Goal: Information Seeking & Learning: Learn about a topic

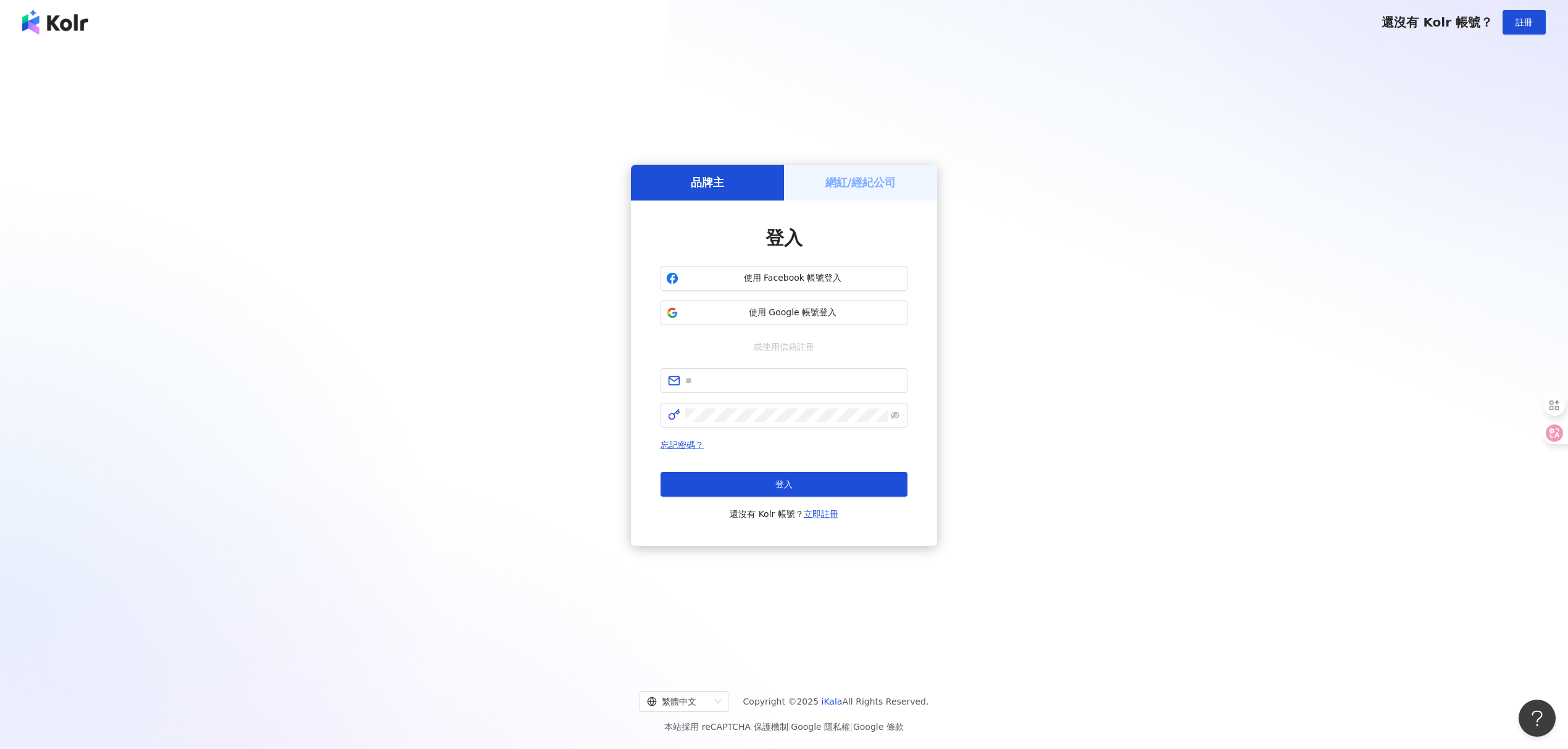
drag, startPoint x: 1139, startPoint y: 16, endPoint x: 1156, endPoint y: 16, distance: 17.0
click at [1139, 16] on div "還沒有 Kolr 帳號？ 註冊" at bounding box center [784, 22] width 1568 height 44
click at [783, 304] on button "使用 Google 帳號登入" at bounding box center [784, 313] width 247 height 25
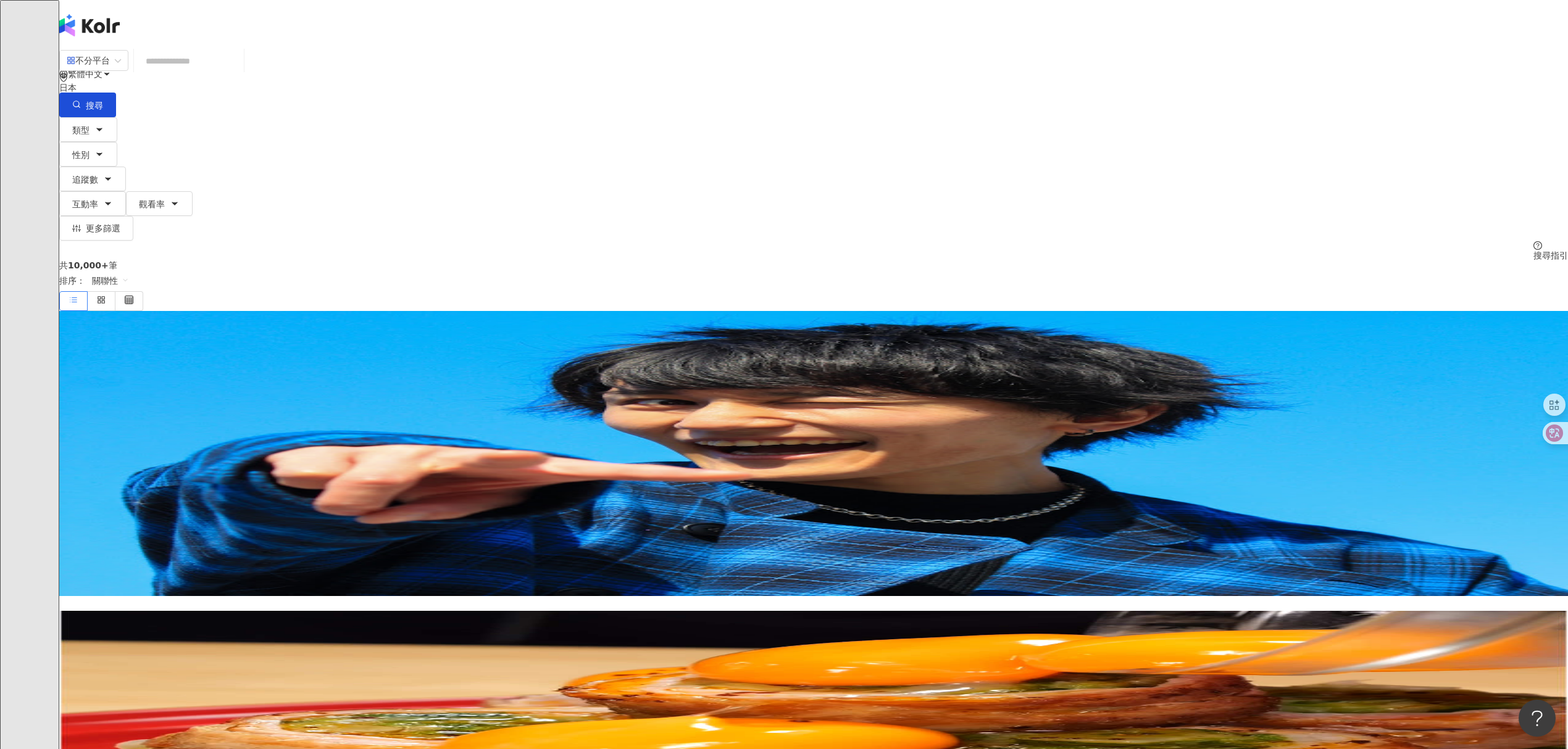
click at [239, 73] on input "search" at bounding box center [189, 61] width 100 height 23
type input "****"
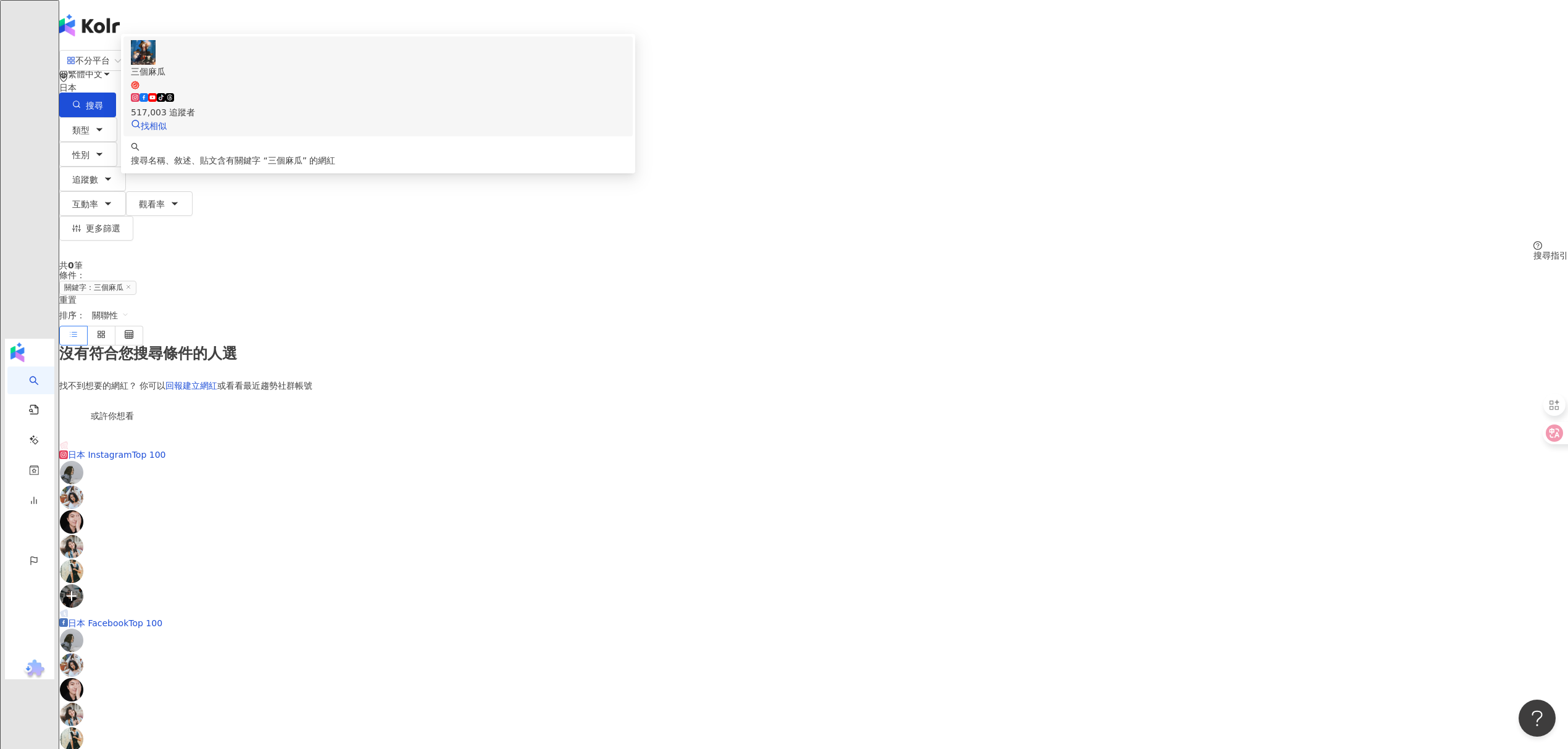
click at [626, 90] on span "三個麻瓜" at bounding box center [378, 77] width 495 height 25
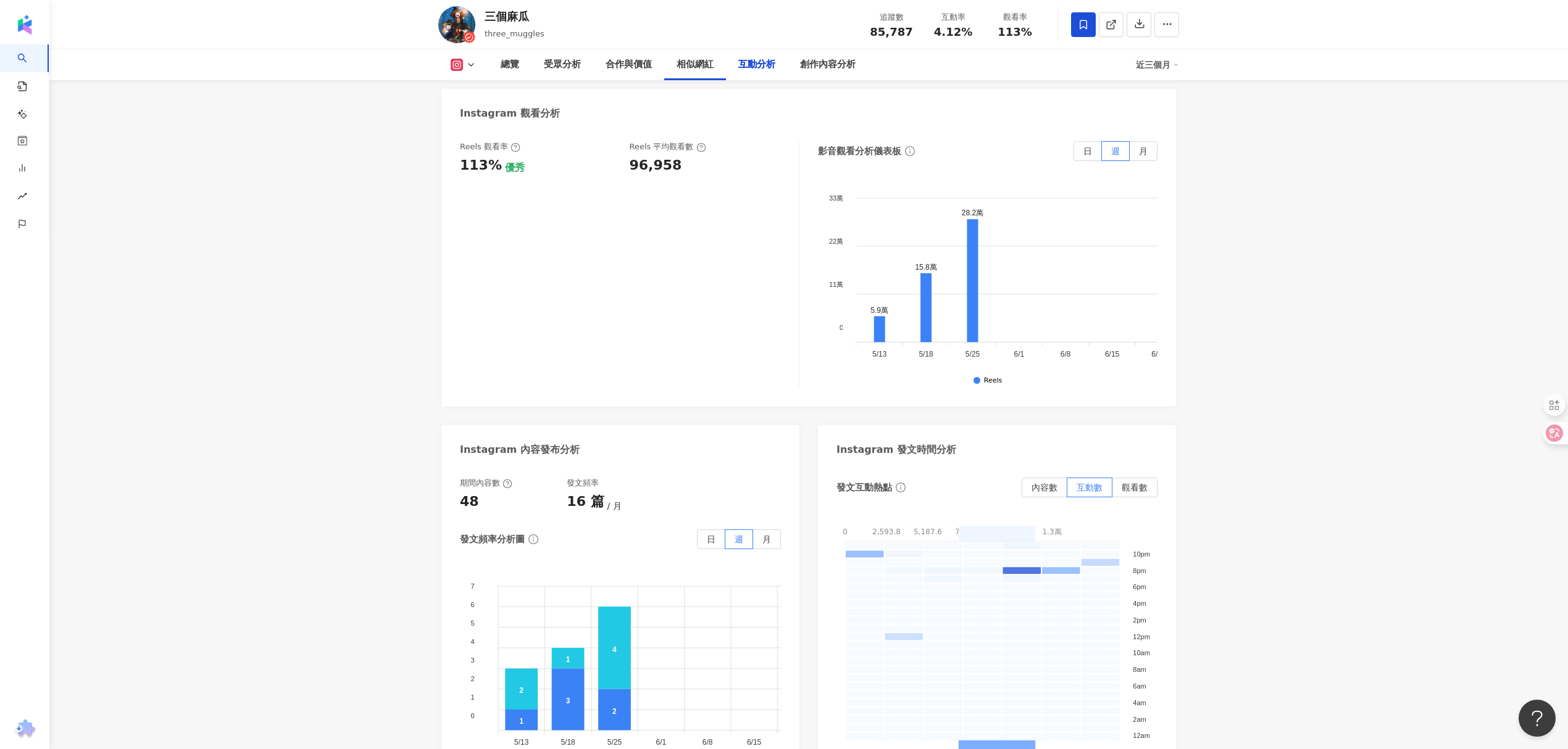
scroll to position [3752, 0]
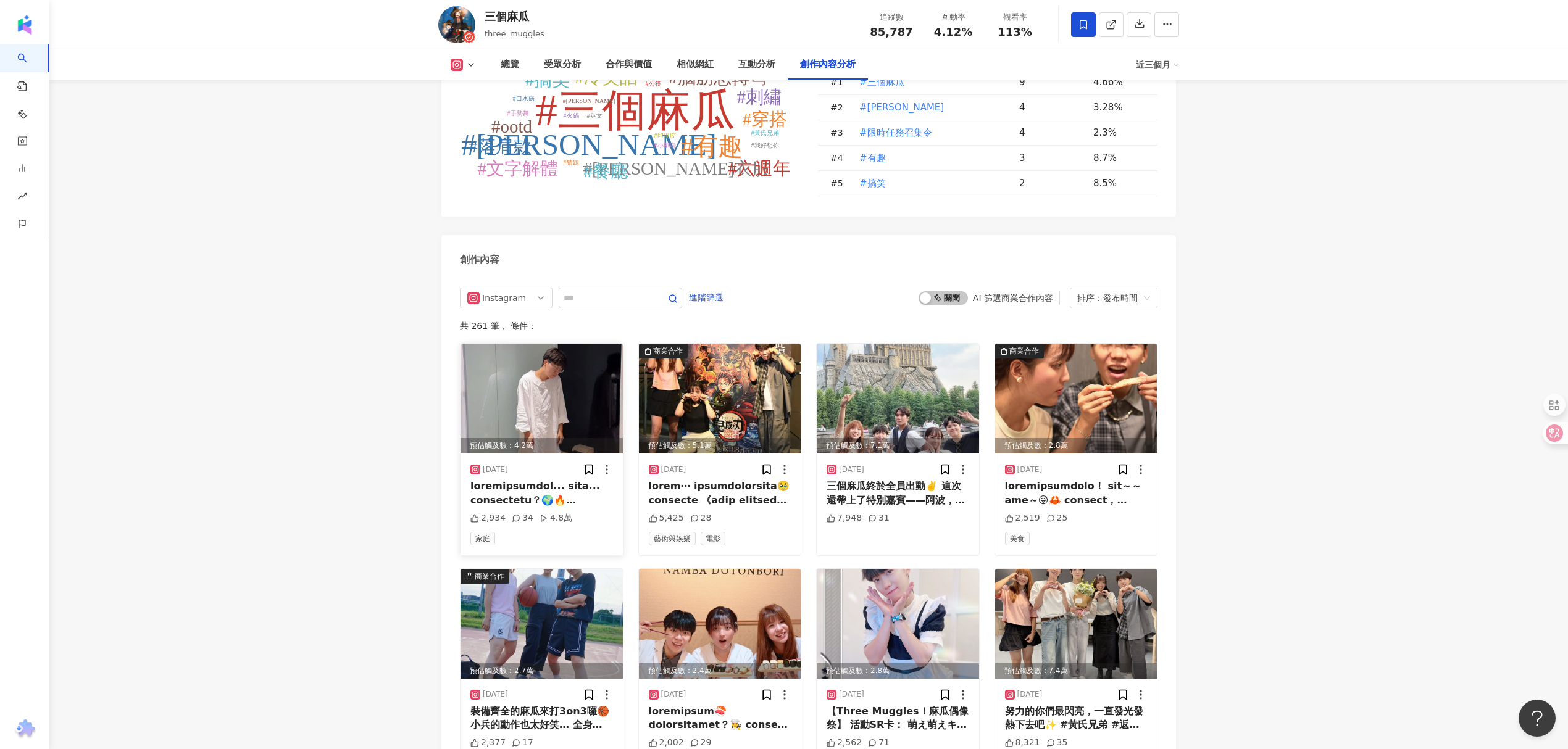
click at [591, 463] on icon at bounding box center [589, 469] width 12 height 12
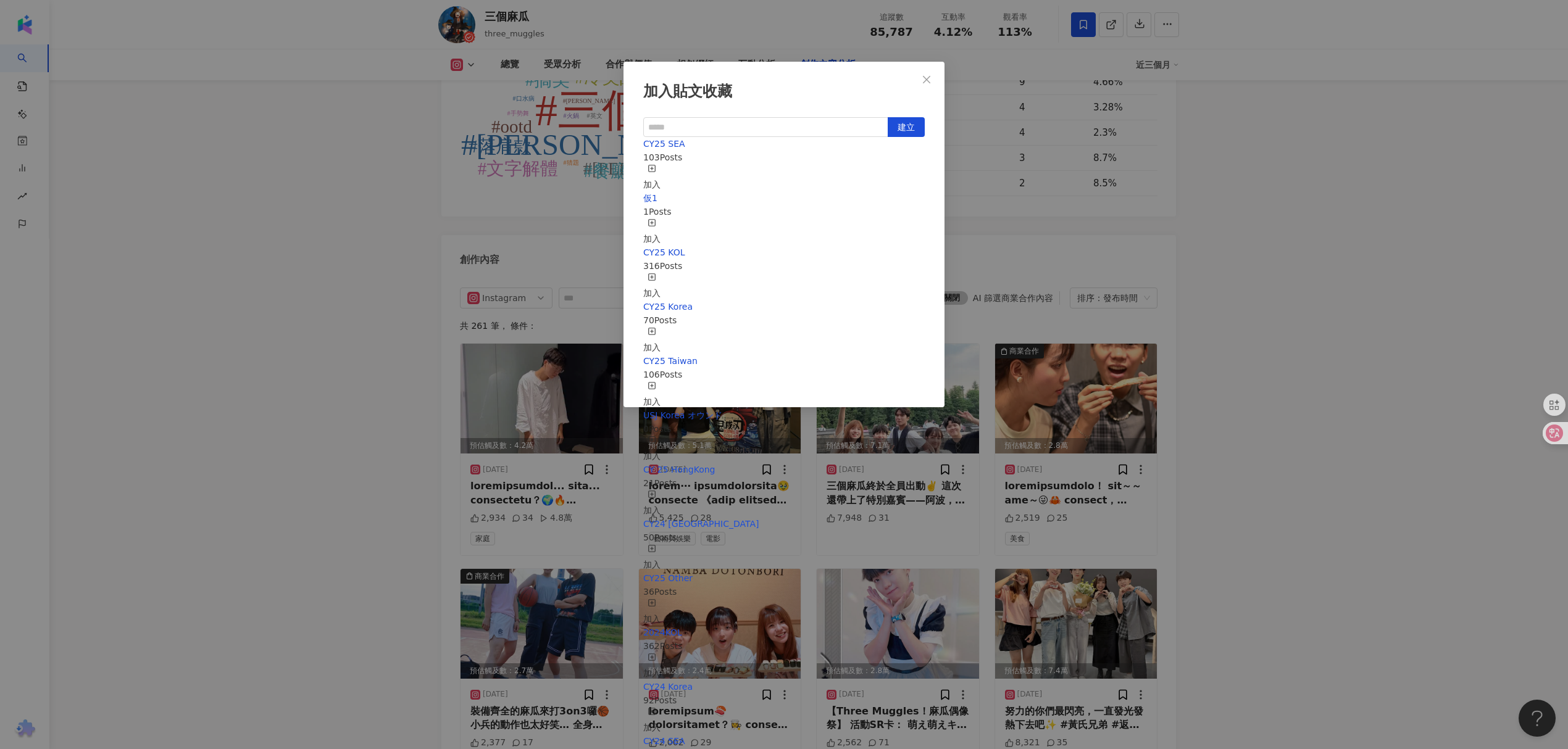
scroll to position [164, 0]
click at [656, 382] on icon "button" at bounding box center [652, 386] width 8 height 8
click at [660, 327] on div "加入" at bounding box center [651, 340] width 17 height 27
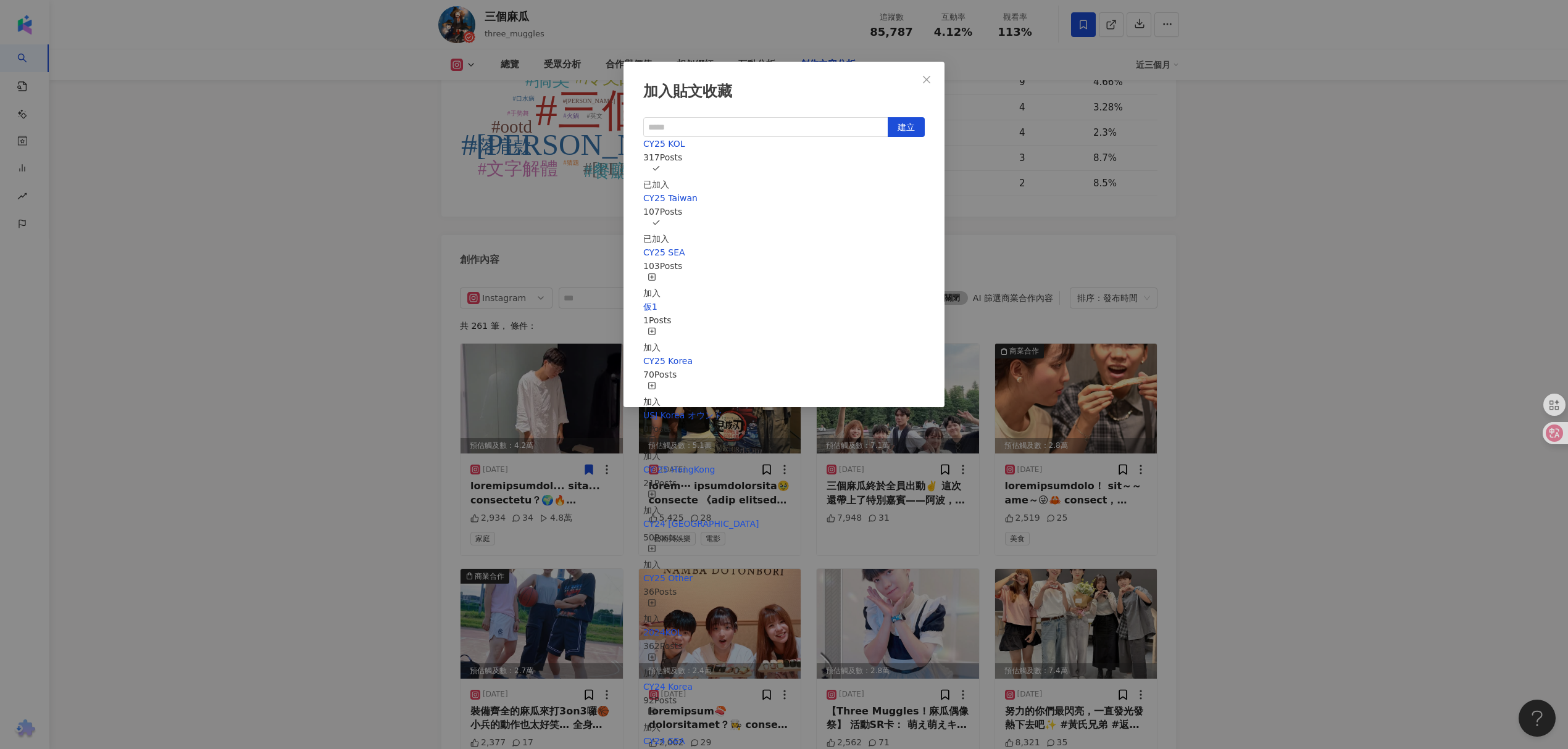
click at [1221, 303] on div "加入貼文收藏 建立 CY25 KOL 317 Posts 已加入 CY25 Taiwan 107 Posts 已加入 CY25 SEA 103 Posts 加…" at bounding box center [784, 374] width 1568 height 749
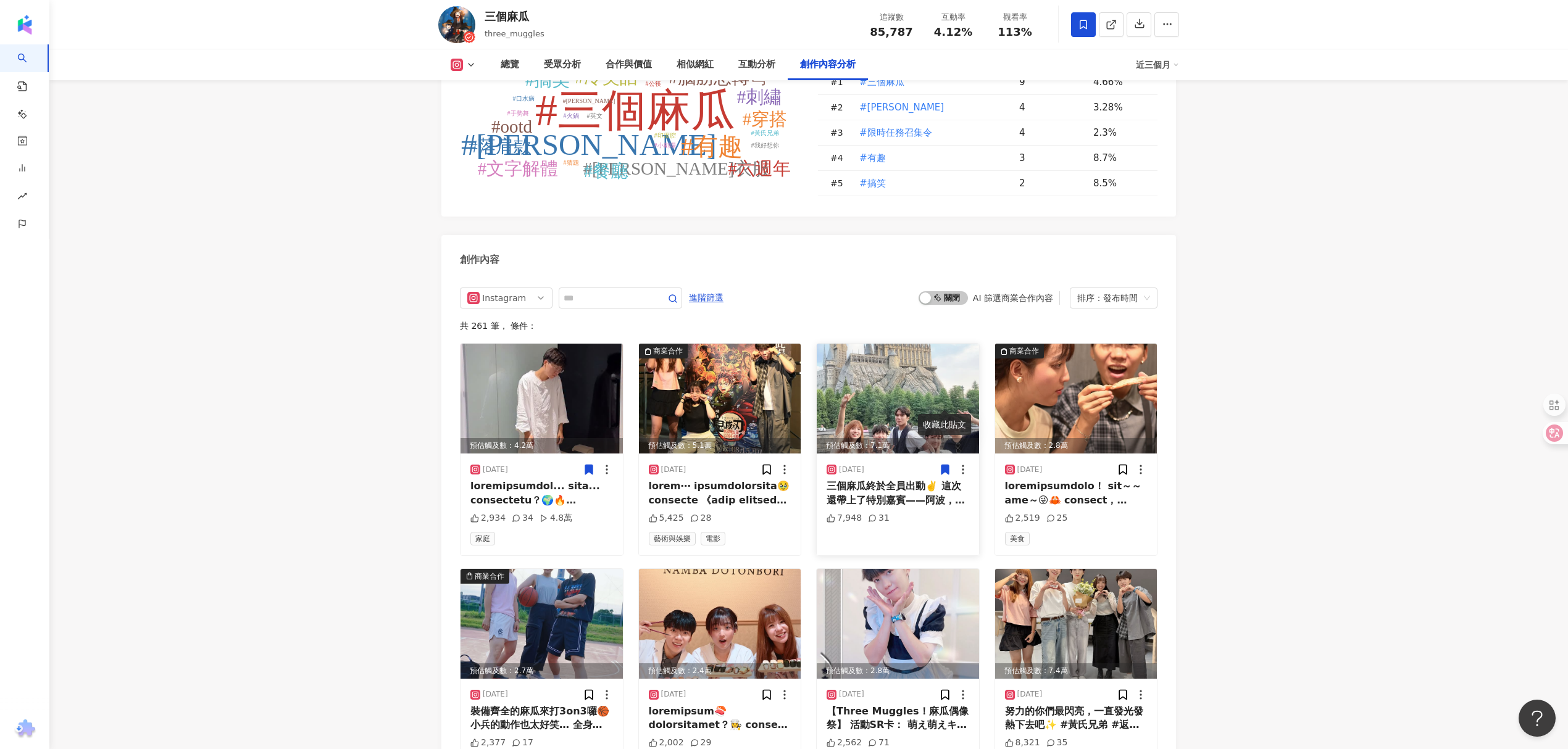
click at [947, 466] on icon at bounding box center [945, 470] width 7 height 9
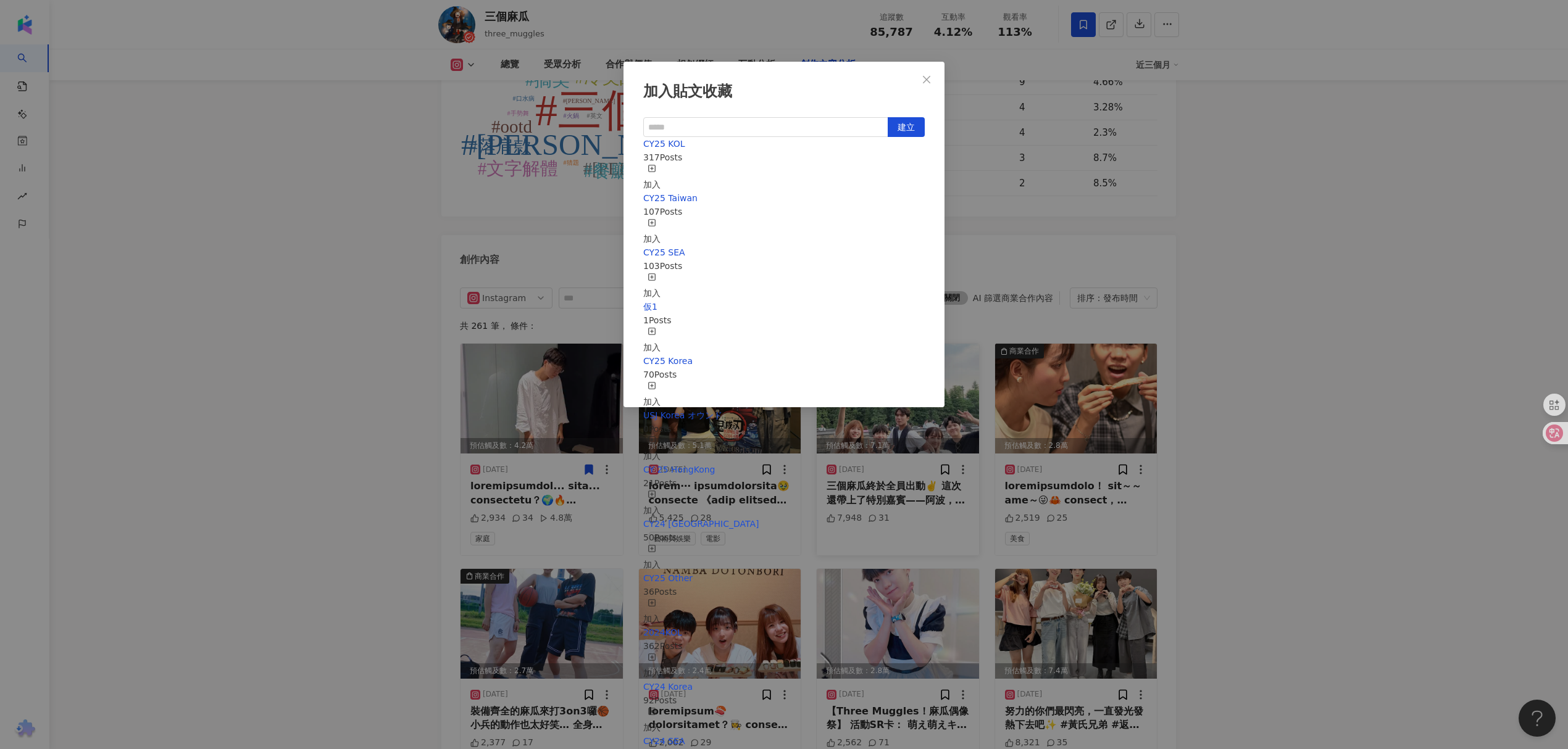
click at [655, 220] on rect "button" at bounding box center [652, 223] width 7 height 7
click at [660, 219] on div "加入" at bounding box center [651, 232] width 17 height 27
click at [1274, 310] on div "加入貼文收藏 建立 CY25 KOL 318 Posts 已加入 CY25 Taiwan 108 Posts 已加入 CY25 SEA 103 Posts 加…" at bounding box center [784, 374] width 1568 height 749
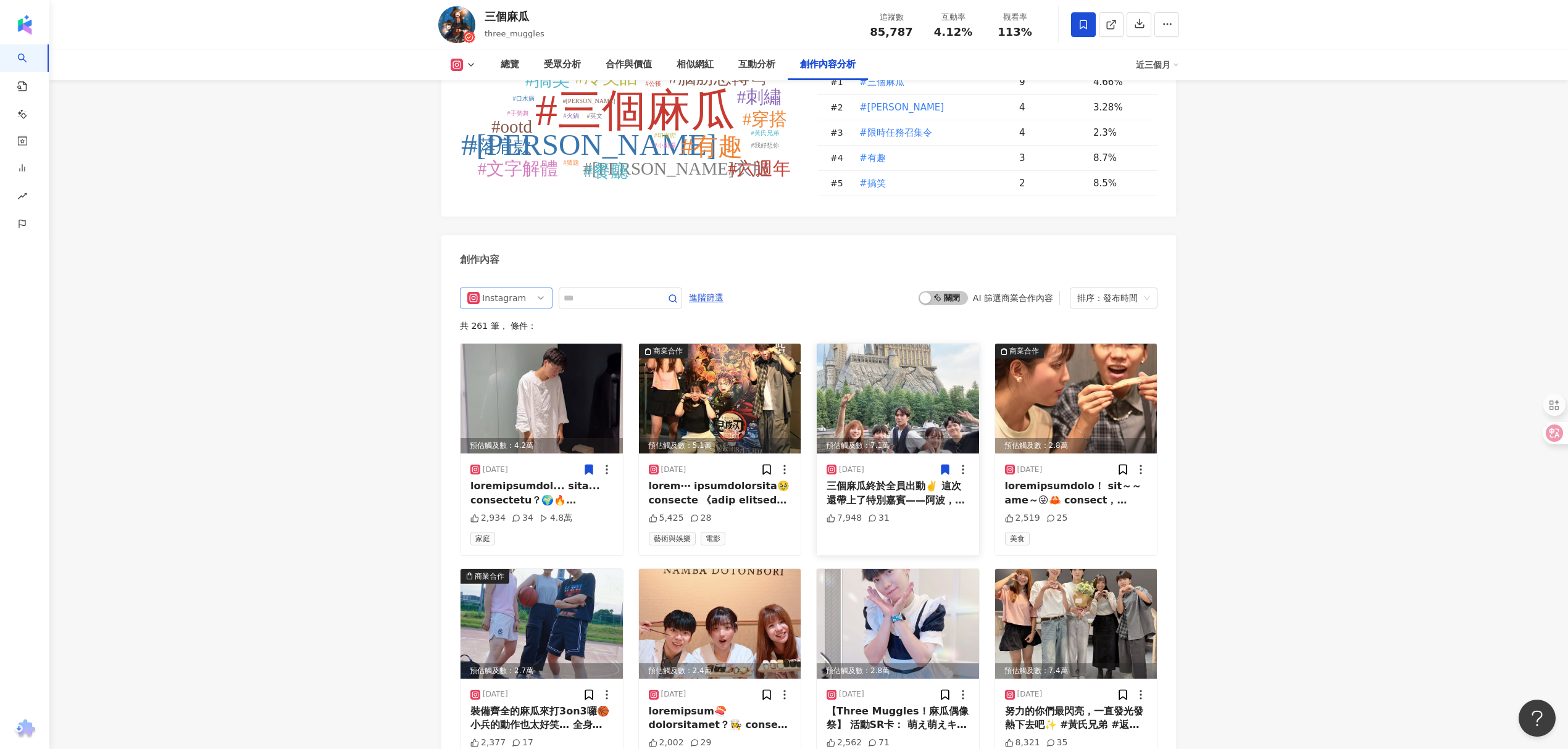
click at [529, 288] on span "Instagram" at bounding box center [507, 298] width 78 height 20
click at [522, 380] on div "YouTube" at bounding box center [505, 387] width 40 height 13
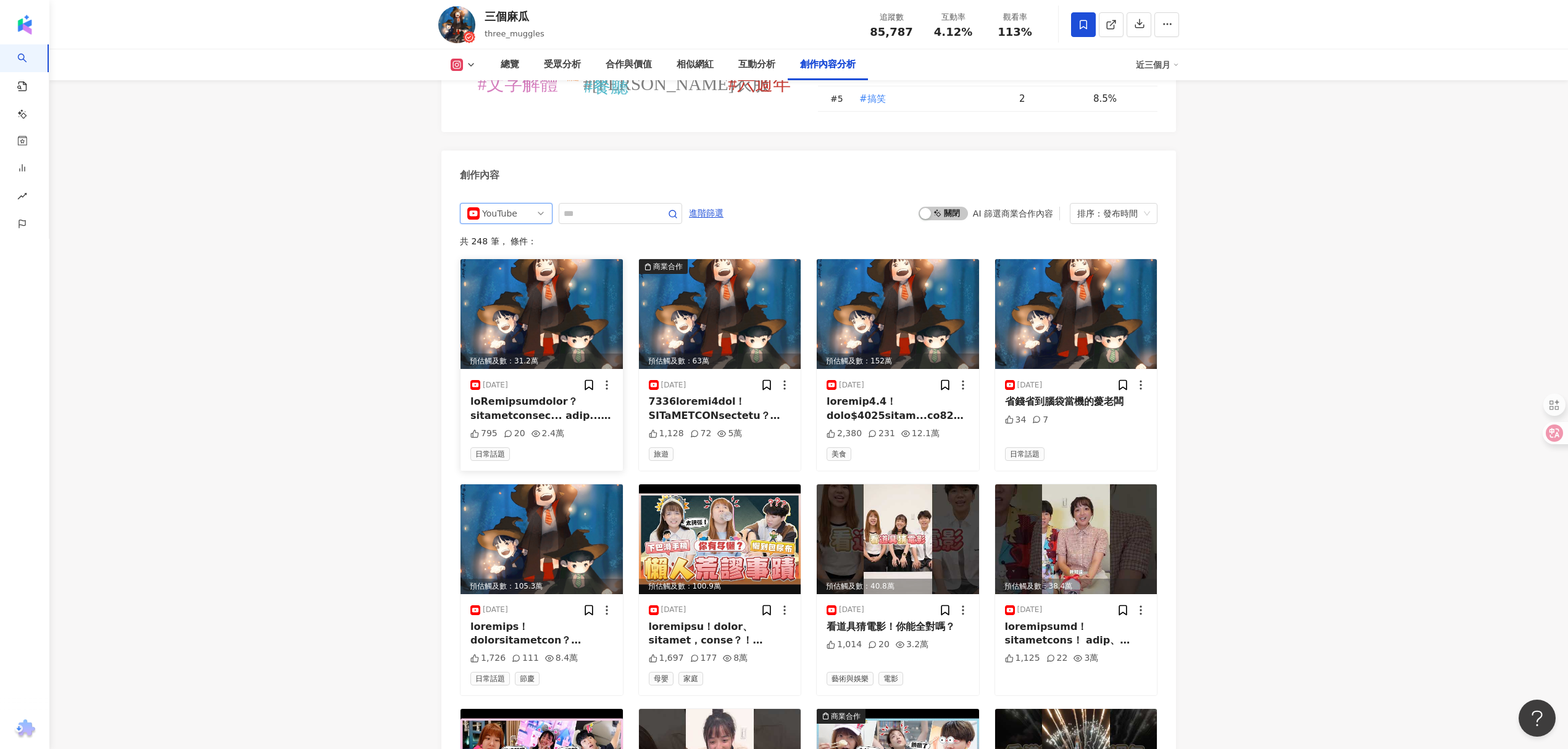
click at [566, 395] on div at bounding box center [542, 408] width 142 height 27
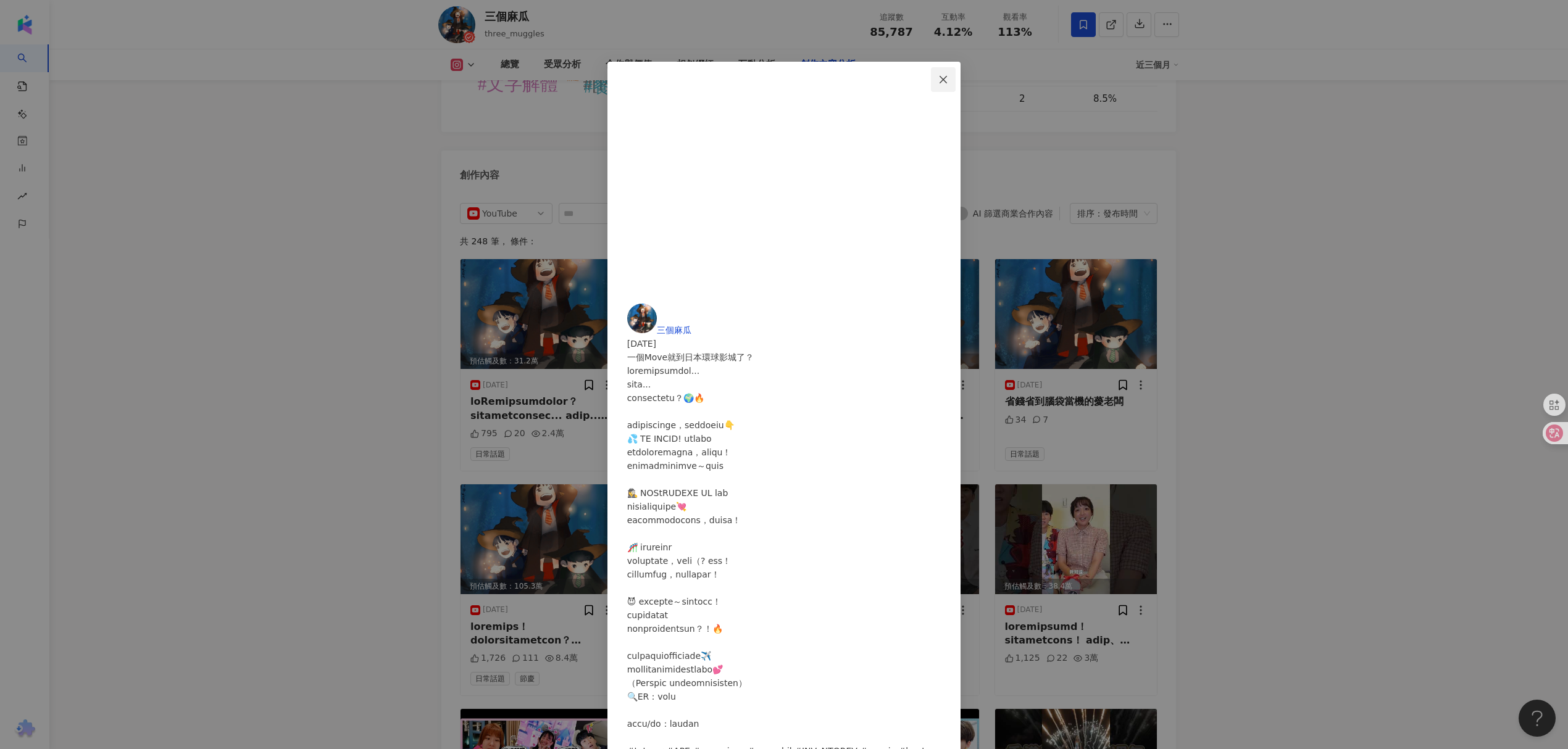
click at [956, 68] on button "Close" at bounding box center [943, 80] width 25 height 25
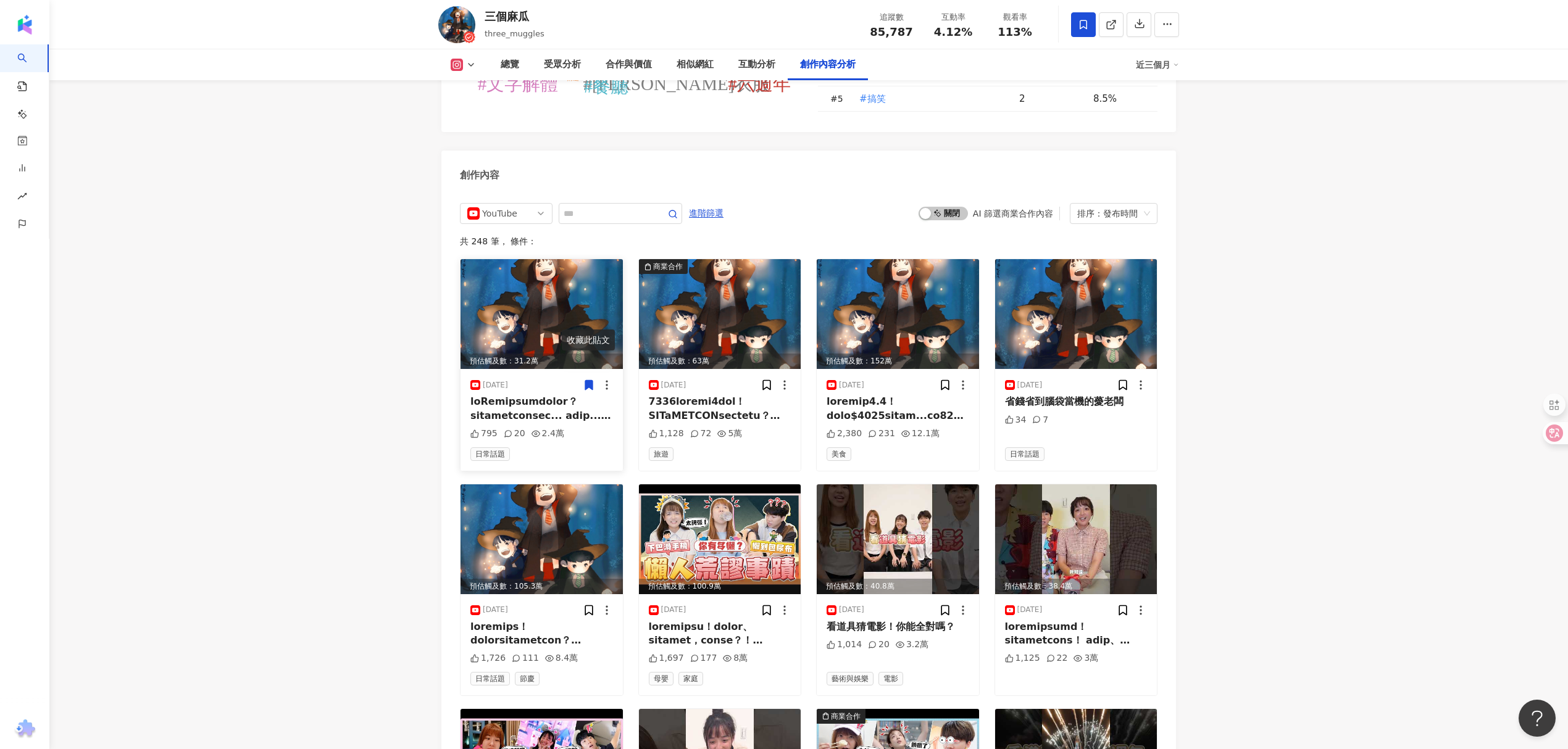
click at [588, 381] on icon at bounding box center [589, 385] width 7 height 9
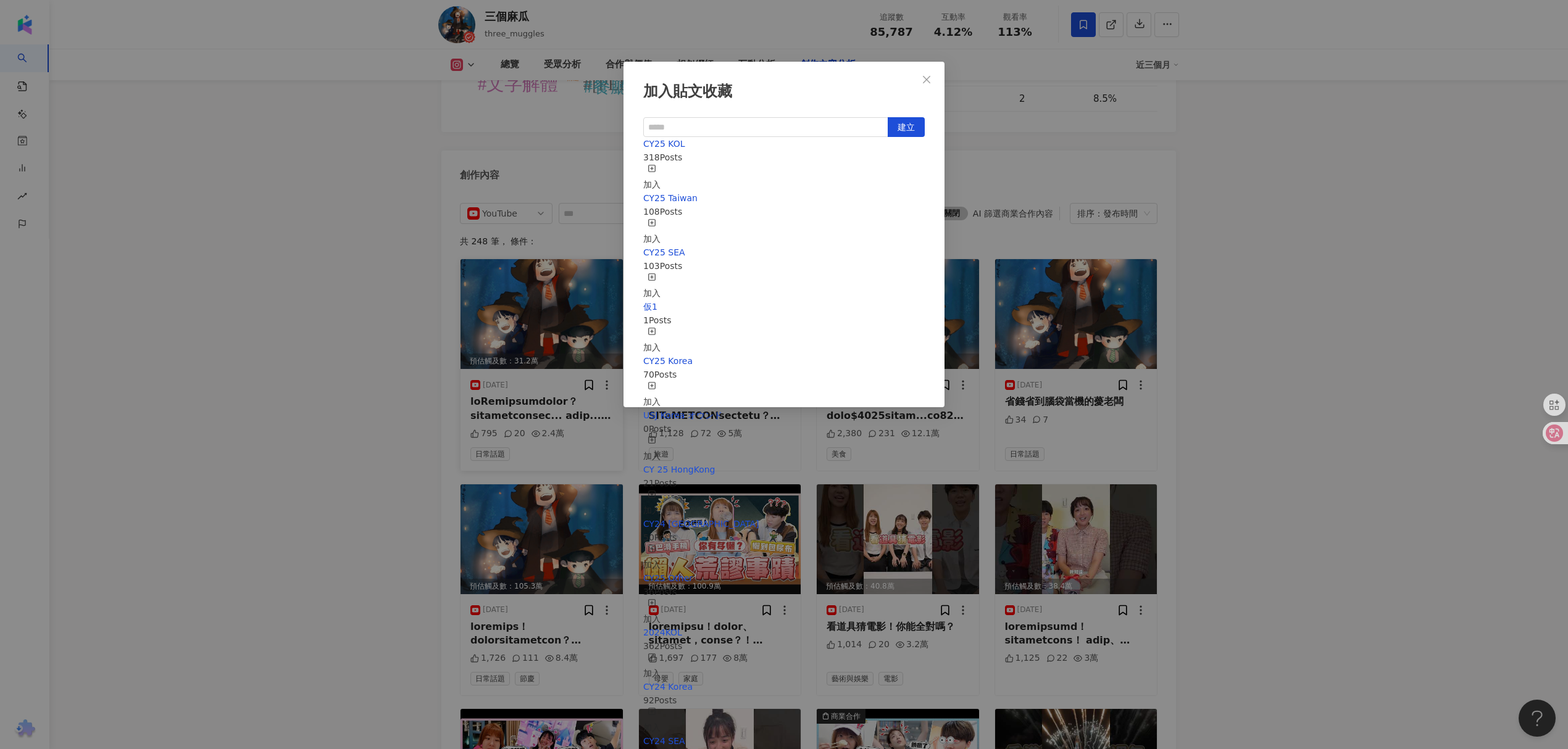
click at [660, 169] on div "加入" at bounding box center [651, 177] width 17 height 27
click at [656, 219] on icon "button" at bounding box center [652, 223] width 8 height 8
click at [1277, 346] on div "加入貼文收藏 建立 CY25 Taiwan 109 Posts 已加入 CY25 KOL 319 Posts 已加入 CY25 SEA 103 Posts 加…" at bounding box center [784, 374] width 1568 height 749
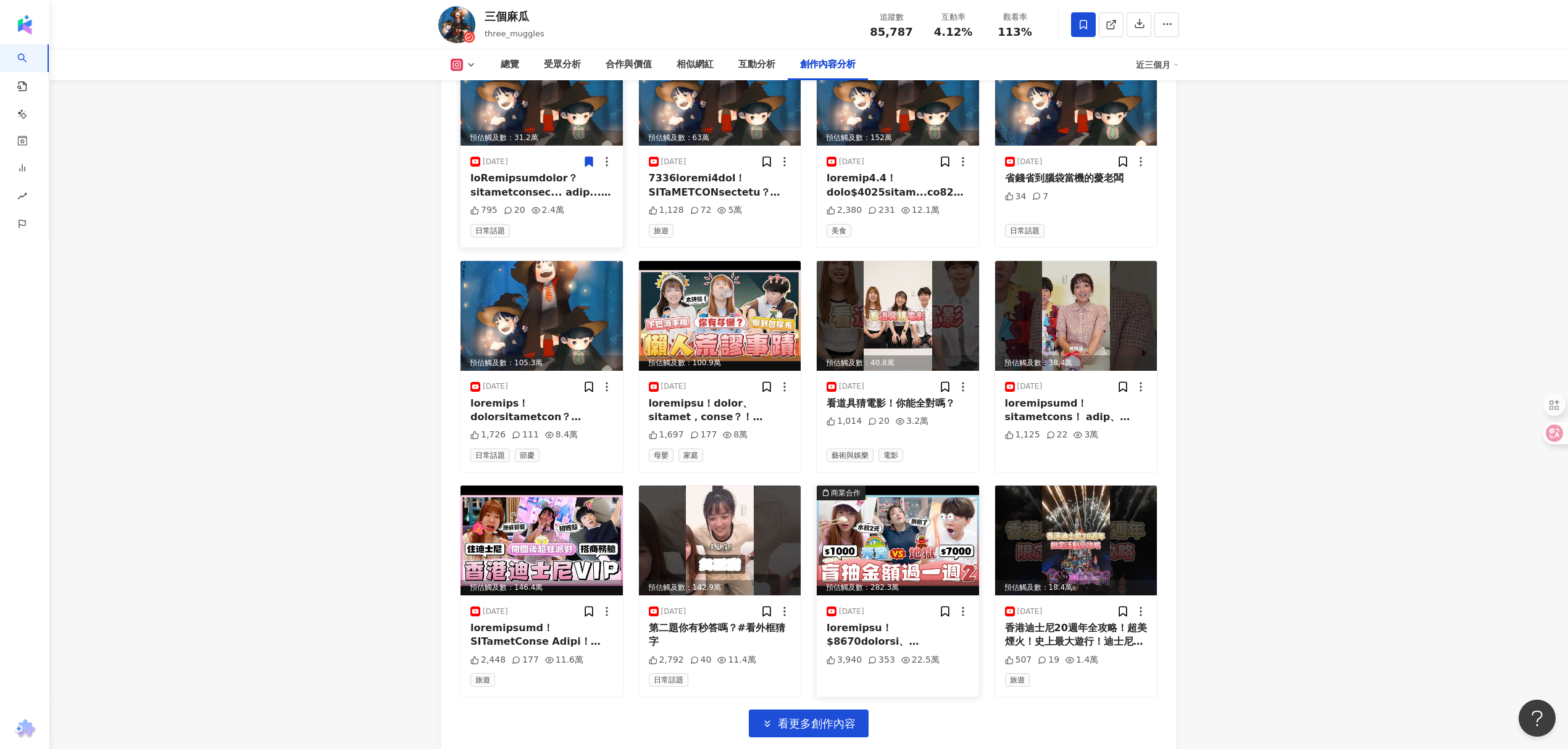
scroll to position [4137, 0]
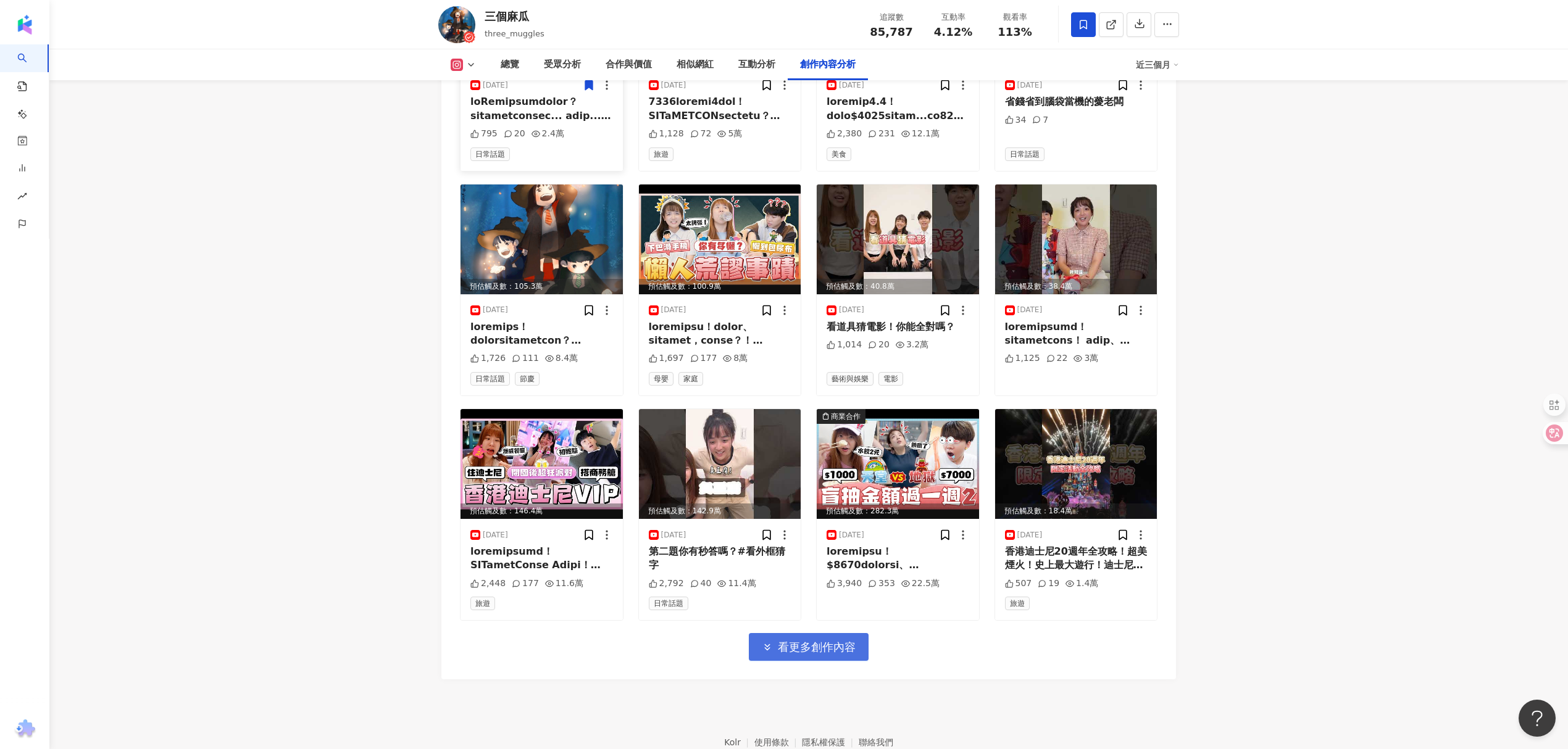
click at [814, 640] on span "看更多創作內容" at bounding box center [817, 647] width 78 height 13
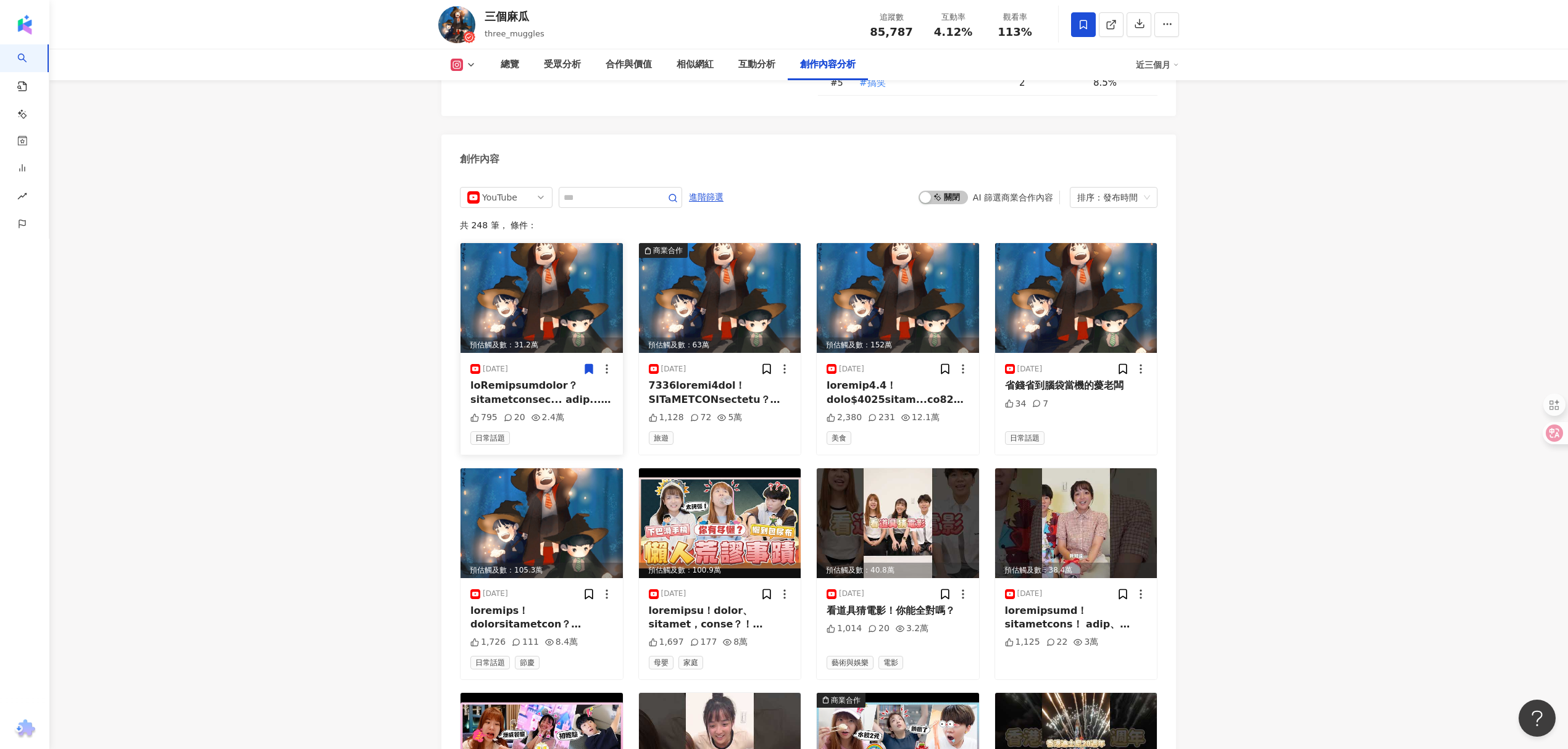
scroll to position [3807, 0]
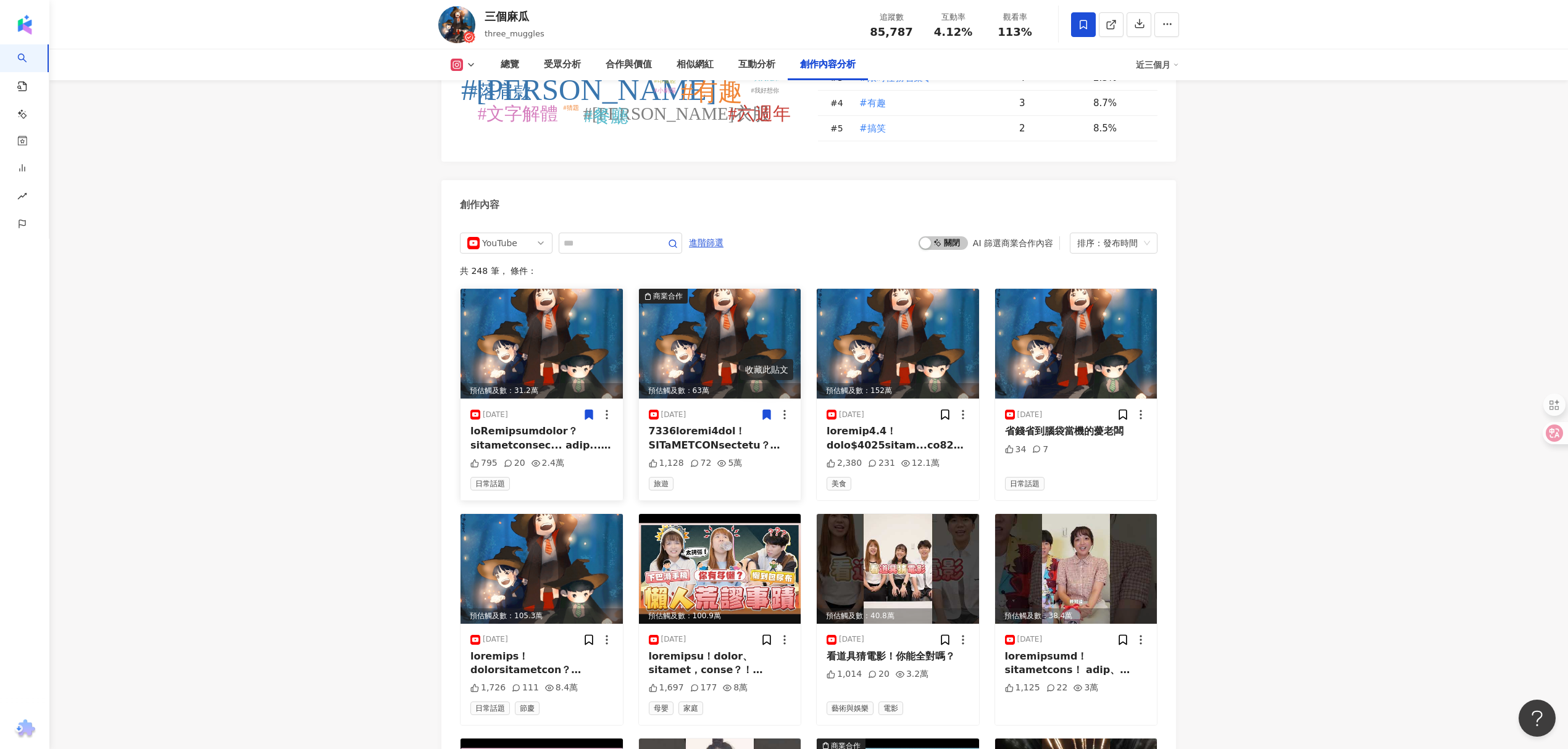
click at [763, 411] on icon at bounding box center [766, 415] width 7 height 9
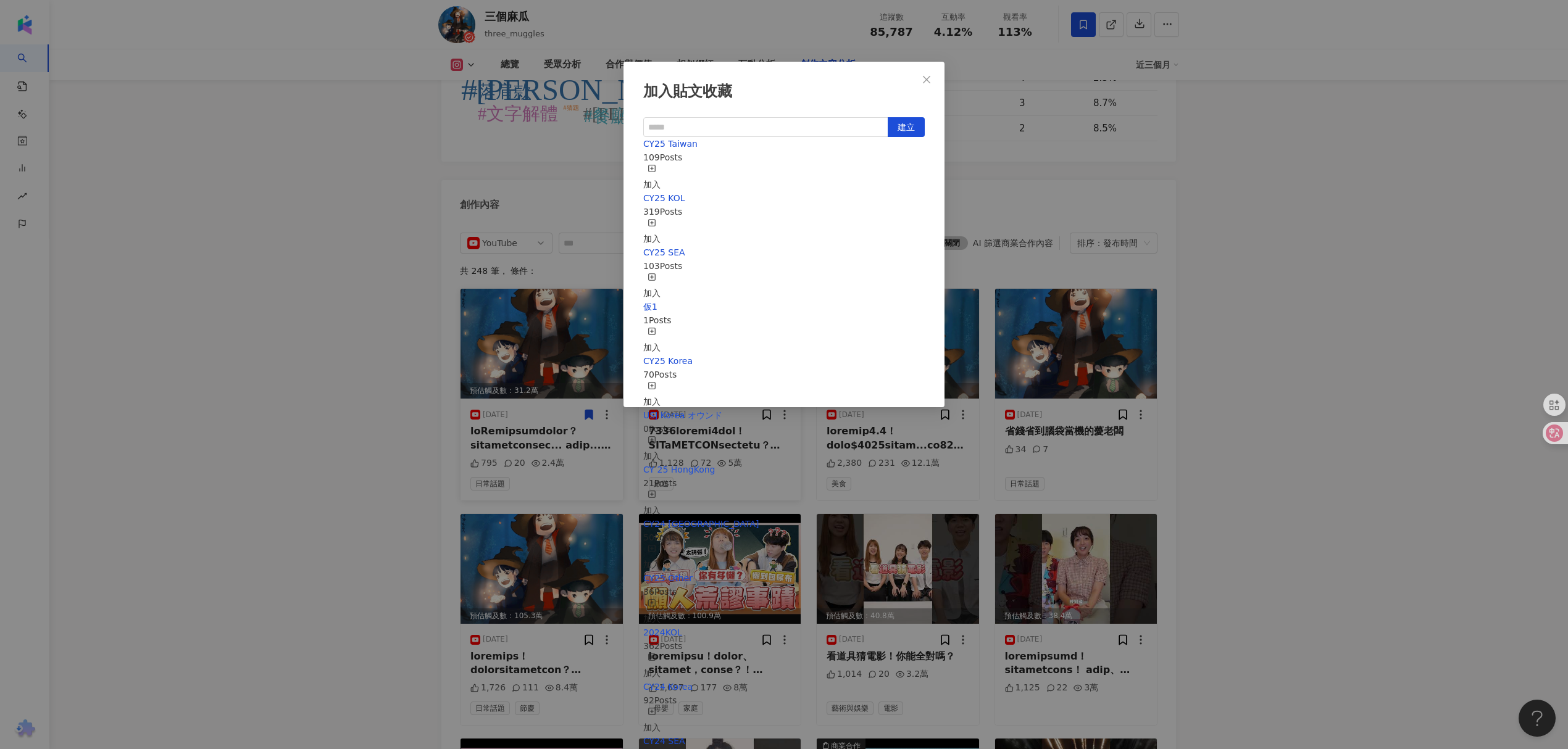
click at [656, 166] on span "button" at bounding box center [652, 171] width 8 height 10
click at [656, 219] on icon "button" at bounding box center [652, 223] width 8 height 8
click at [660, 219] on div "加入" at bounding box center [651, 232] width 17 height 27
click at [1224, 285] on div "加入貼文收藏 建立 CY25 KOL 320 Posts 已加入 CY25 Taiwan 110 Posts 已加入 CY25 SEA 103 Posts 加…" at bounding box center [784, 374] width 1568 height 749
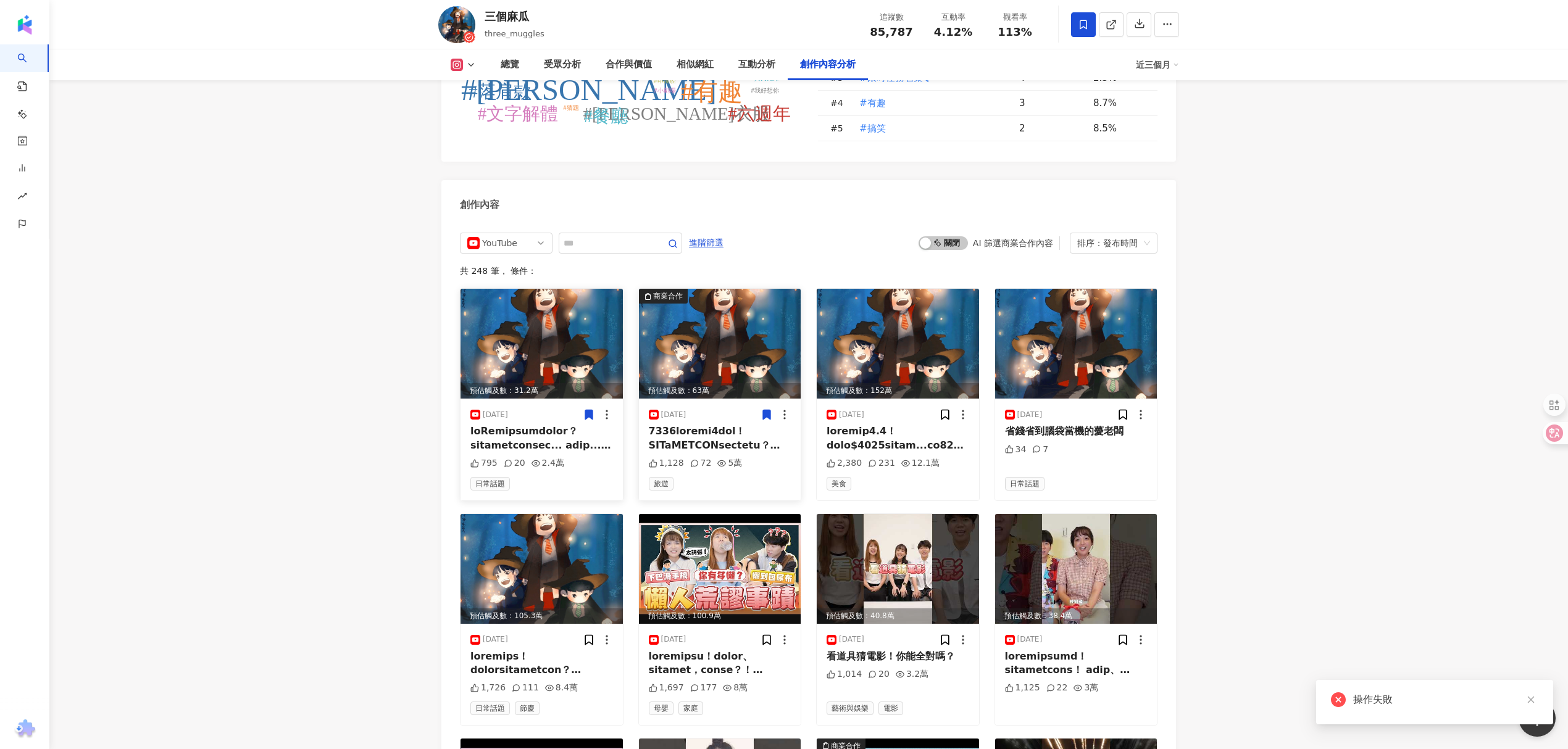
click at [732, 425] on div at bounding box center [720, 438] width 142 height 27
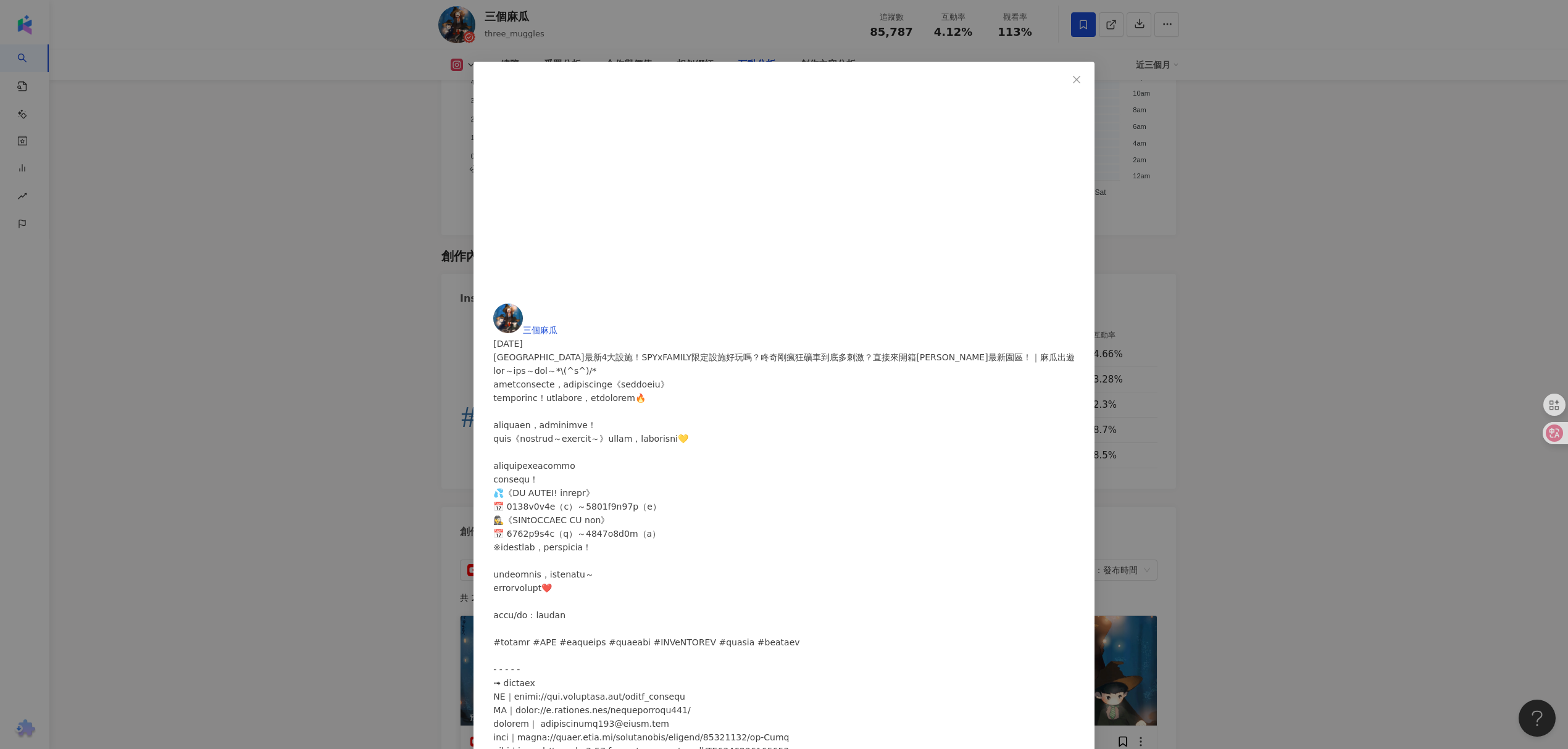
scroll to position [3478, 0]
click at [1072, 78] on icon "close" at bounding box center [1077, 80] width 10 height 10
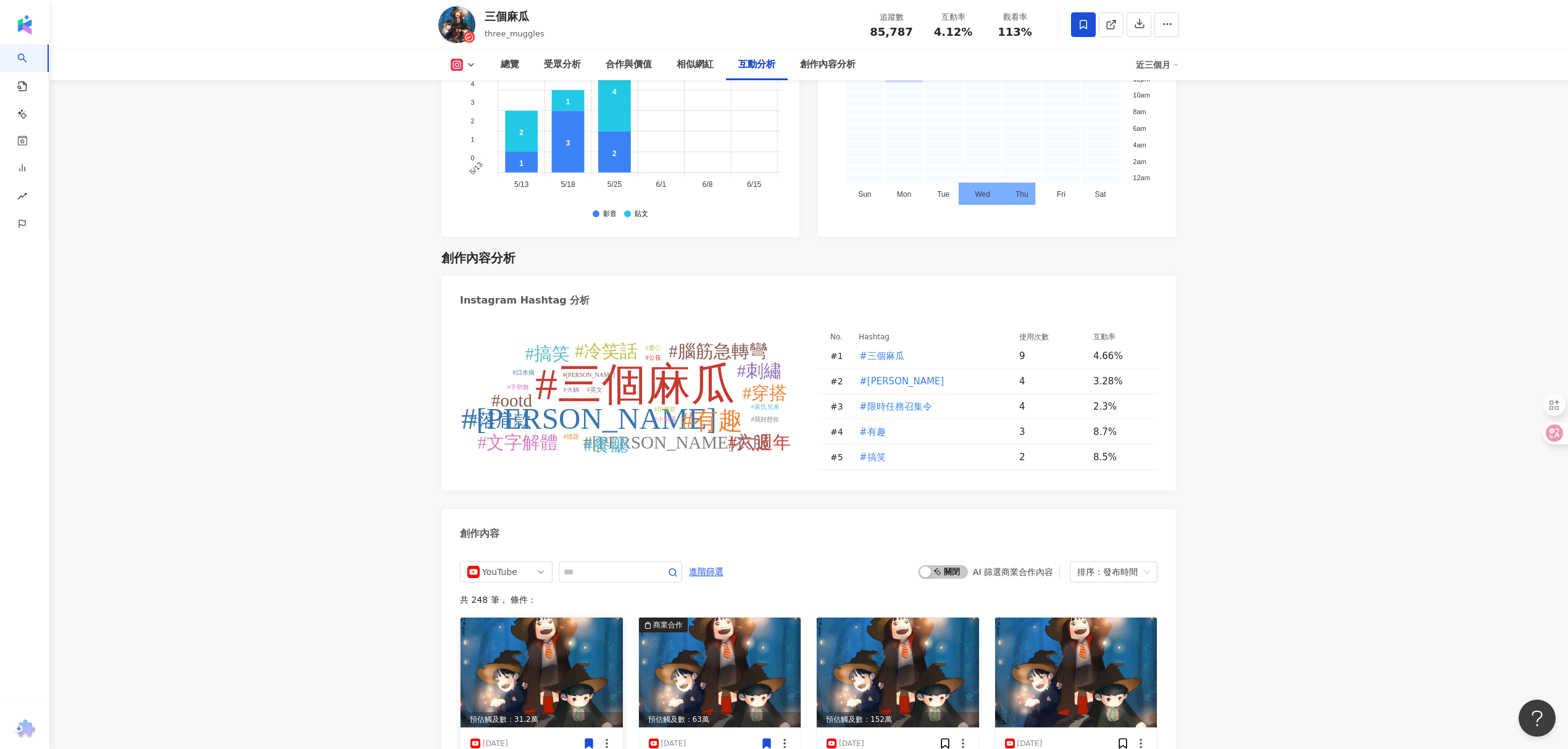
click at [500, 562] on div "YouTube" at bounding box center [502, 572] width 40 height 20
click at [525, 633] on div "Facebook" at bounding box center [507, 640] width 73 height 13
click at [509, 618] on img at bounding box center [542, 673] width 162 height 110
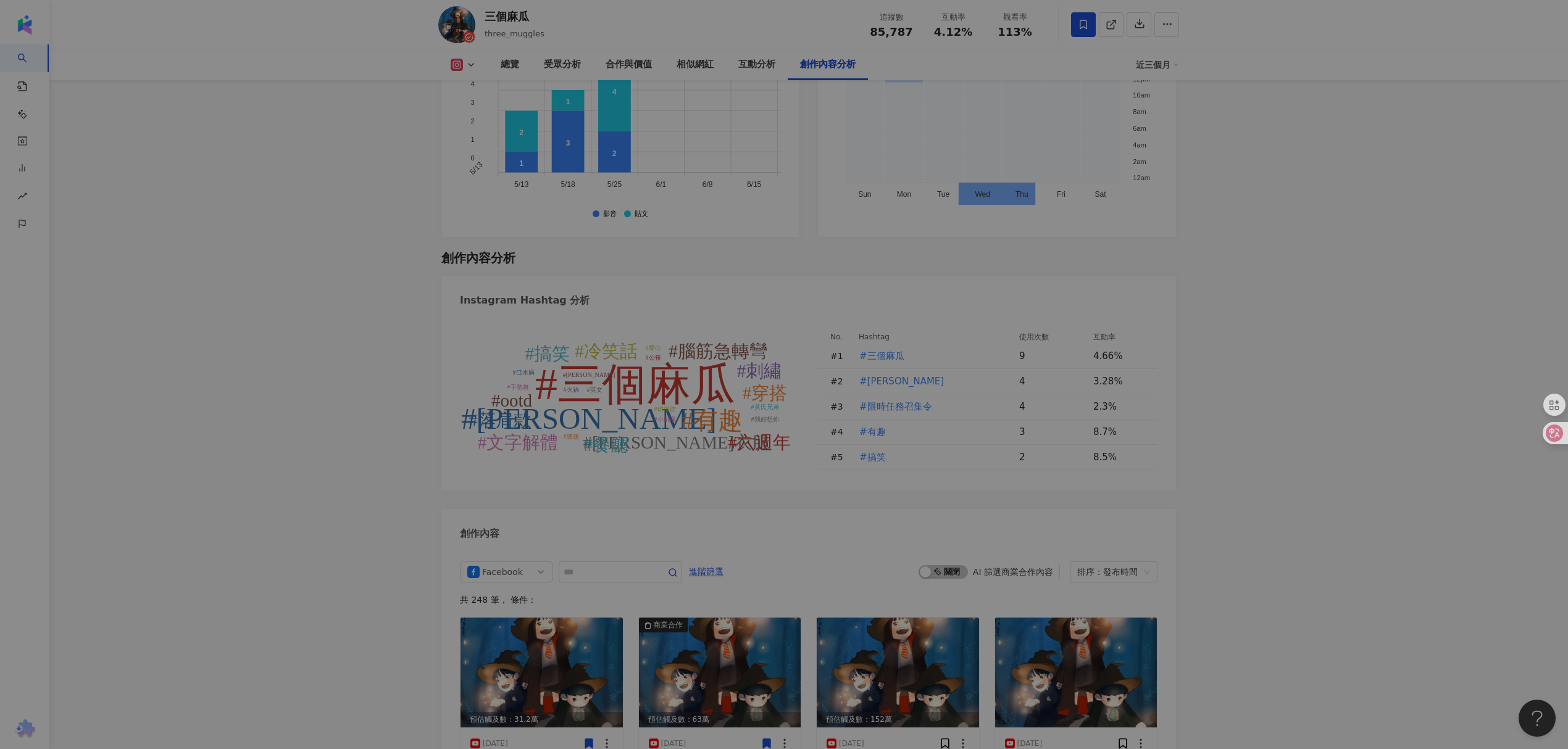
click at [378, 540] on div "Watch on YouTube 三個麻瓜 2025/8/10 一個Move就到日本環球影城了？ 795 20 2.4萬 查看原始貼文" at bounding box center [784, 374] width 1568 height 749
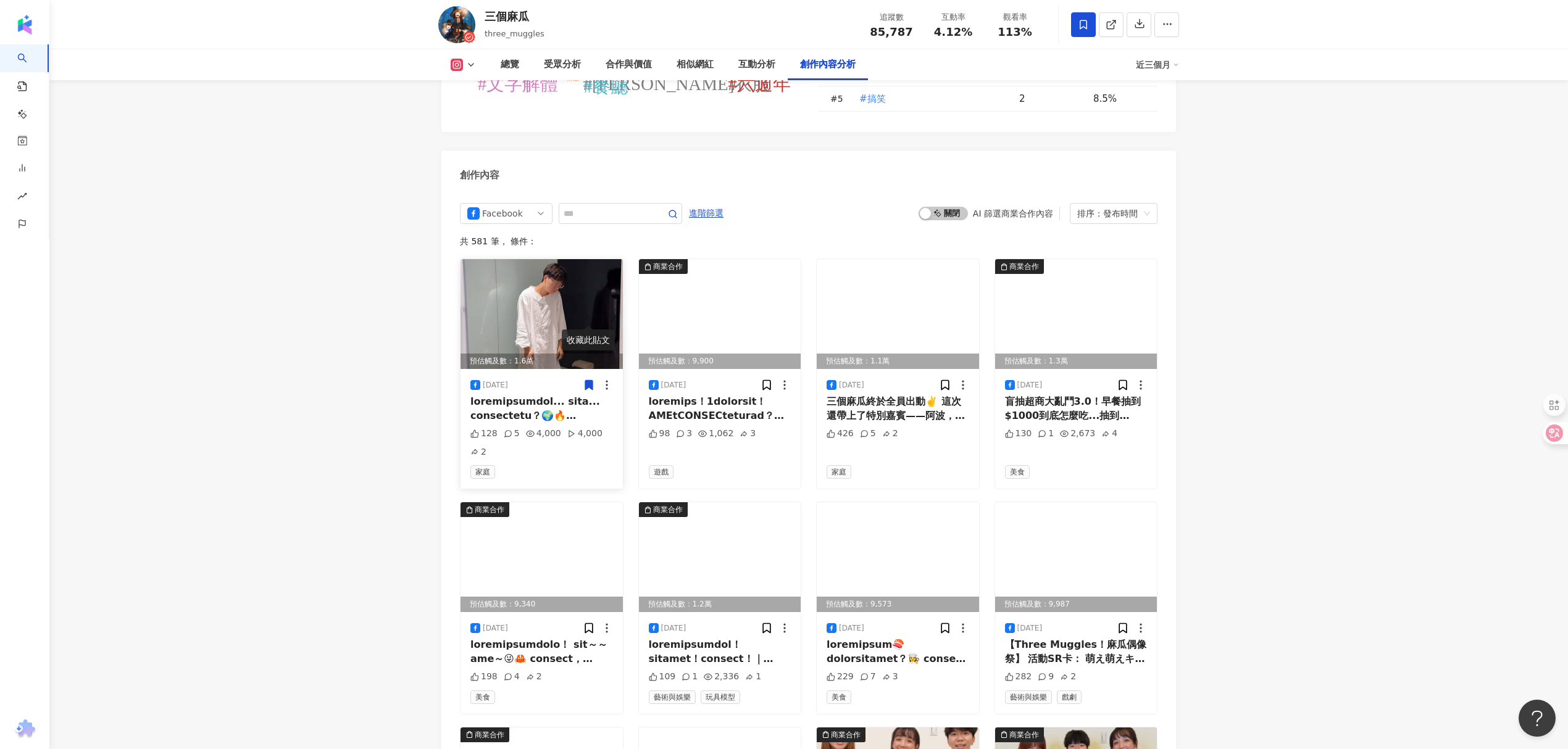
click at [586, 381] on icon at bounding box center [589, 385] width 7 height 9
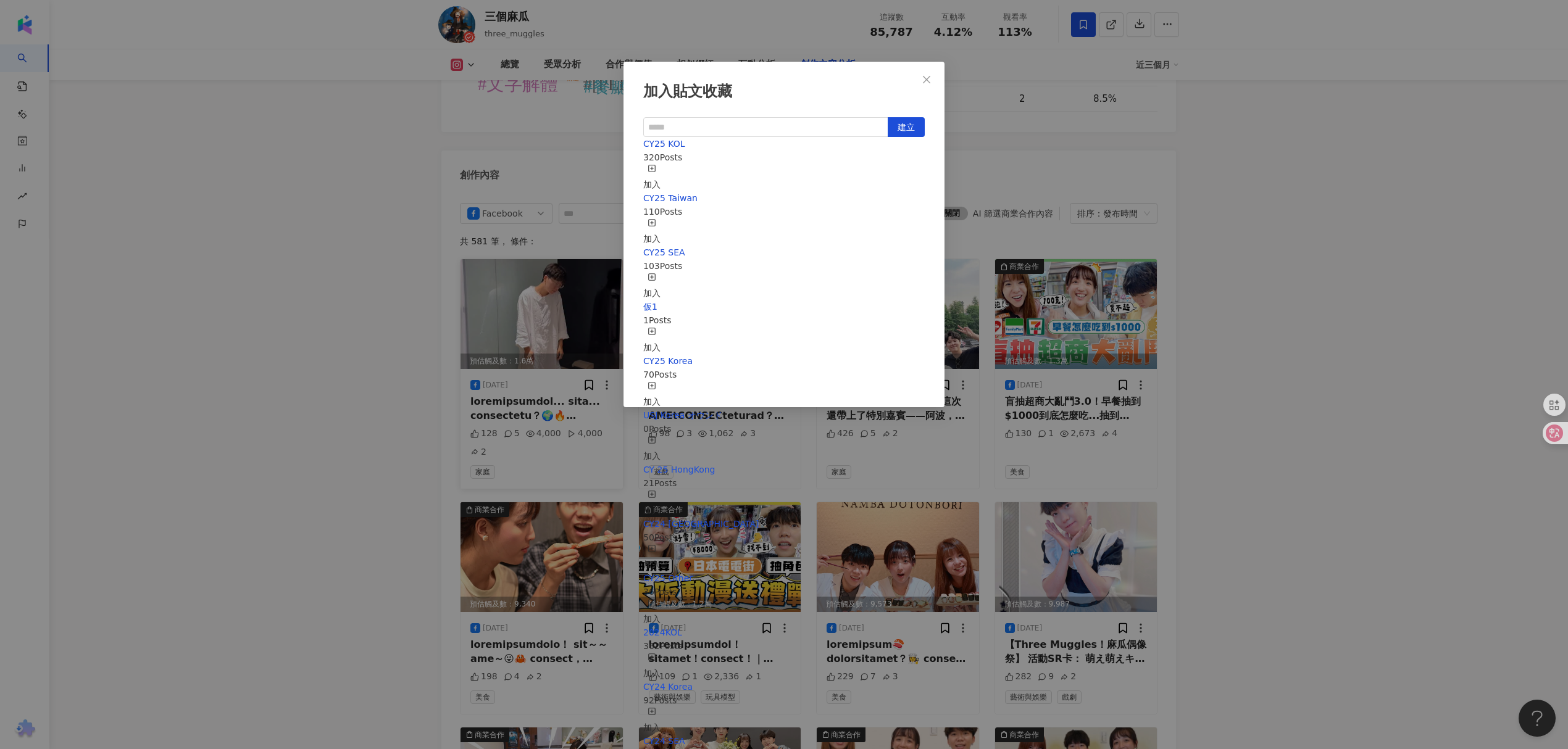
click at [656, 171] on icon "button" at bounding box center [652, 168] width 8 height 8
click at [660, 219] on div "加入" at bounding box center [651, 232] width 17 height 27
click at [1315, 301] on div "加入貼文收藏 建立 CY25 Taiwan 111 Posts 已加入 CY25 KOL 321 Posts 已加入 CY25 SEA 103 Posts 加…" at bounding box center [784, 374] width 1568 height 749
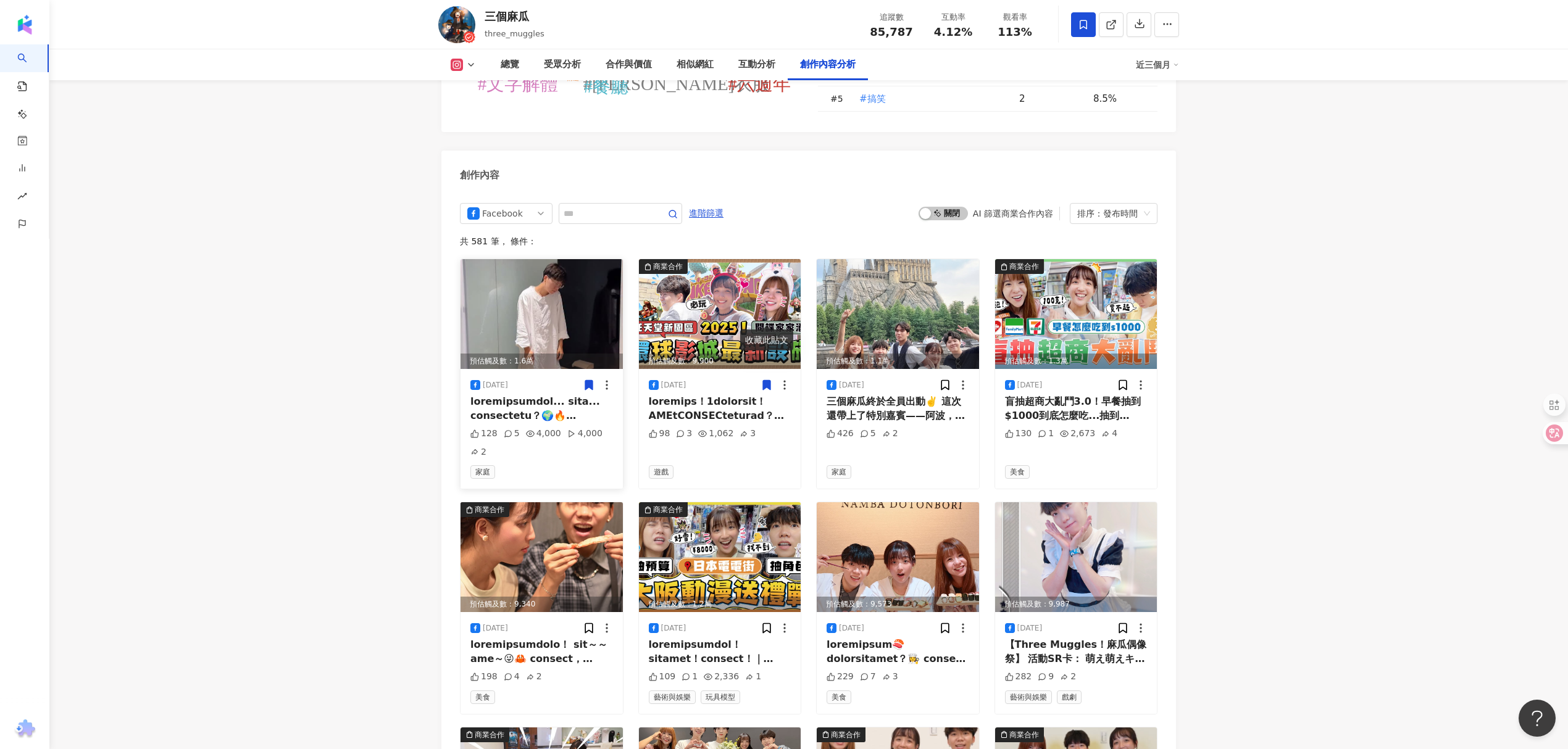
click at [771, 379] on icon at bounding box center [766, 385] width 12 height 12
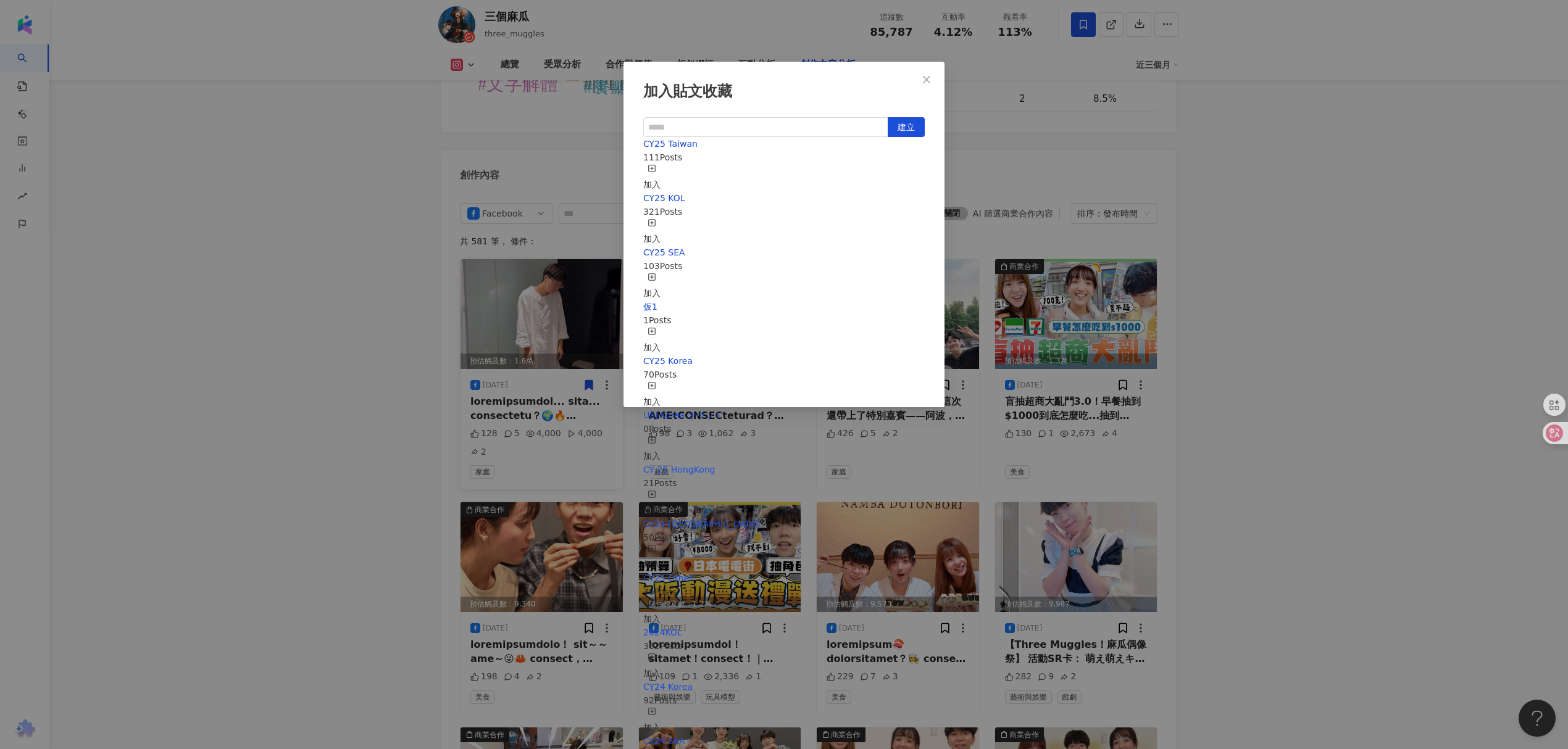
click at [660, 174] on div "加入" at bounding box center [651, 177] width 17 height 27
click at [660, 219] on div "加入" at bounding box center [651, 232] width 17 height 27
click at [1225, 354] on div "加入貼文收藏 建立 CY25 KOL 322 Posts 已加入 CY25 Taiwan 112 Posts 已加入 CY25 SEA 103 Posts 加…" at bounding box center [784, 374] width 1568 height 749
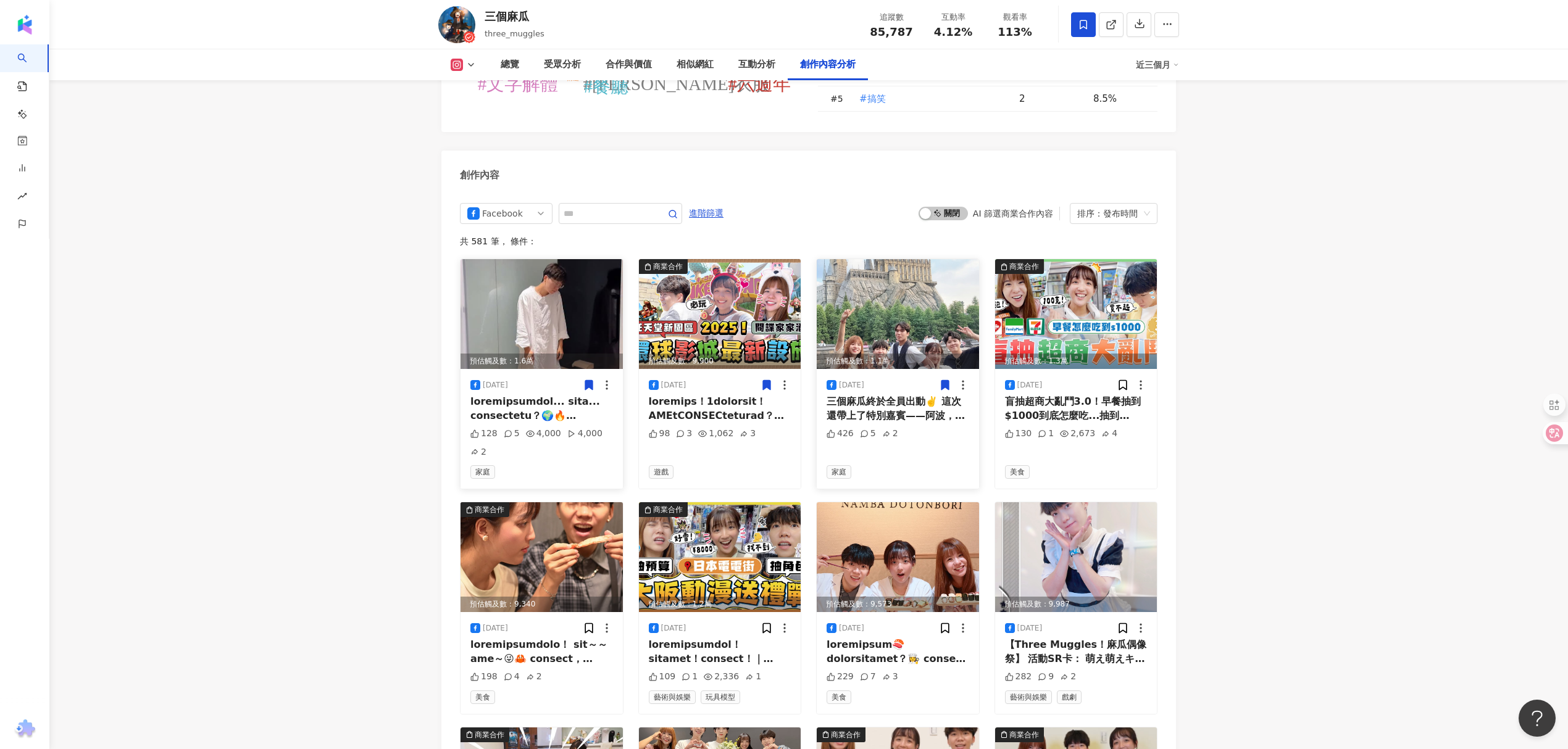
click at [942, 381] on icon at bounding box center [945, 385] width 7 height 9
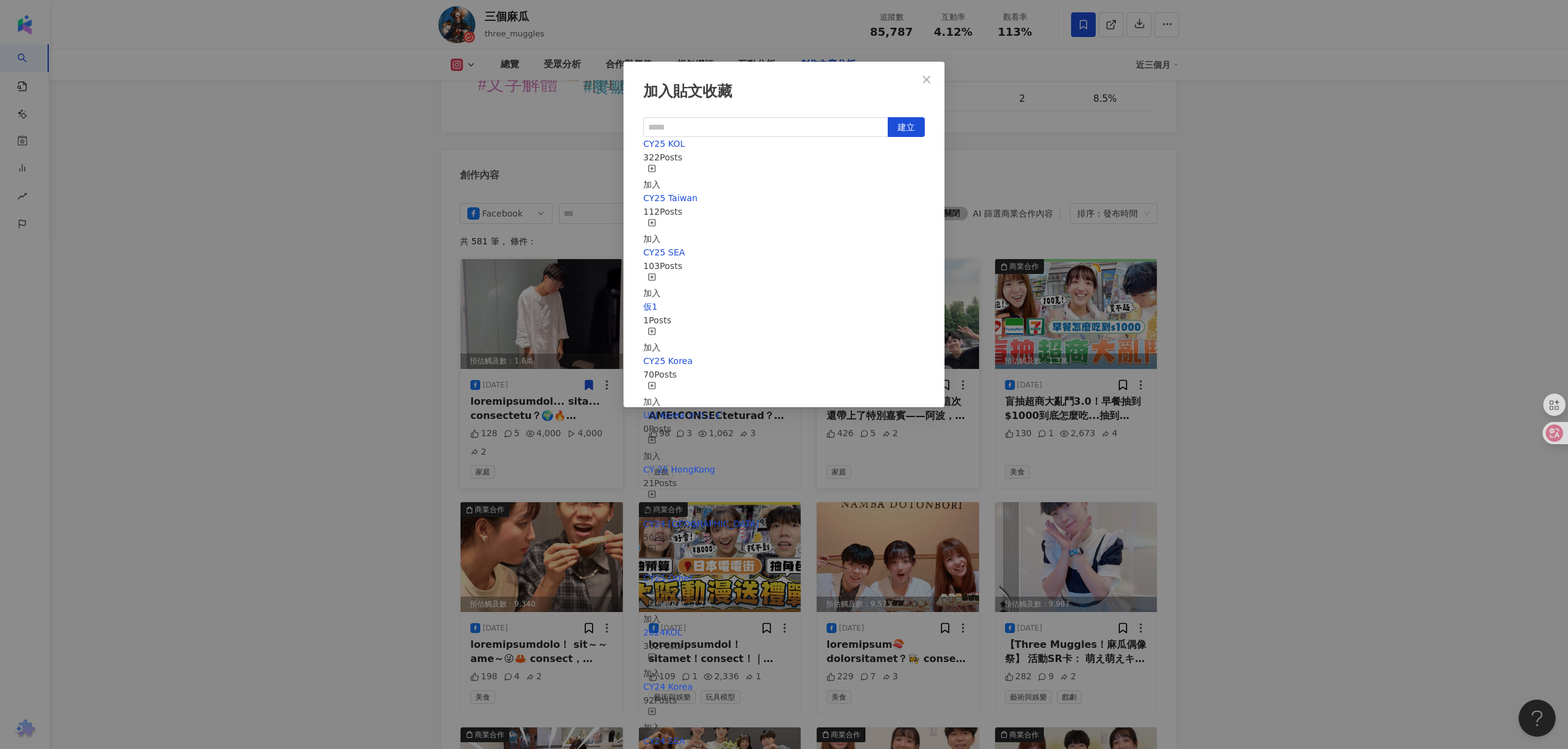
click at [660, 171] on div "加入" at bounding box center [651, 177] width 17 height 27
click at [660, 219] on div "加入" at bounding box center [651, 232] width 17 height 27
click at [1252, 235] on div "加入貼文收藏 建立 CY25 Taiwan 113 Posts 已加入 CY25 KOL 323 Posts 已加入 CY25 SEA 103 Posts 加…" at bounding box center [784, 374] width 1568 height 749
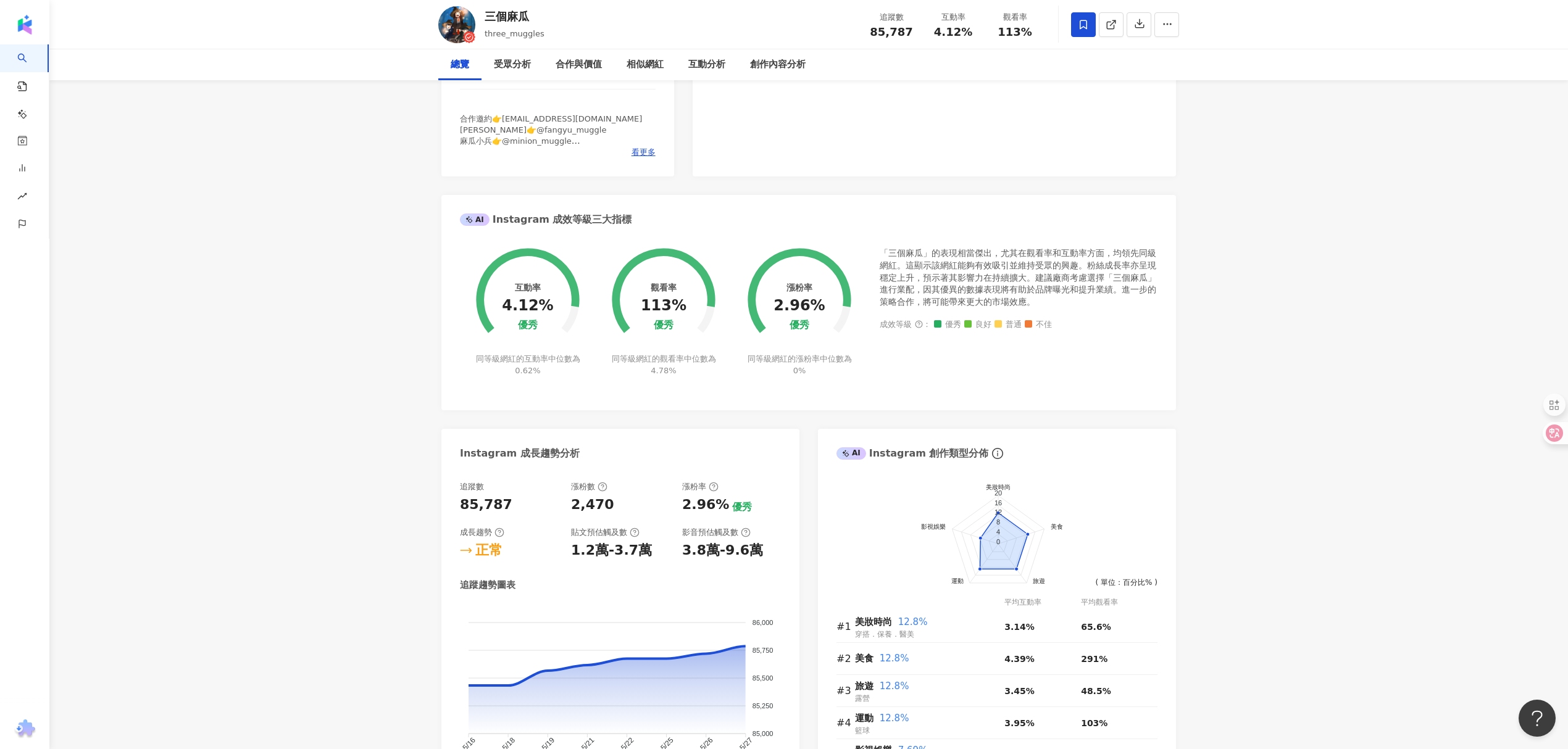
scroll to position [411, 0]
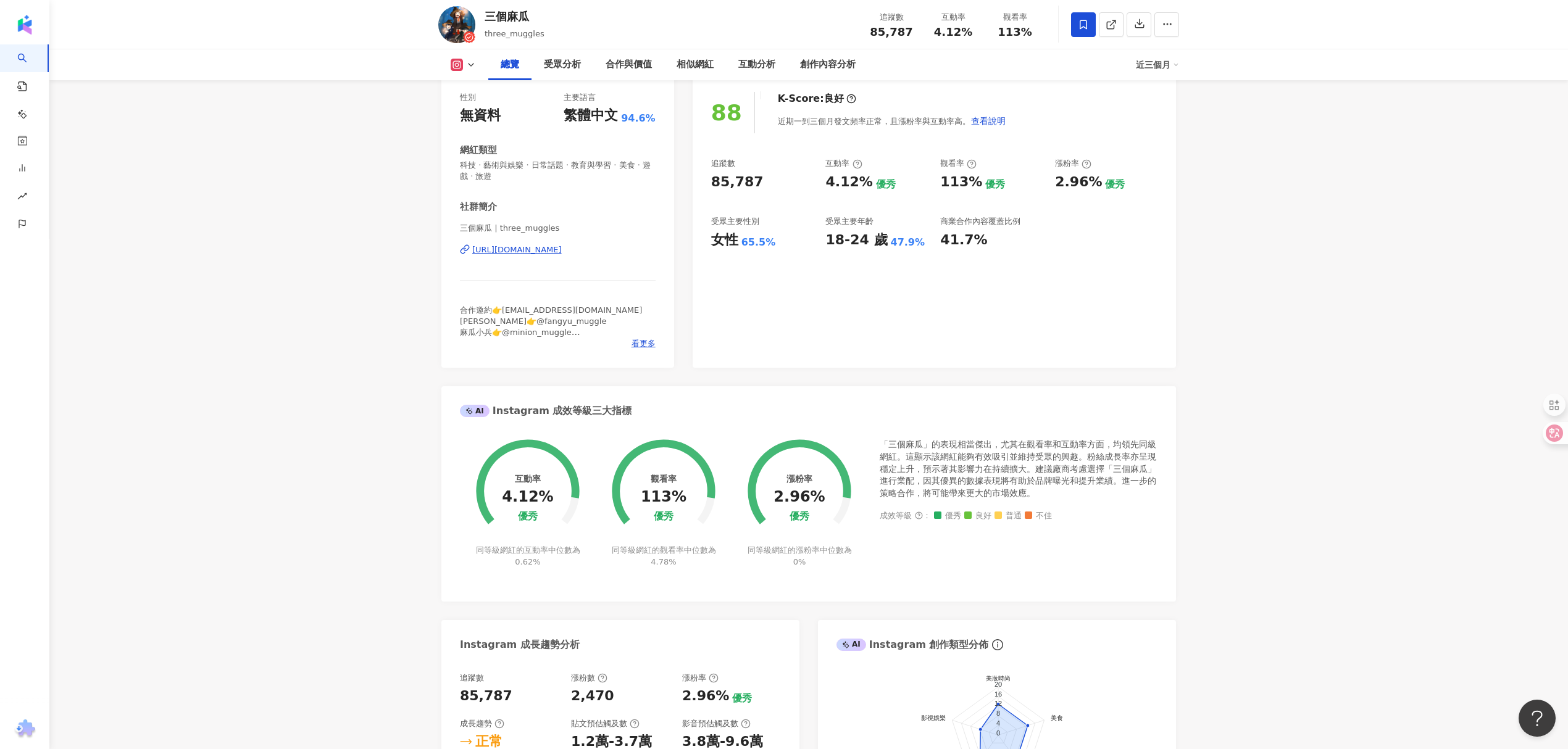
scroll to position [0, 0]
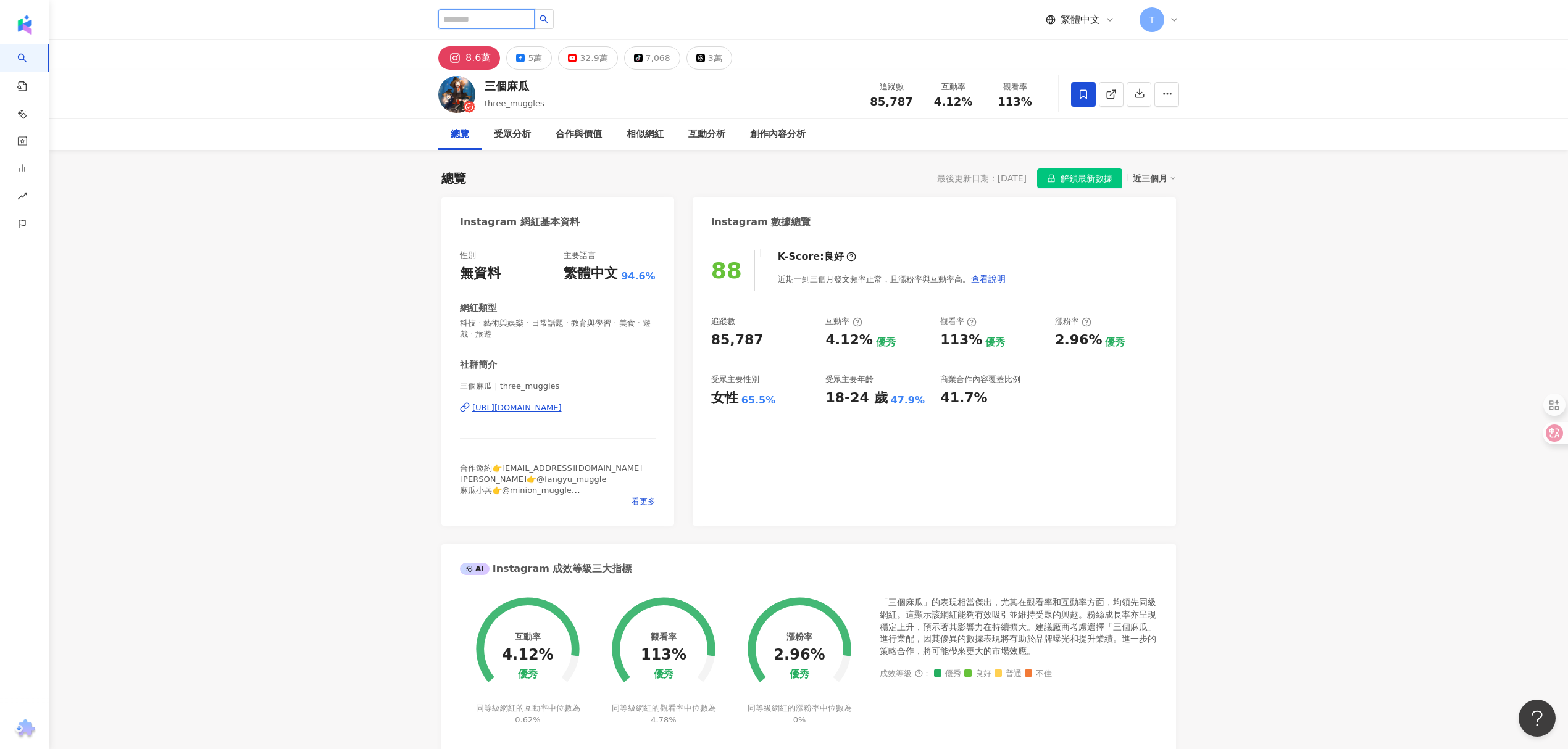
click at [529, 25] on input "search" at bounding box center [487, 19] width 96 height 20
click at [521, 21] on input "search" at bounding box center [487, 19] width 96 height 20
click at [492, 13] on input "search" at bounding box center [487, 19] width 96 height 20
click at [492, 18] on input "search" at bounding box center [487, 19] width 96 height 20
type input "*****"
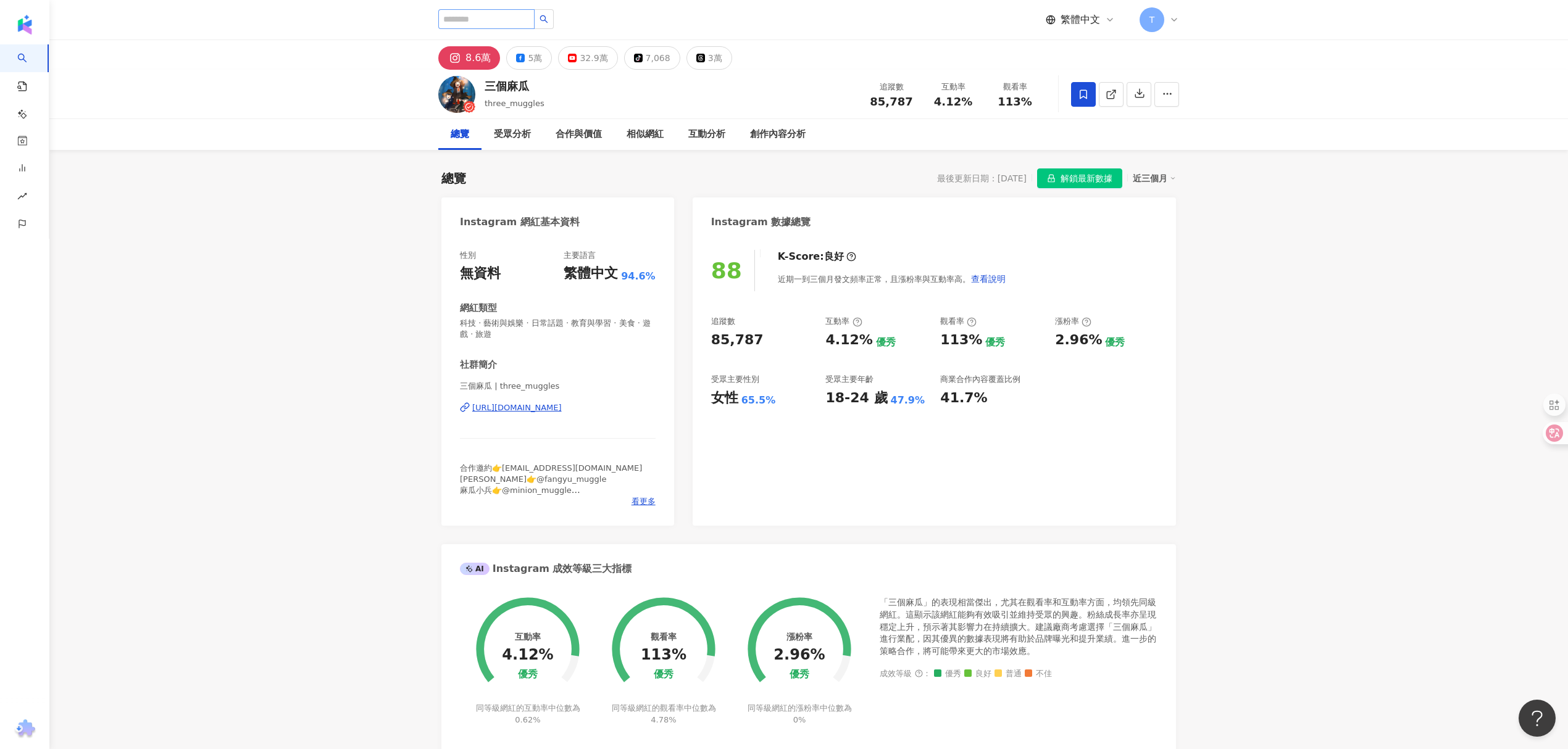
drag, startPoint x: 485, startPoint y: 8, endPoint x: 489, endPoint y: 20, distance: 12.6
click at [489, 20] on div "繁體中文 T" at bounding box center [809, 20] width 741 height 40
click at [489, 20] on input "search" at bounding box center [487, 19] width 96 height 20
type input "*****"
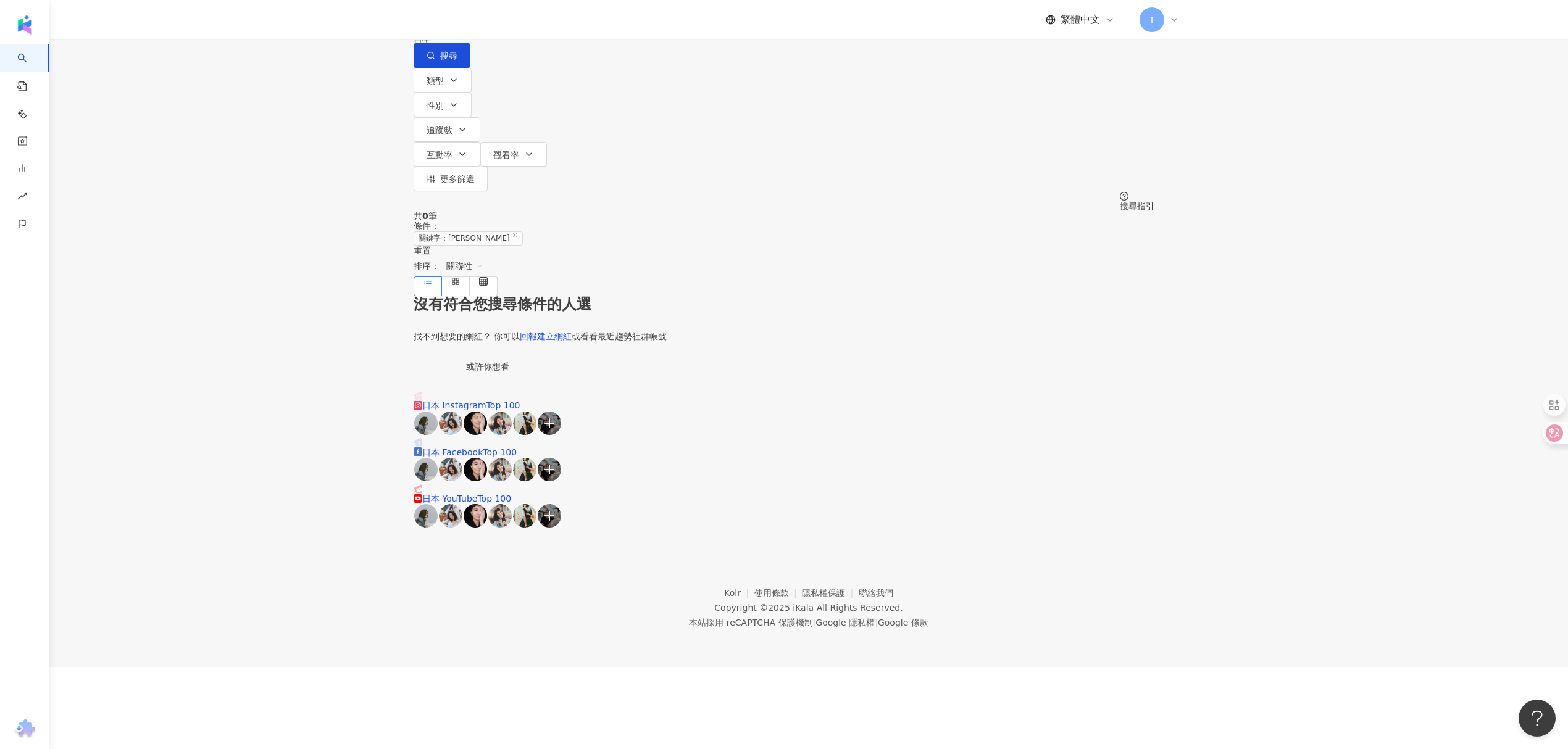
click at [593, 23] on input "*****" at bounding box center [543, 12] width 100 height 23
type input "****"
click at [730, 81] on span "阿部[PERSON_NAME]亞 [PERSON_NAME] Abe" at bounding box center [767, 74] width 495 height 12
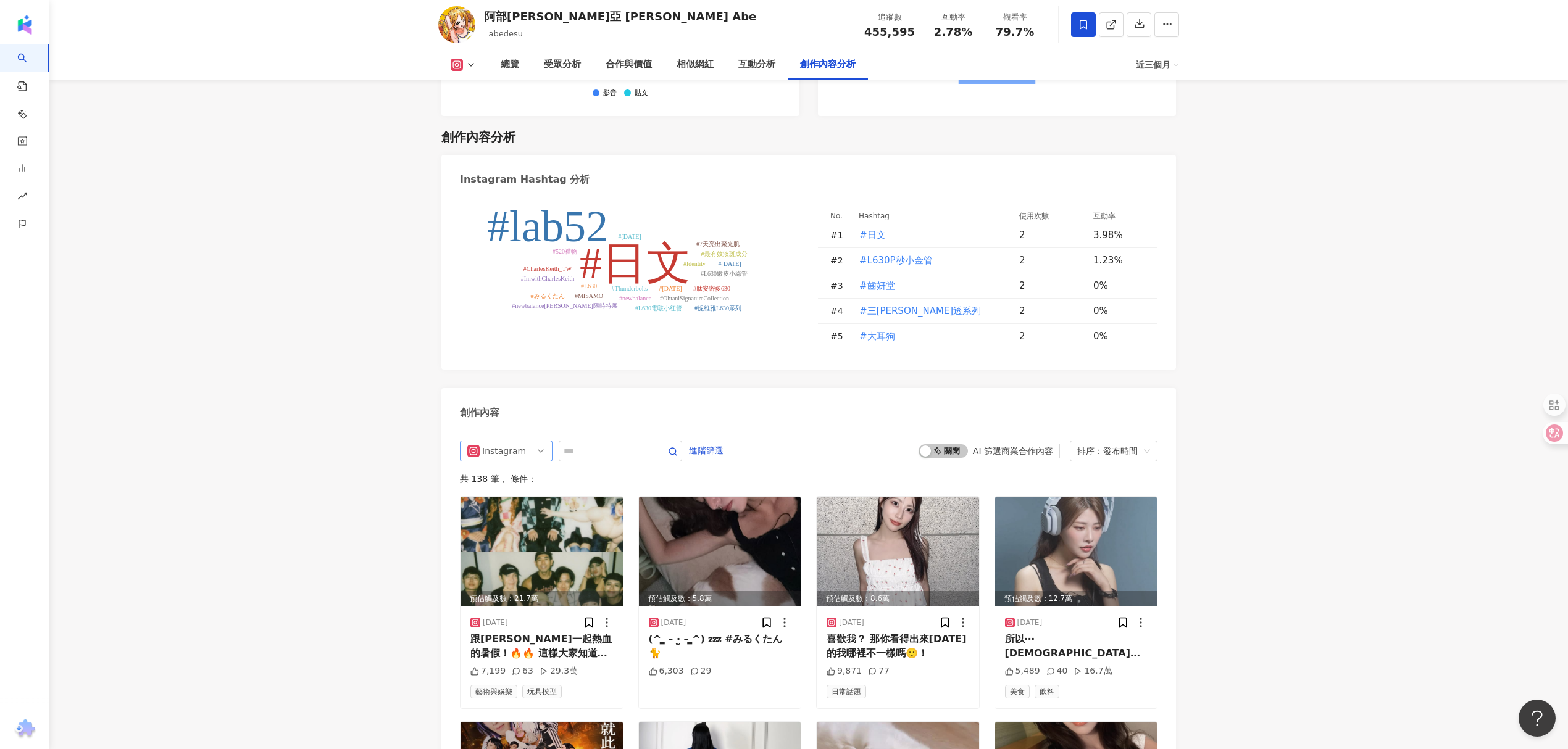
scroll to position [3688, 0]
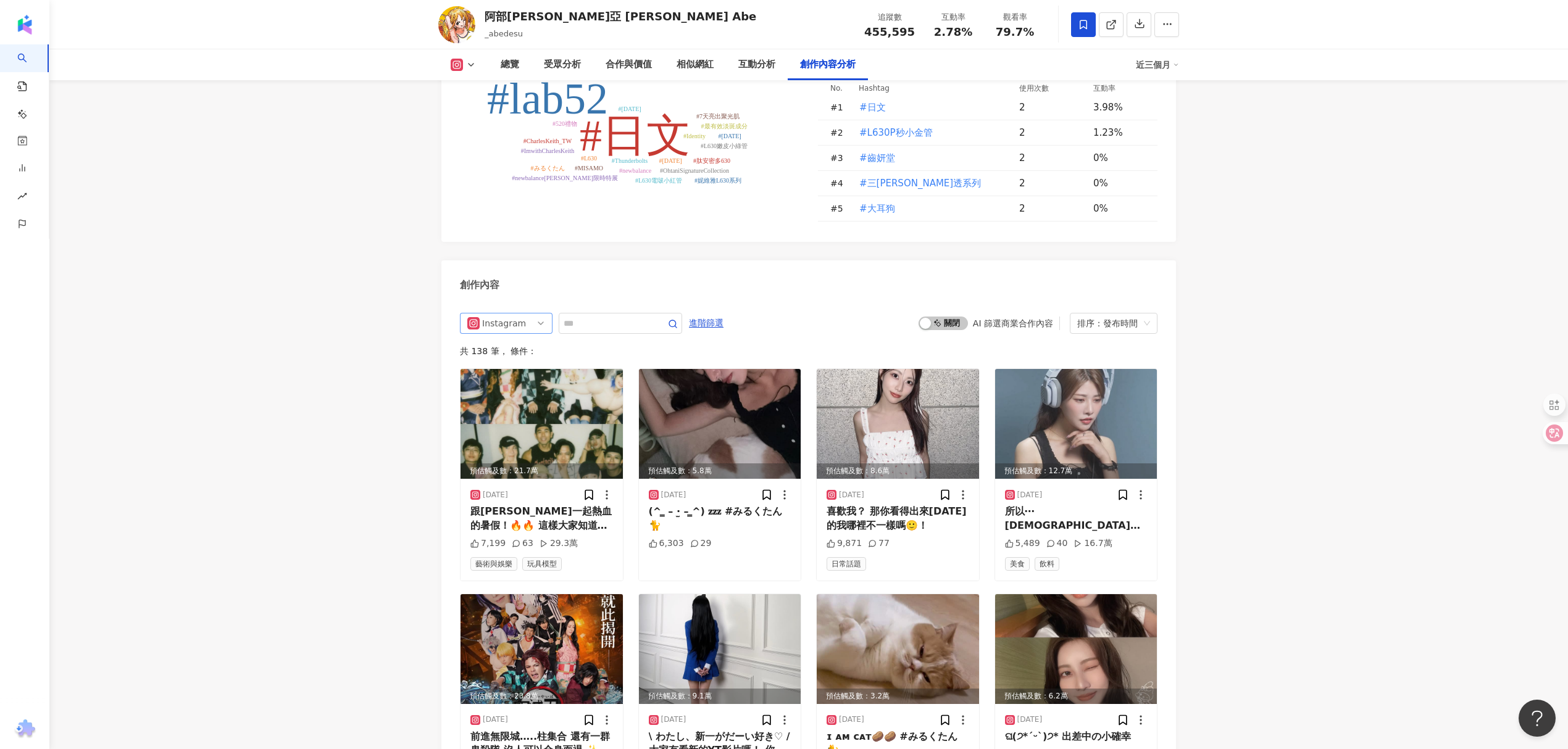
click at [528, 313] on span "Instagram" at bounding box center [507, 323] width 78 height 20
click at [510, 406] on div "YouTube" at bounding box center [505, 412] width 40 height 13
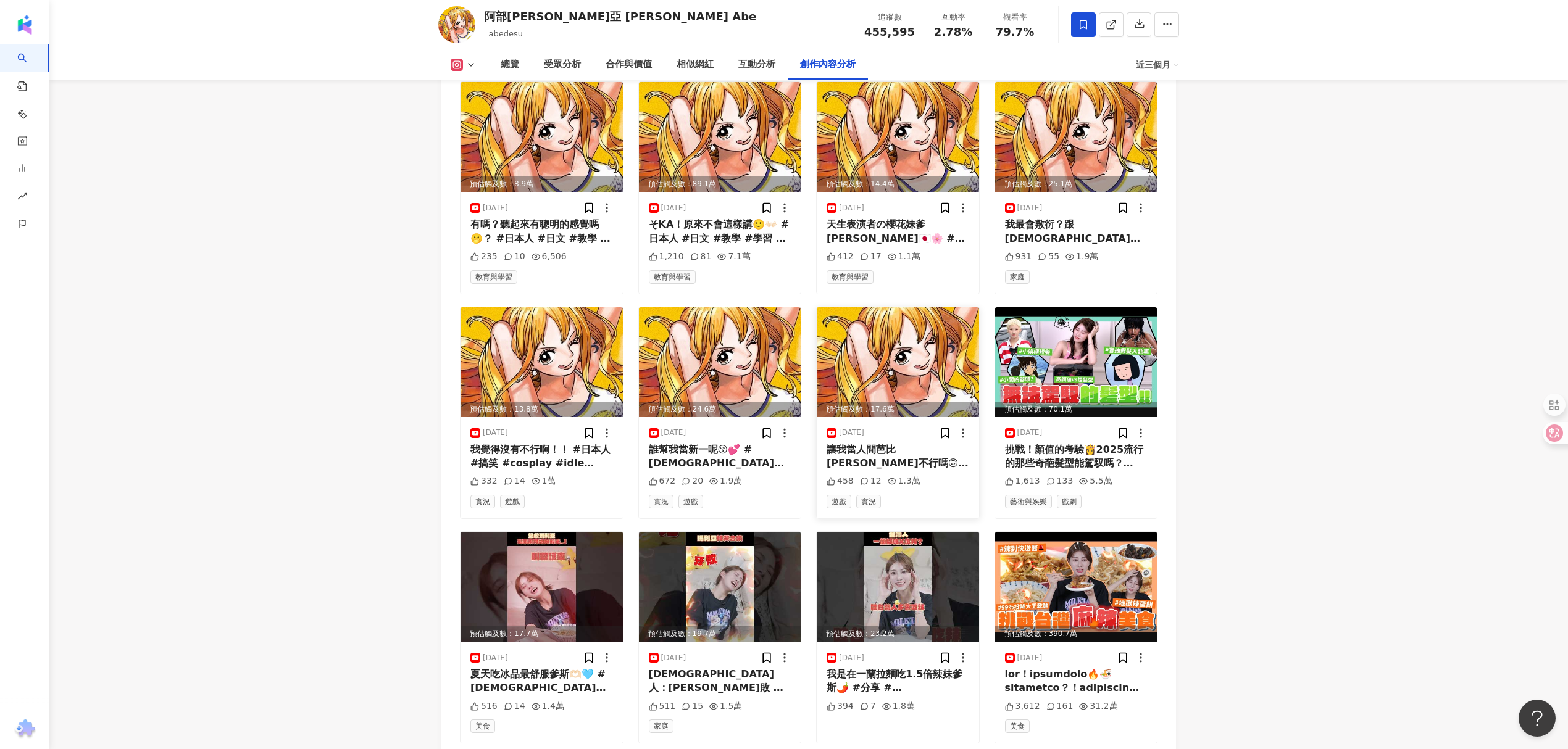
scroll to position [3977, 0]
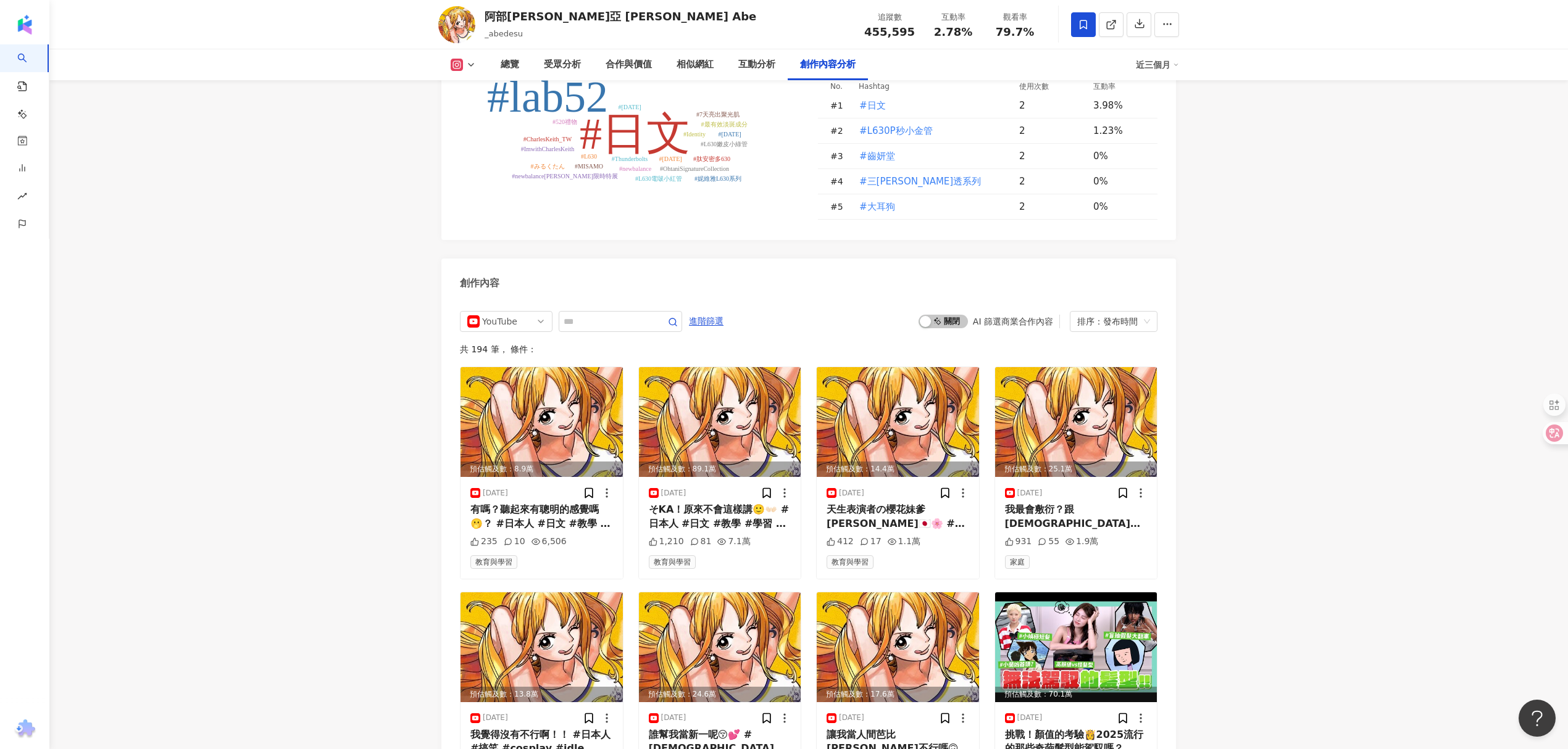
scroll to position [3565, 0]
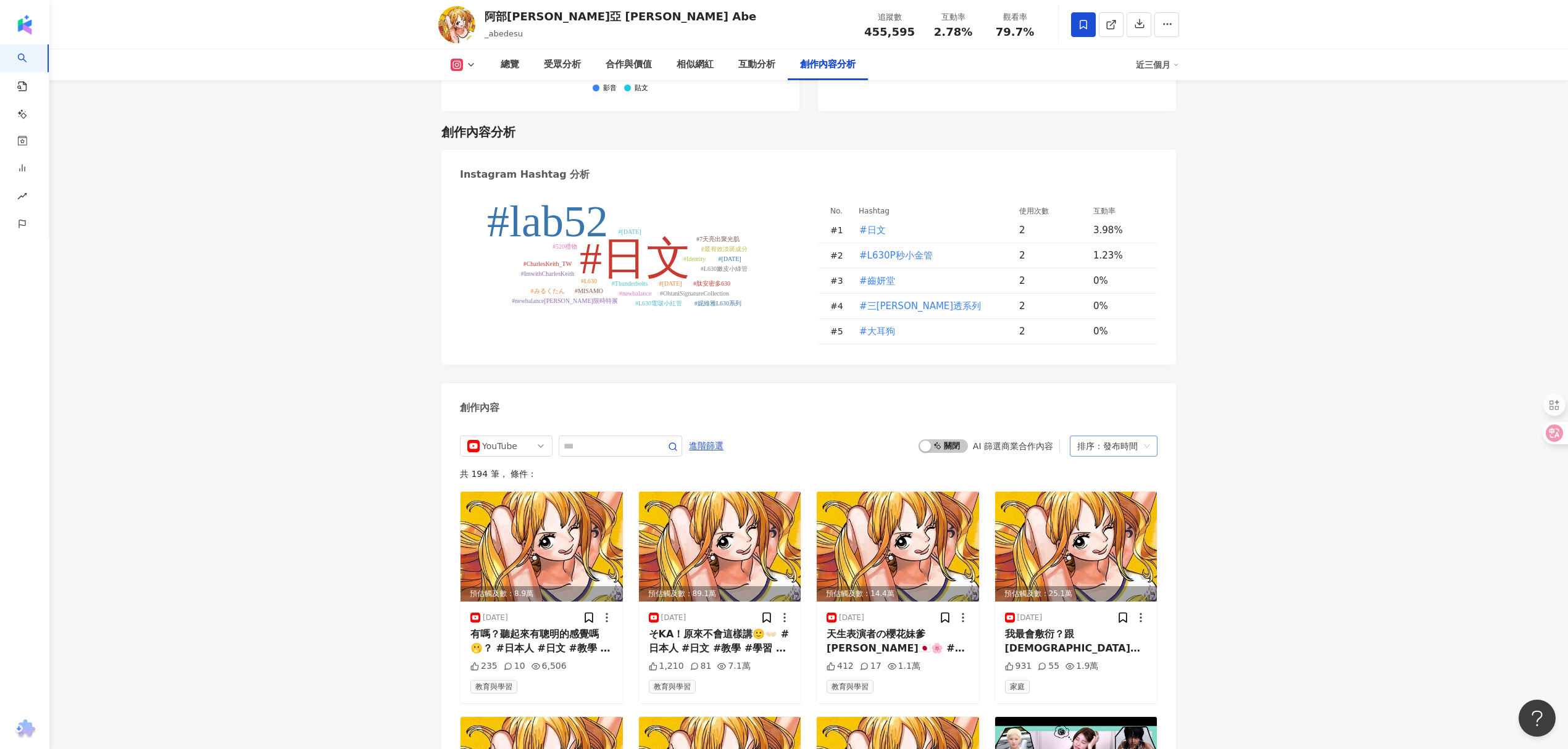
click at [1117, 436] on div "排序：發布時間" at bounding box center [1108, 446] width 62 height 20
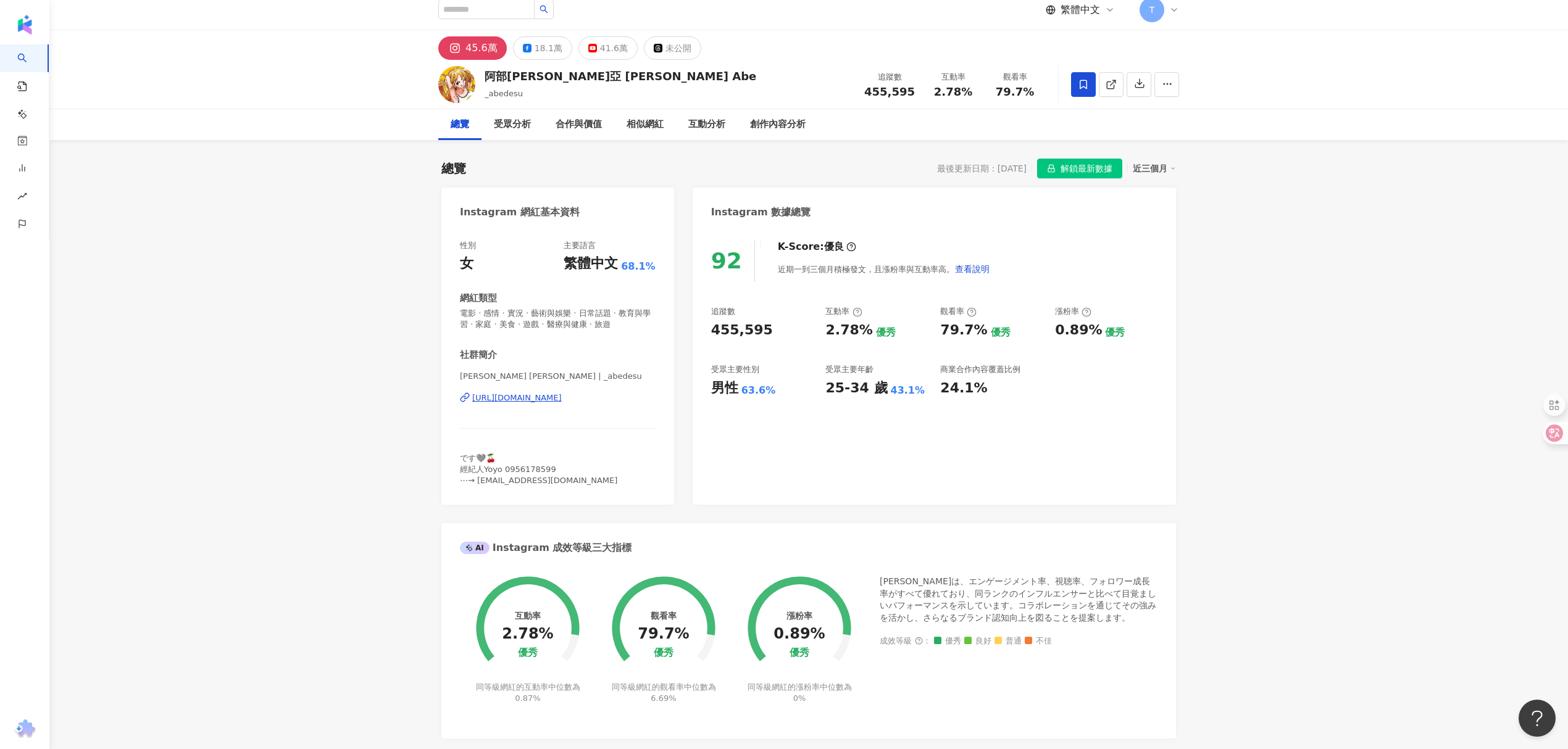
scroll to position [0, 0]
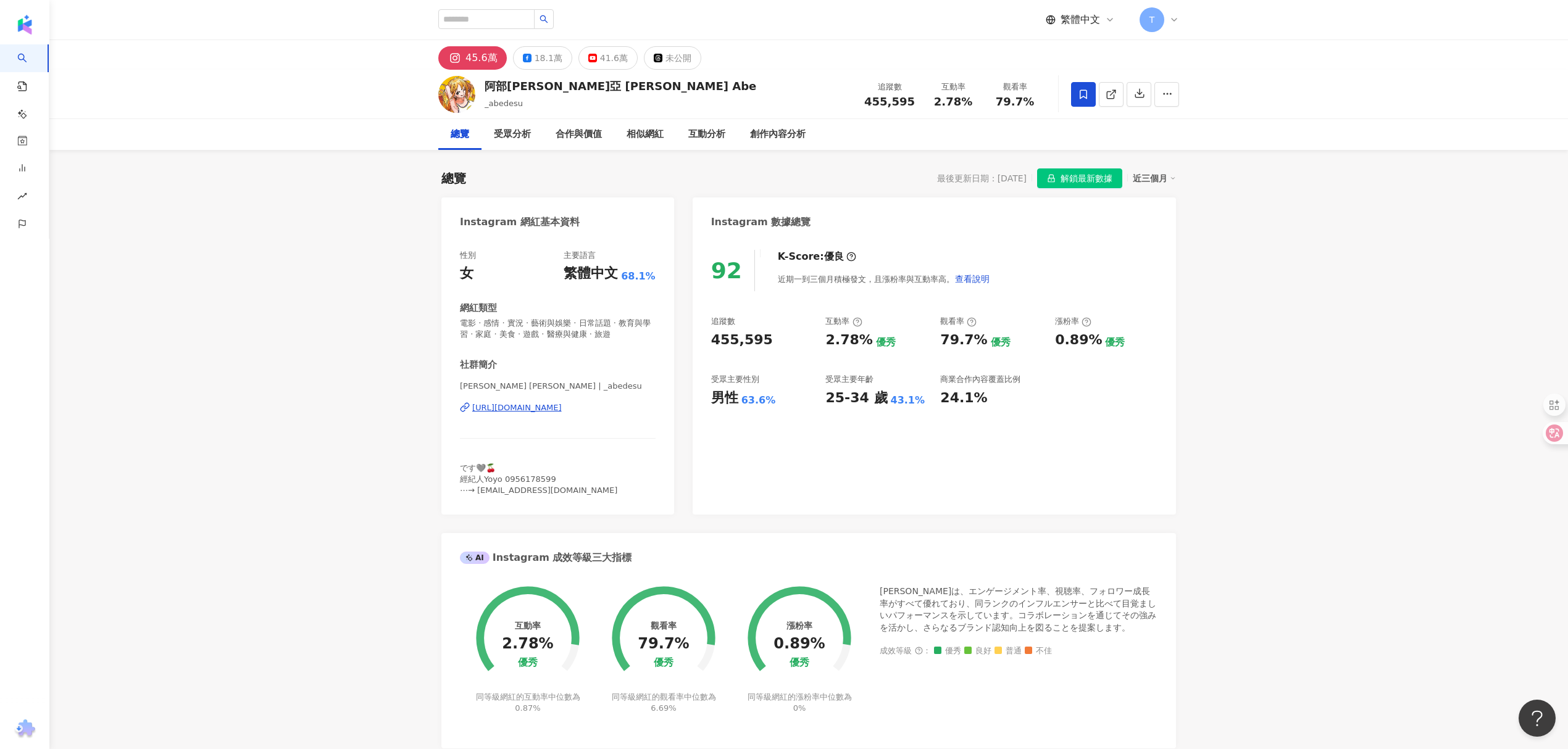
click at [981, 171] on div "最後更新日期：2025/8/11 解鎖最新數據 近三個月" at bounding box center [1056, 179] width 239 height 20
click at [1163, 95] on icon "button" at bounding box center [1167, 93] width 11 height 11
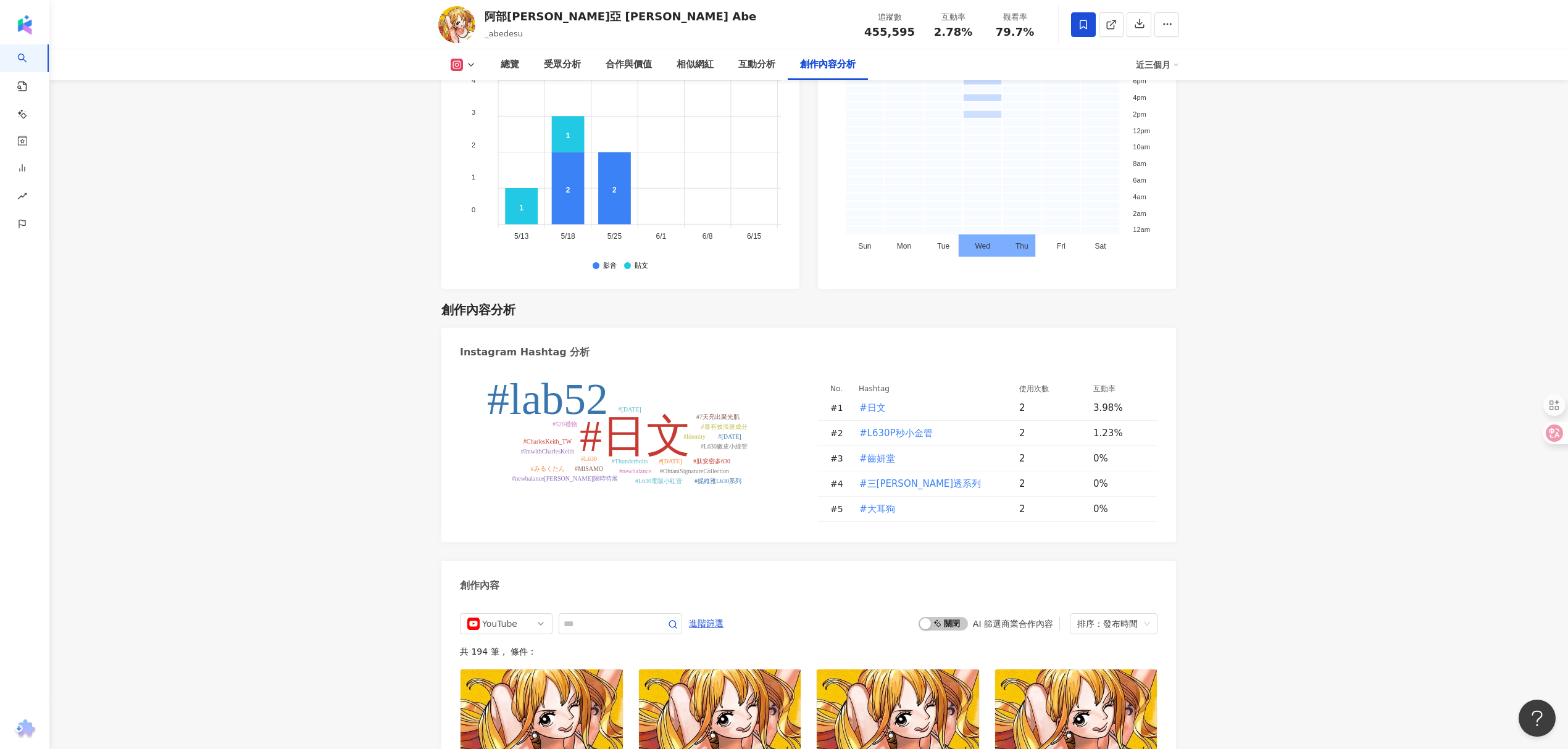
scroll to position [3619, 0]
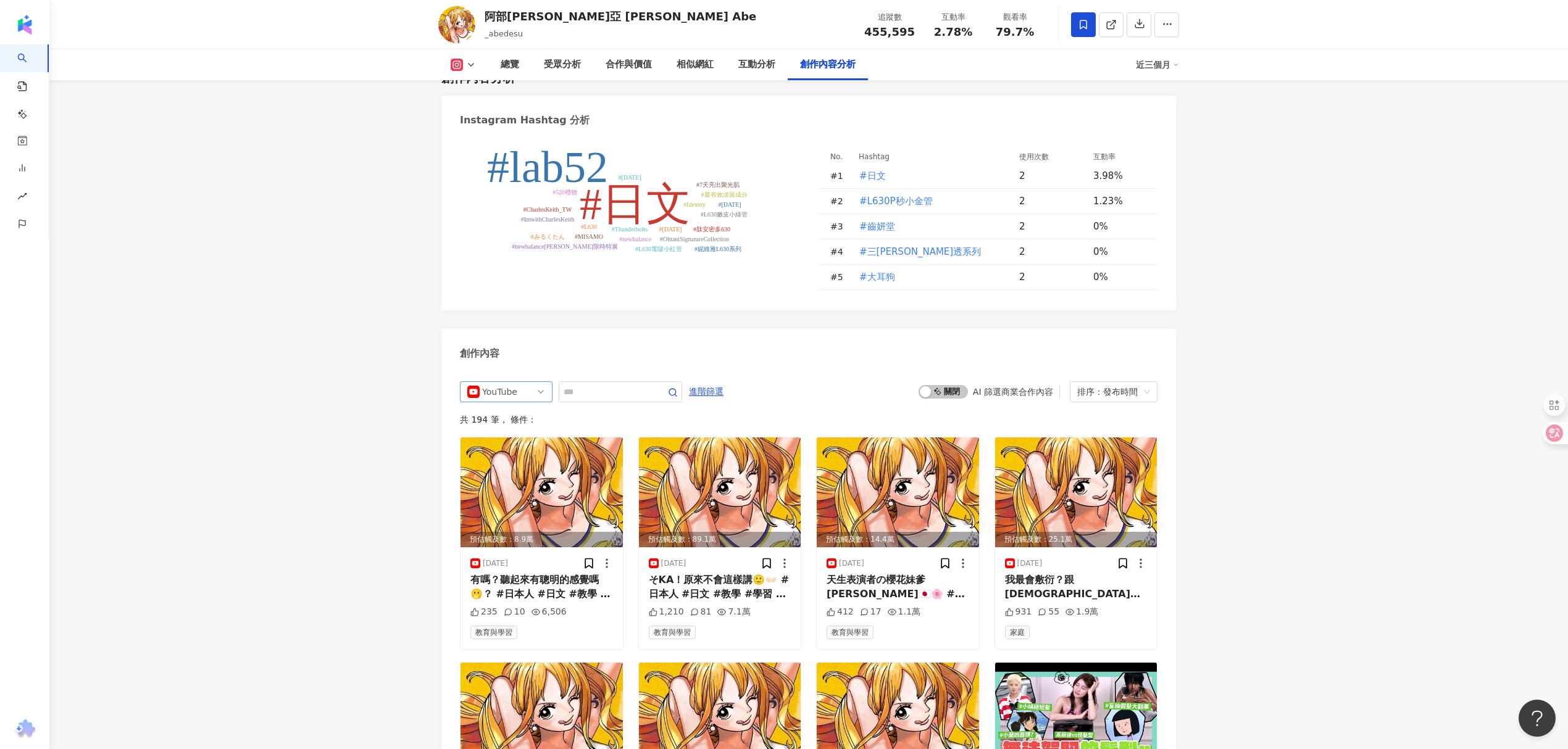
click at [507, 382] on div "YouTube" at bounding box center [502, 392] width 40 height 20
click at [514, 453] on div "Facebook" at bounding box center [505, 460] width 40 height 13
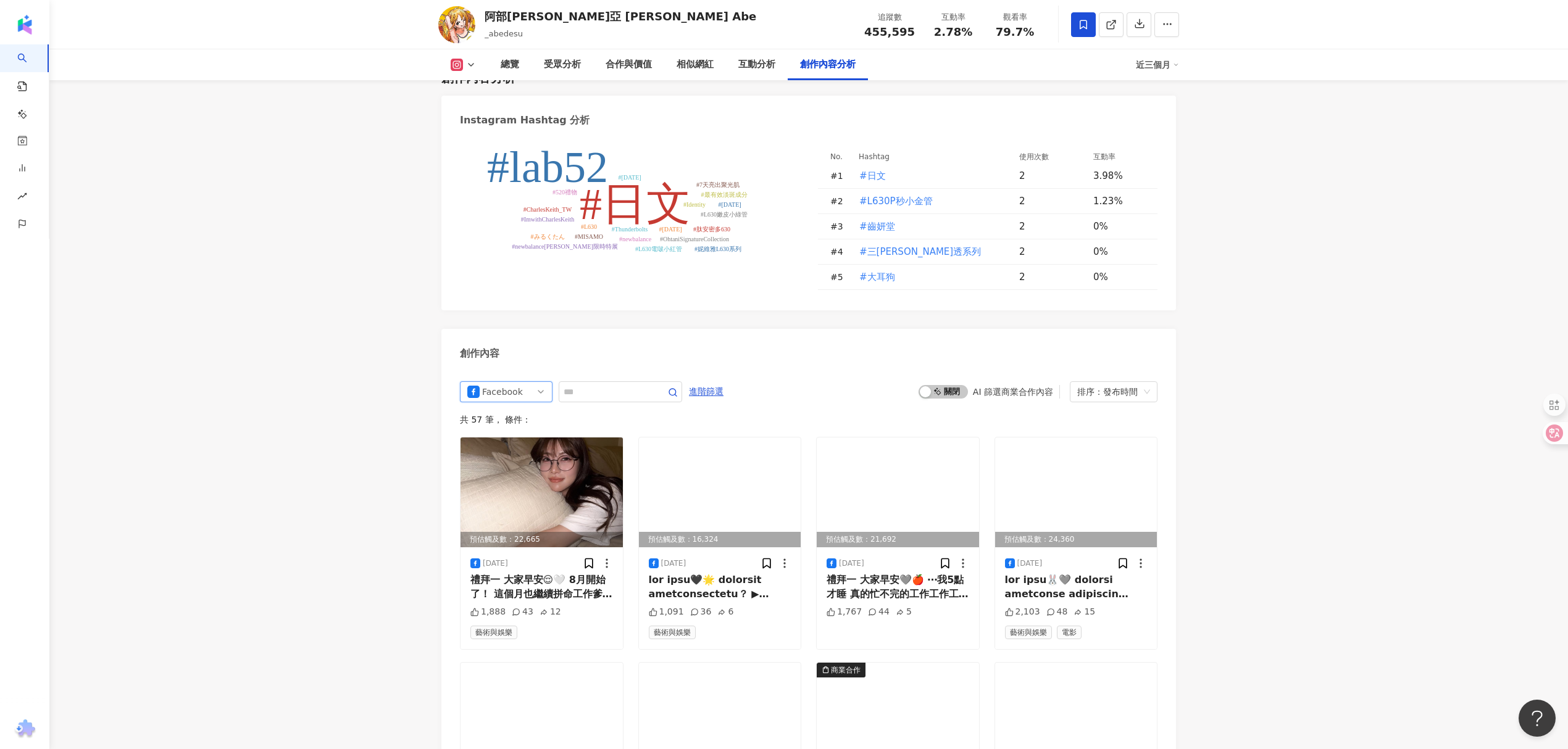
scroll to position [3812, 0]
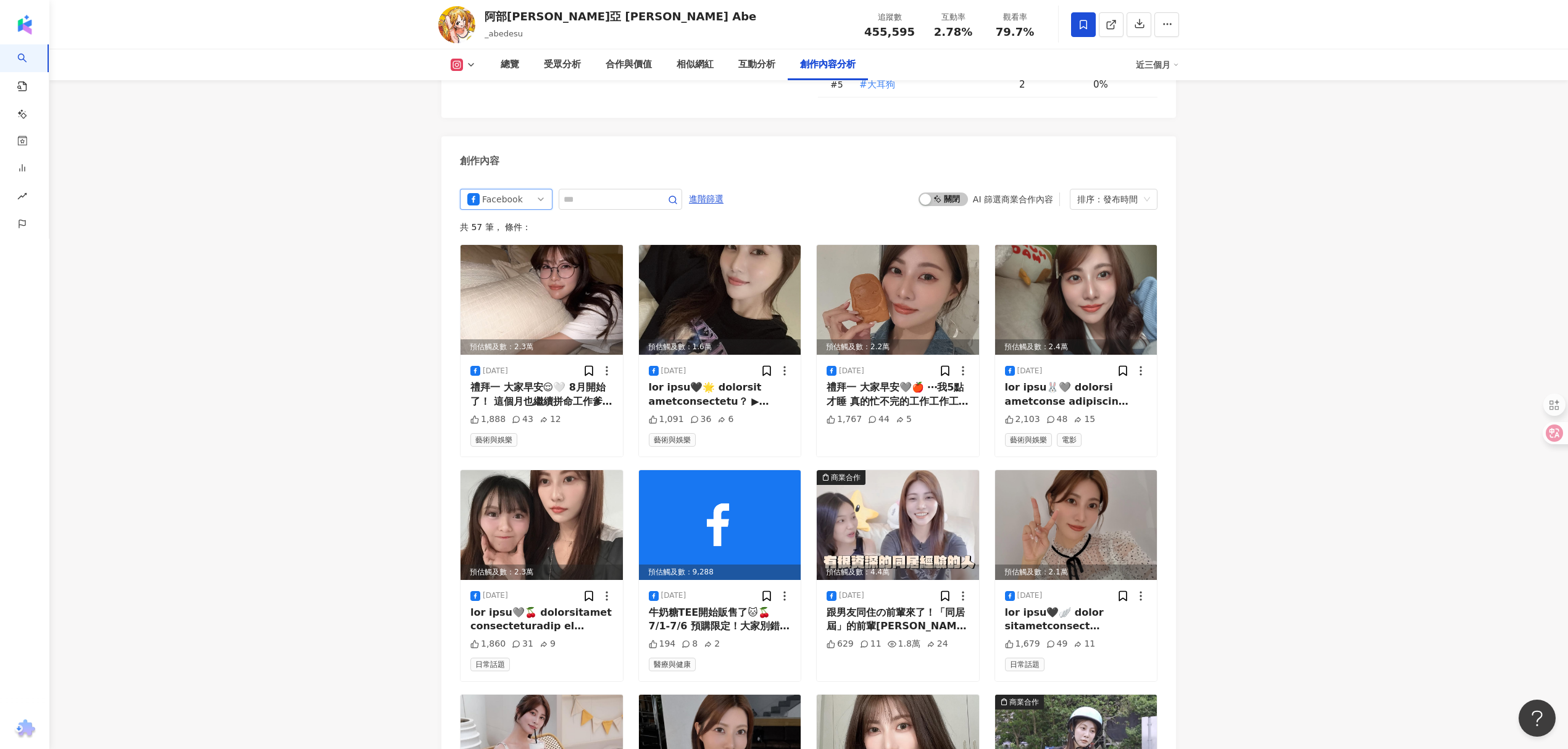
click at [541, 190] on span "Facebook" at bounding box center [507, 200] width 78 height 20
click at [533, 239] on div "Instagram" at bounding box center [507, 246] width 73 height 13
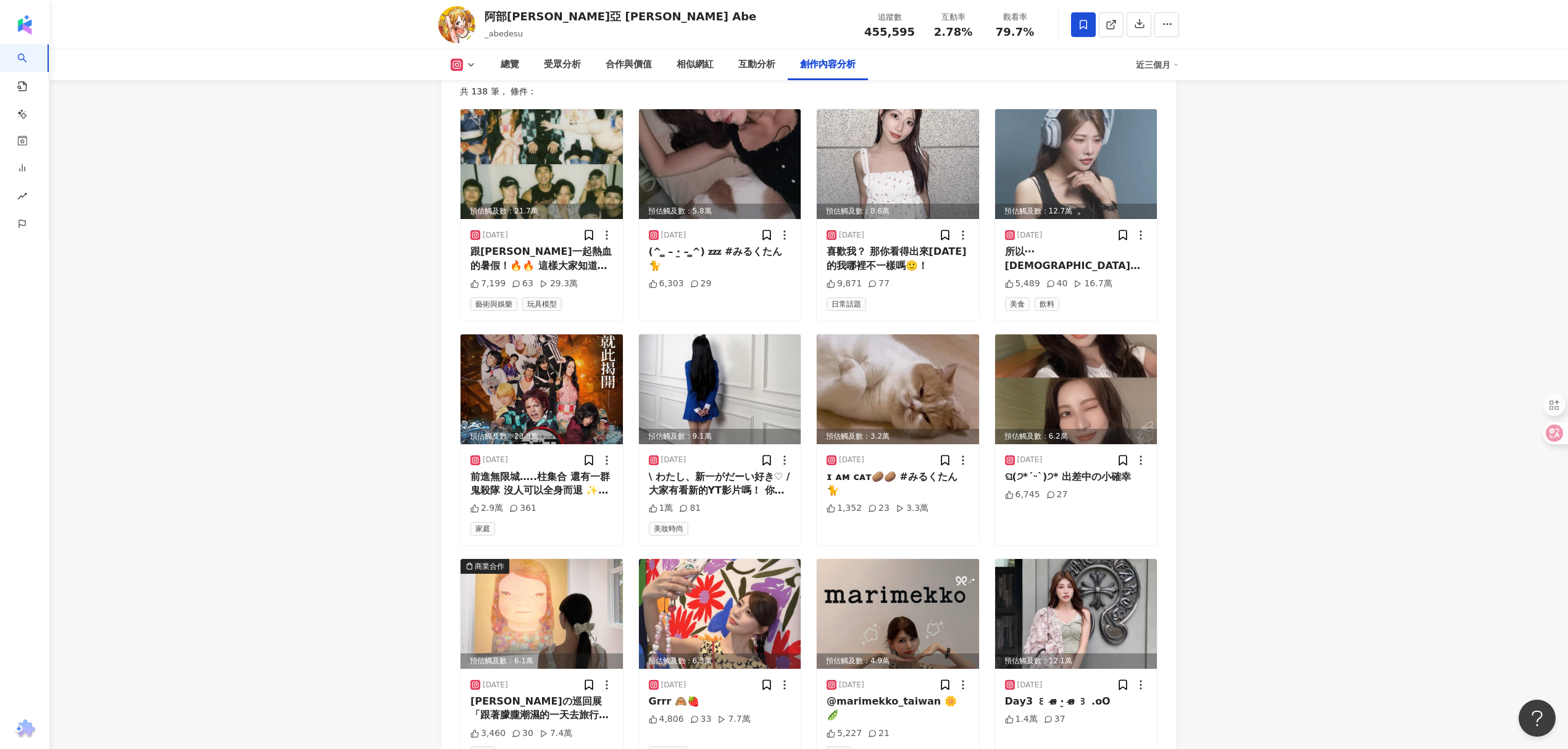
scroll to position [3977, 0]
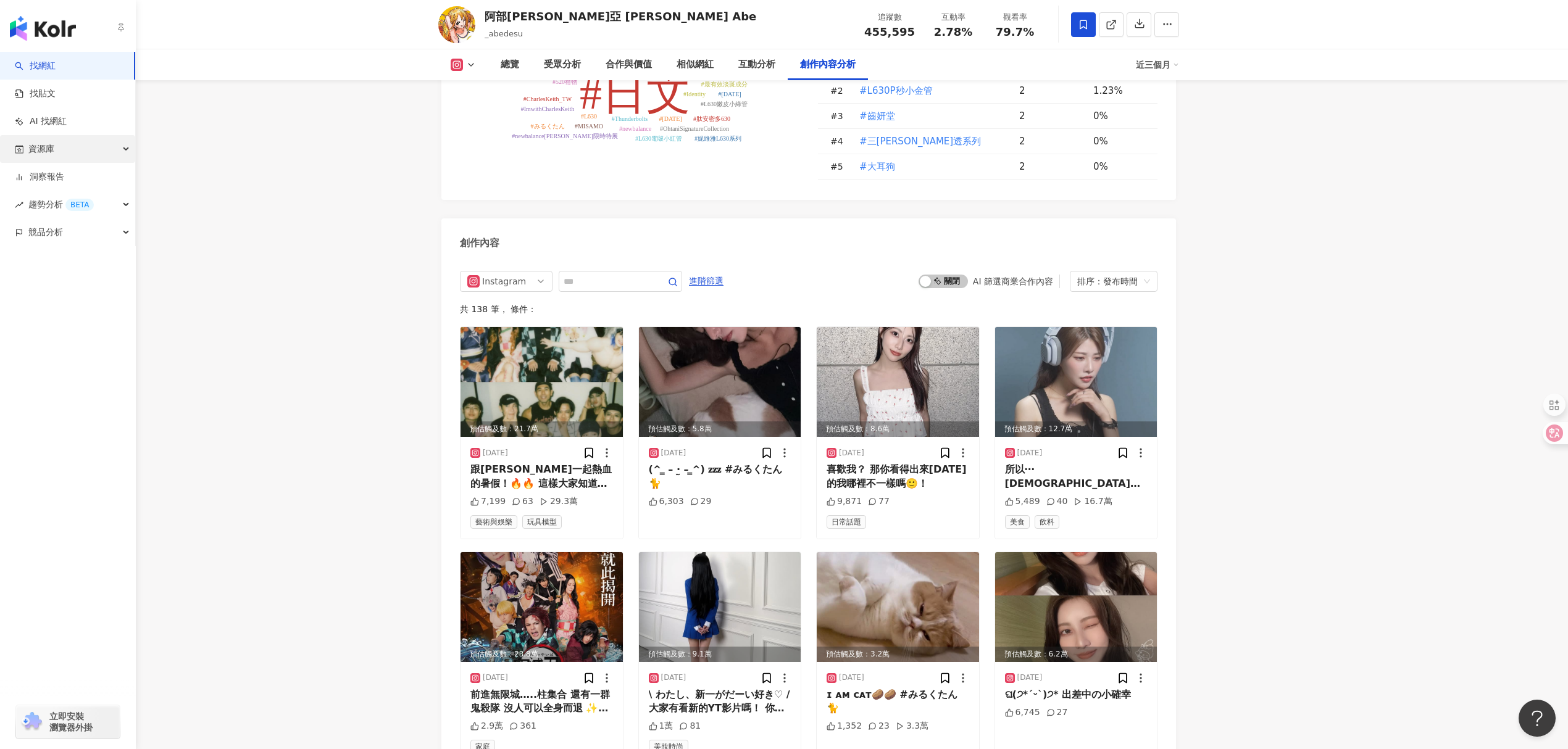
click at [72, 145] on div "資源庫" at bounding box center [67, 149] width 136 height 27
click at [64, 231] on link "貼文收藏" at bounding box center [47, 232] width 35 height 12
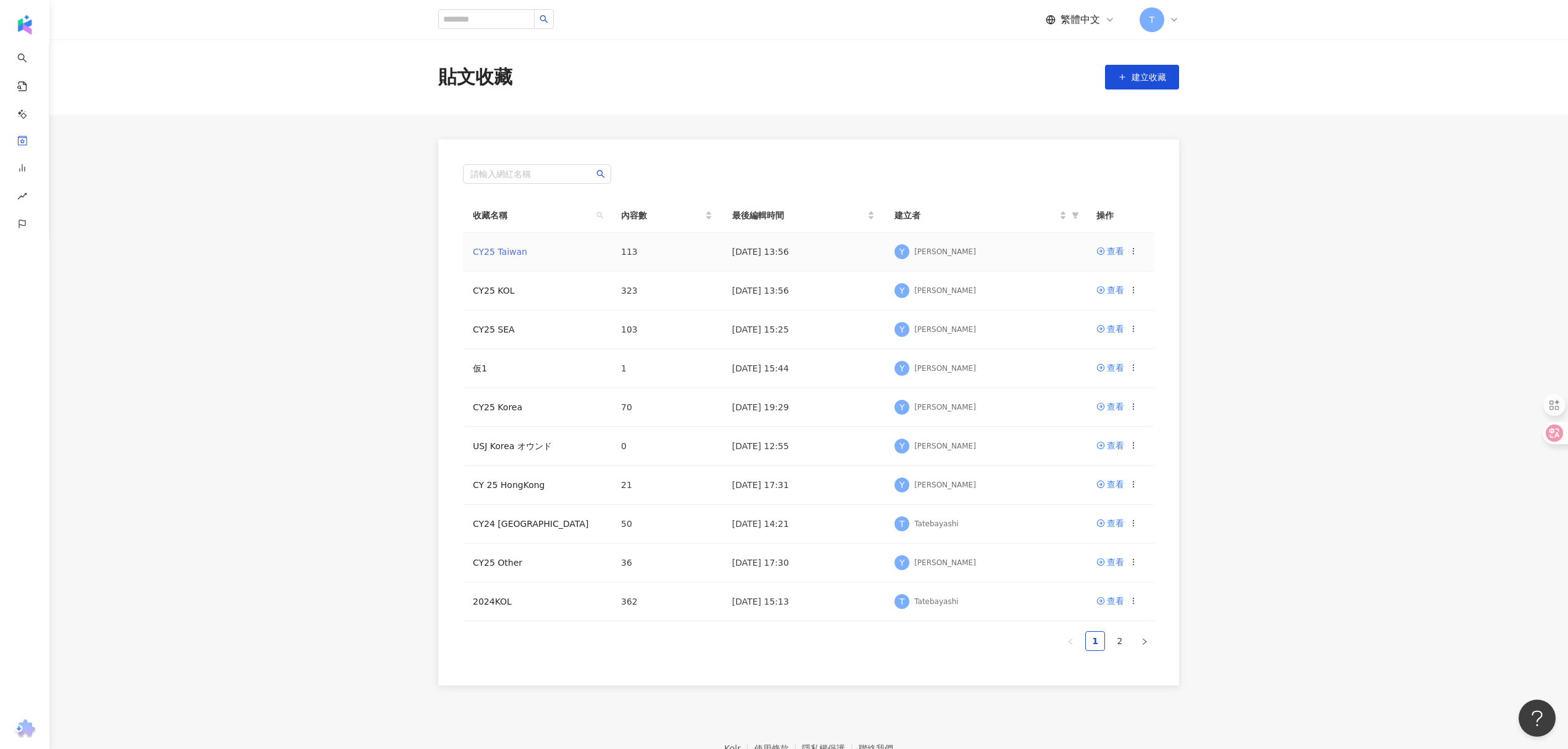
click at [514, 248] on link "CY25 Taiwan" at bounding box center [500, 252] width 54 height 10
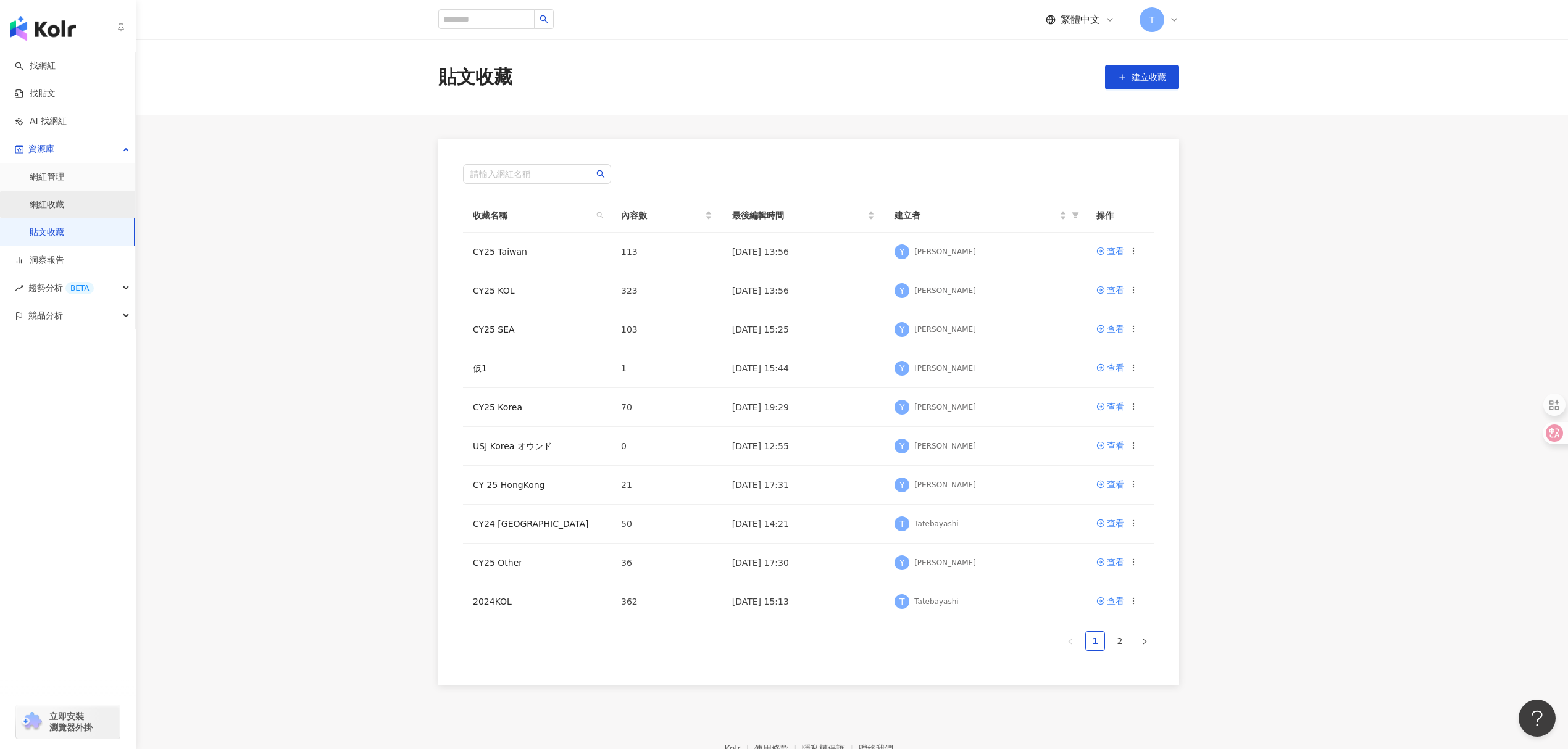
click at [64, 199] on link "網紅收藏" at bounding box center [47, 204] width 35 height 12
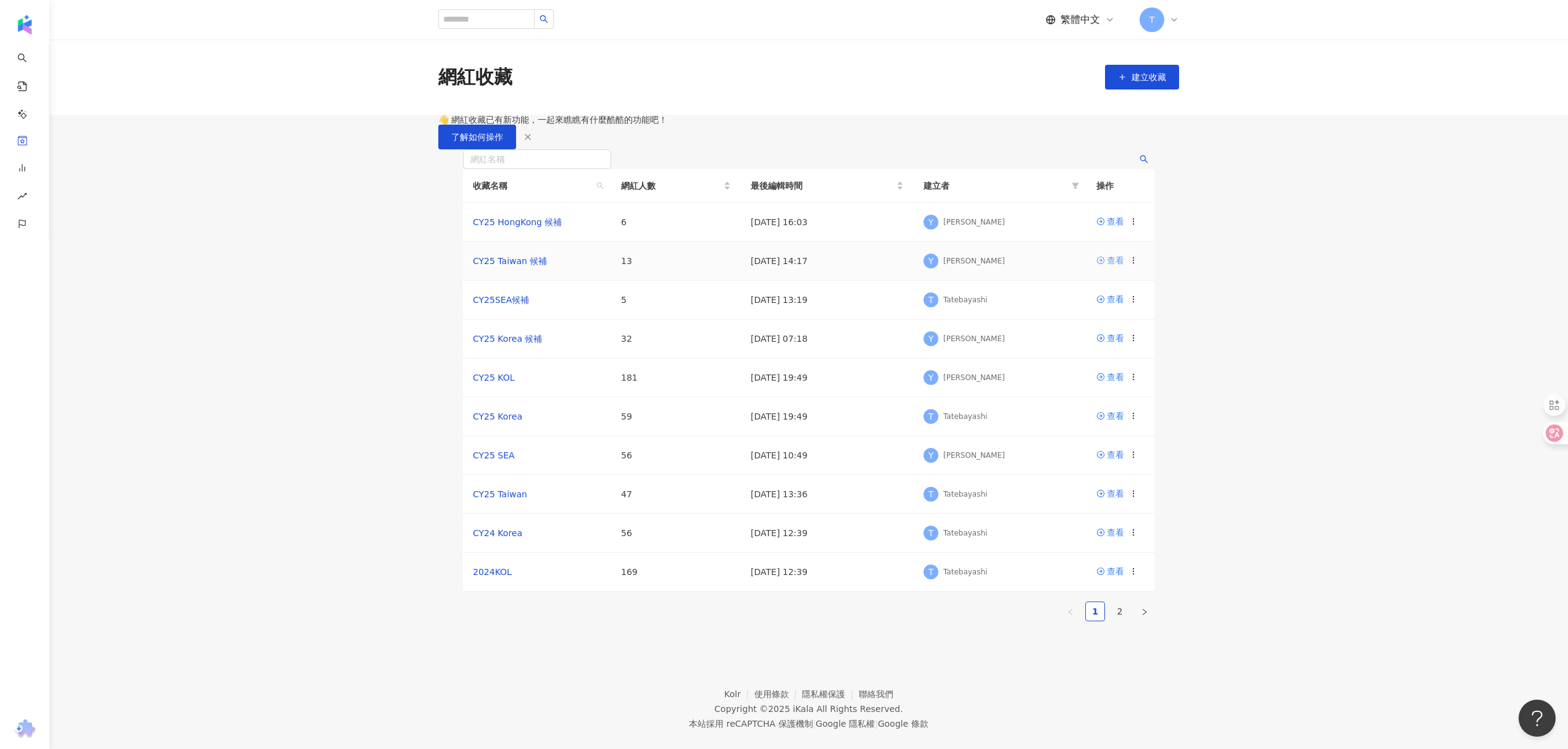
click at [1110, 267] on div "查看" at bounding box center [1115, 260] width 17 height 13
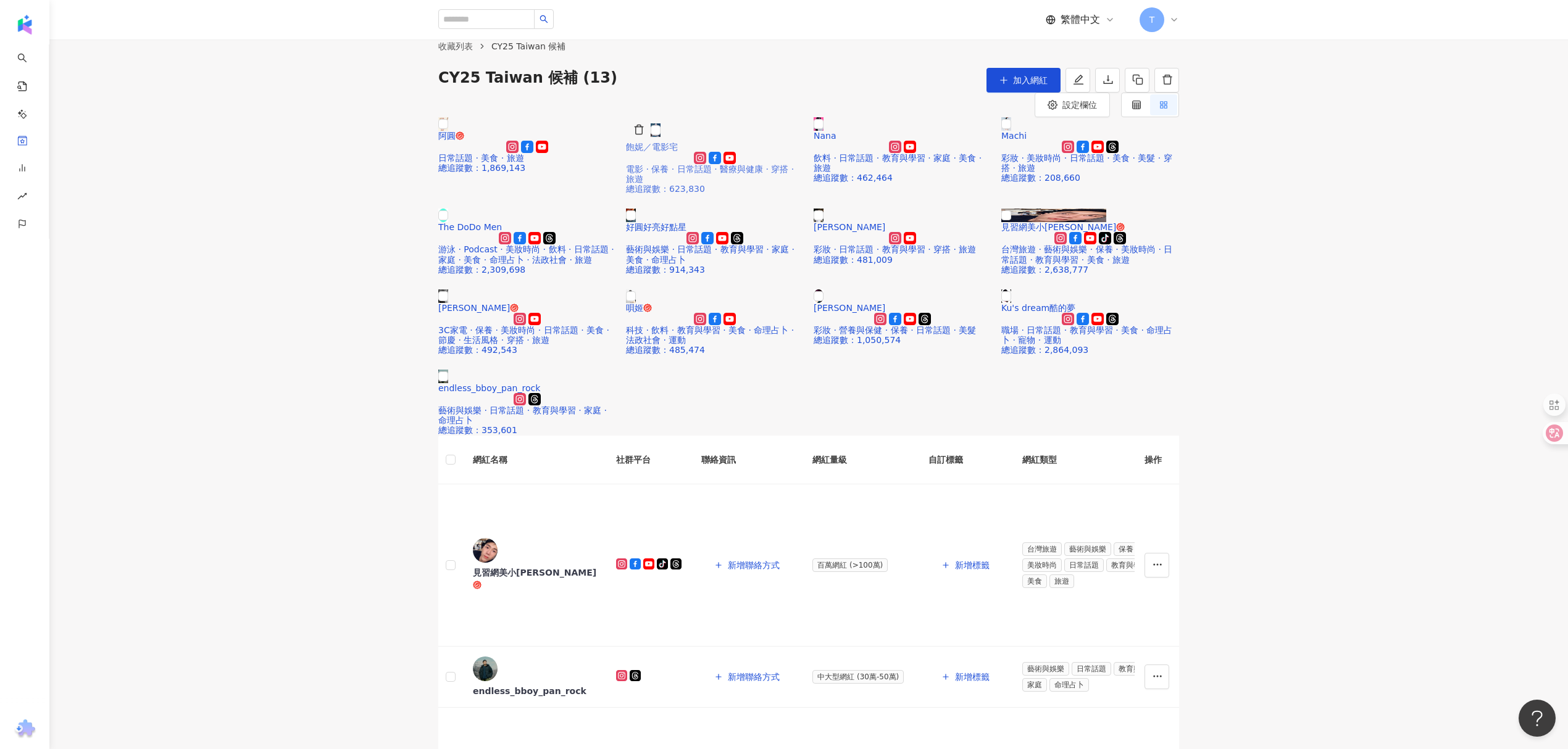
click at [678, 152] on span "飽妮／電影宅" at bounding box center [652, 147] width 52 height 10
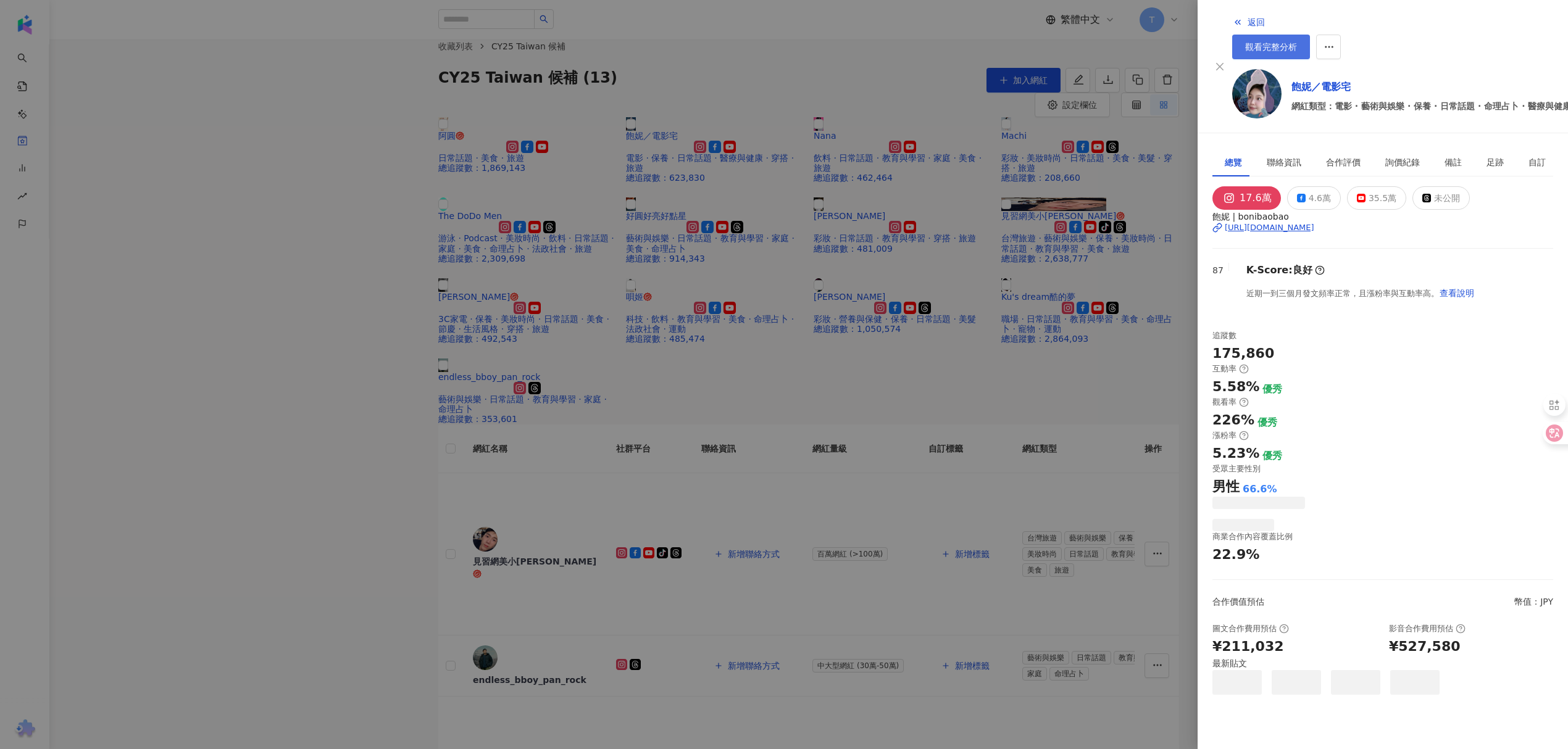
click at [1298, 42] on span "觀看完整分析" at bounding box center [1271, 47] width 52 height 10
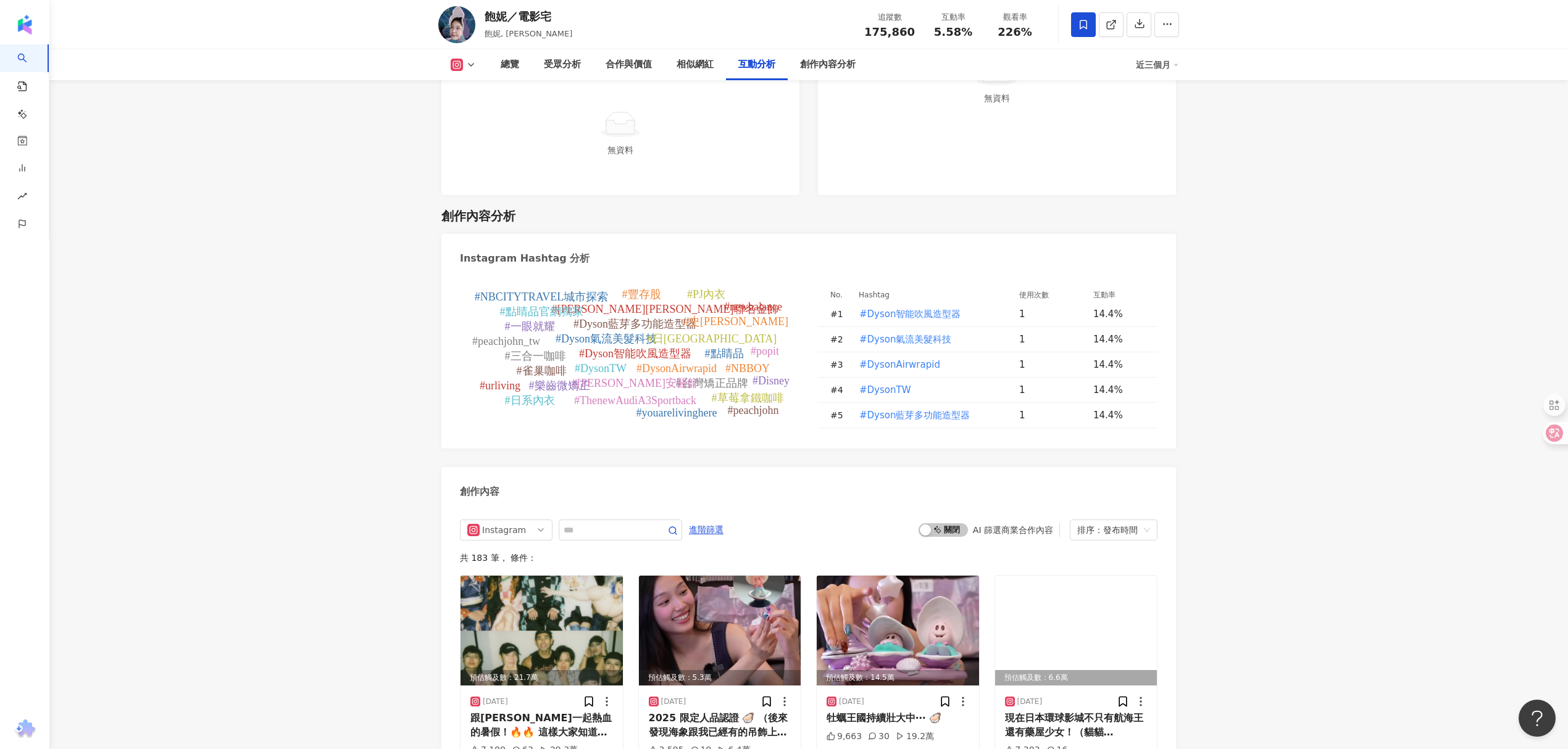
scroll to position [3456, 0]
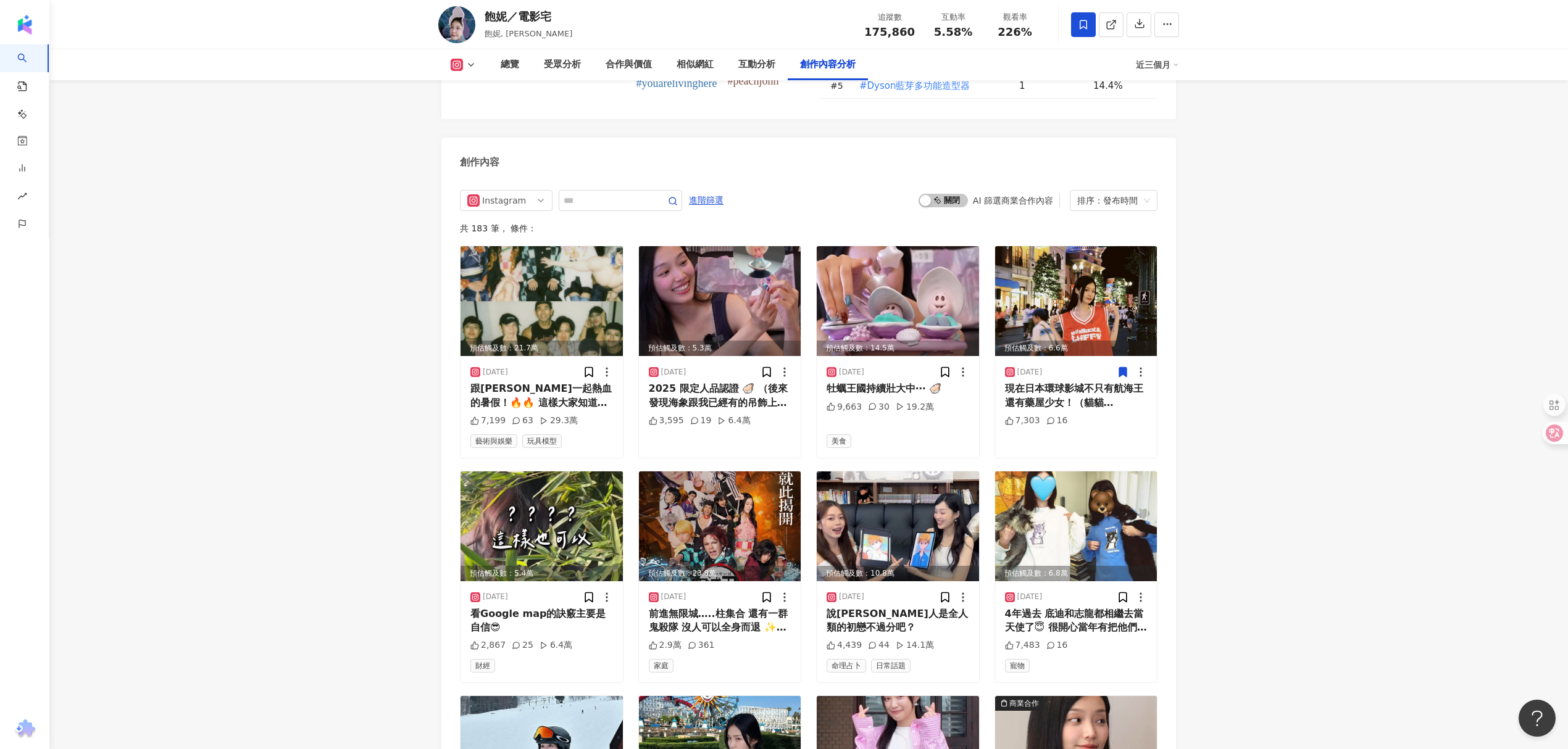
click at [1117, 366] on icon at bounding box center [1123, 372] width 12 height 12
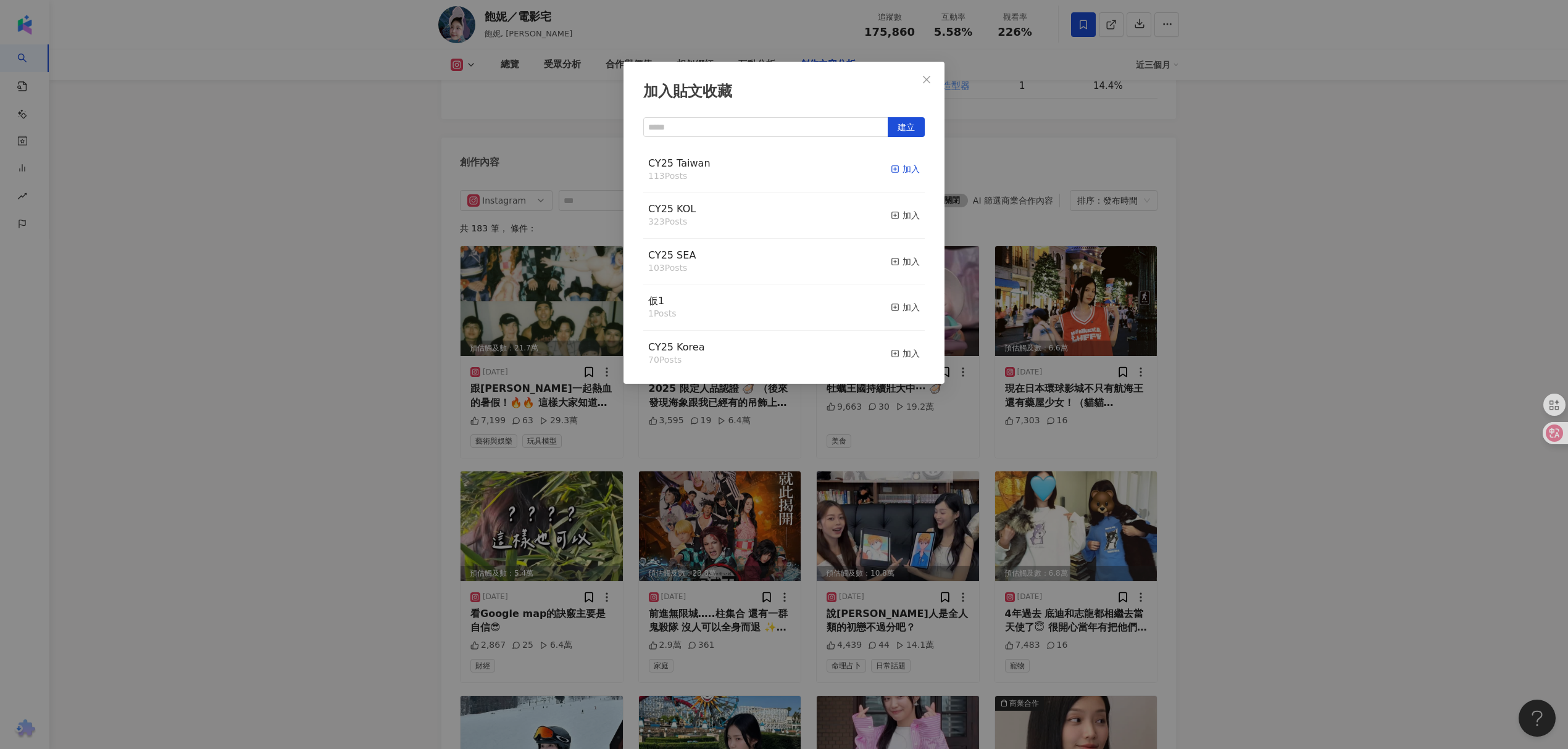
click at [904, 168] on div "加入" at bounding box center [905, 169] width 29 height 13
click at [893, 212] on div "加入" at bounding box center [905, 215] width 29 height 13
click at [1288, 247] on div "加入貼文收藏 建立 CY25 KOL 324 Posts 已加入 CY25 Taiwan 114 Posts 已加入 CY25 SEA 103 Posts 加…" at bounding box center [784, 374] width 1568 height 749
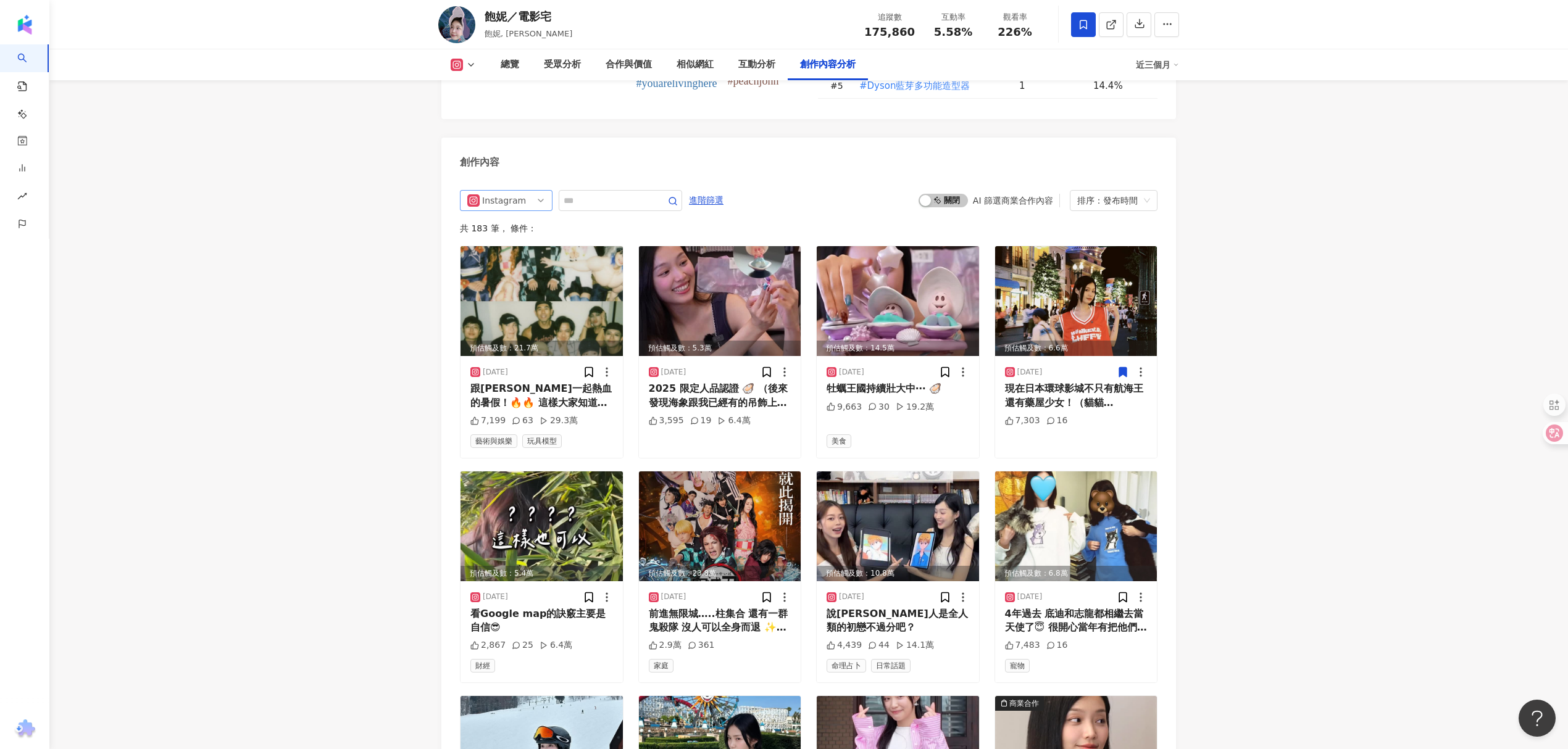
click at [526, 190] on span "Instagram" at bounding box center [507, 200] width 78 height 20
click at [514, 262] on div "Facebook" at bounding box center [505, 269] width 40 height 13
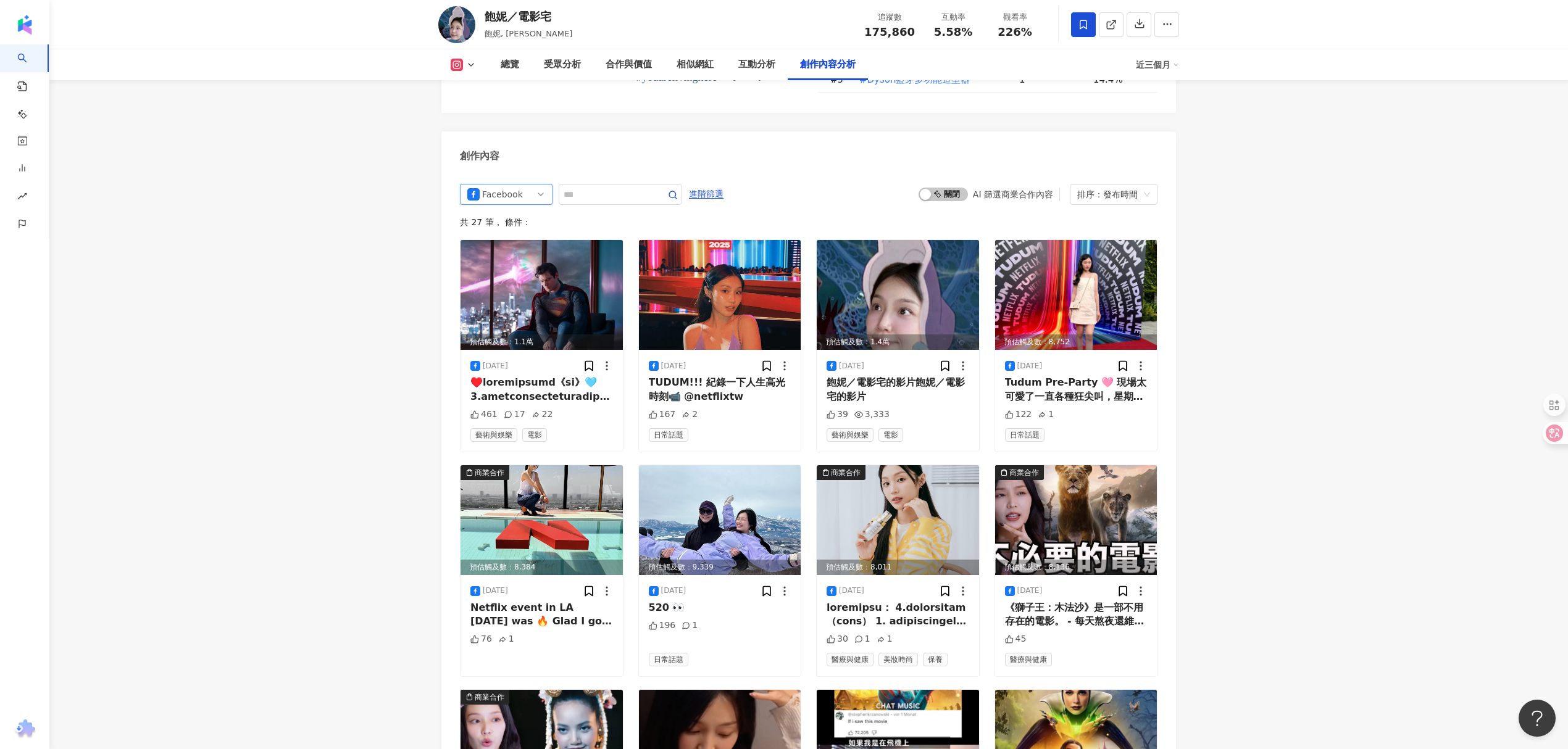
click at [537, 185] on span "Facebook" at bounding box center [507, 195] width 78 height 20
click at [525, 273] on div "YouTube" at bounding box center [506, 283] width 87 height 21
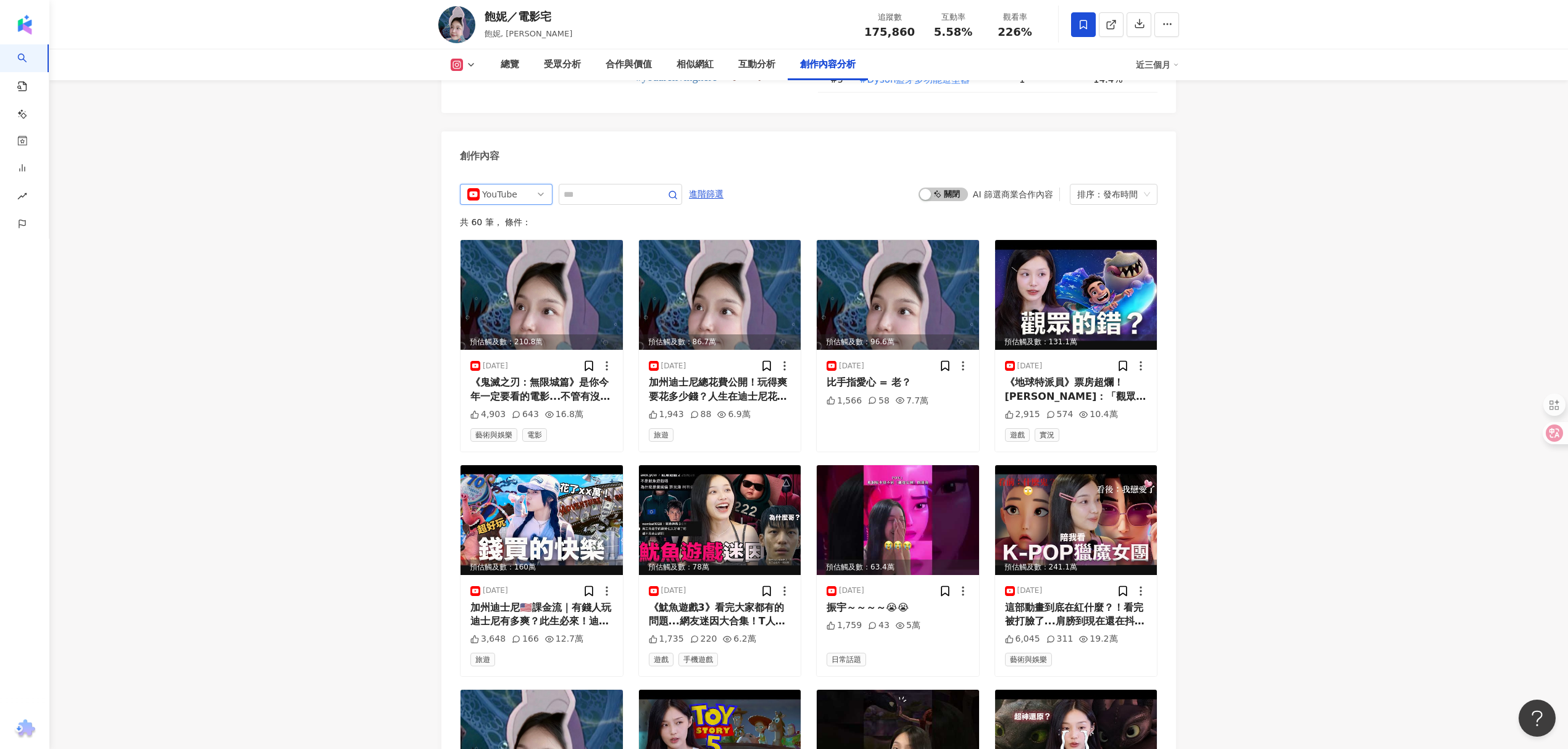
click at [514, 185] on div "YouTube" at bounding box center [502, 195] width 40 height 20
click at [531, 298] on div "Threads" at bounding box center [507, 304] width 73 height 13
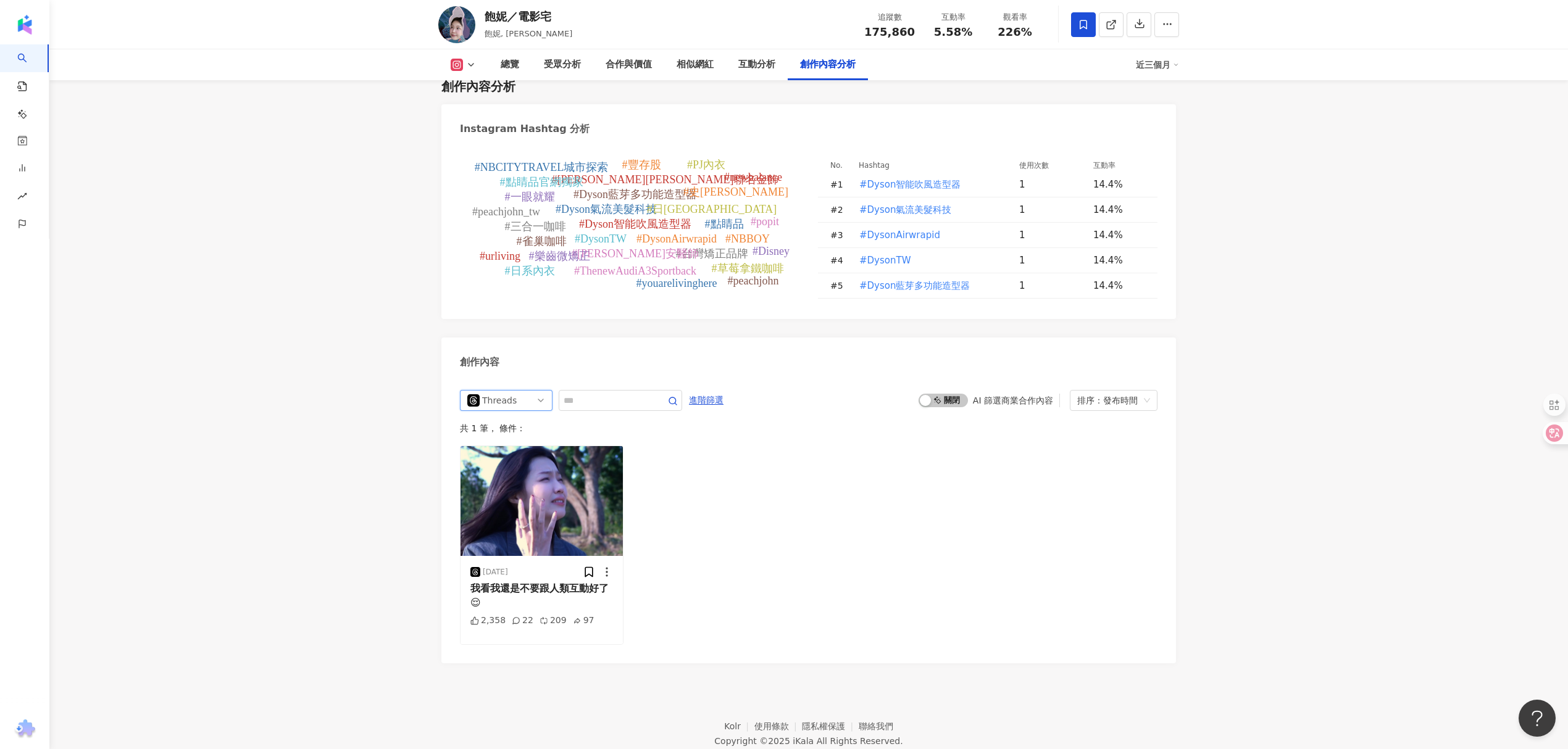
click at [44, 67] on link "找網紅" at bounding box center [35, 66] width 41 height 12
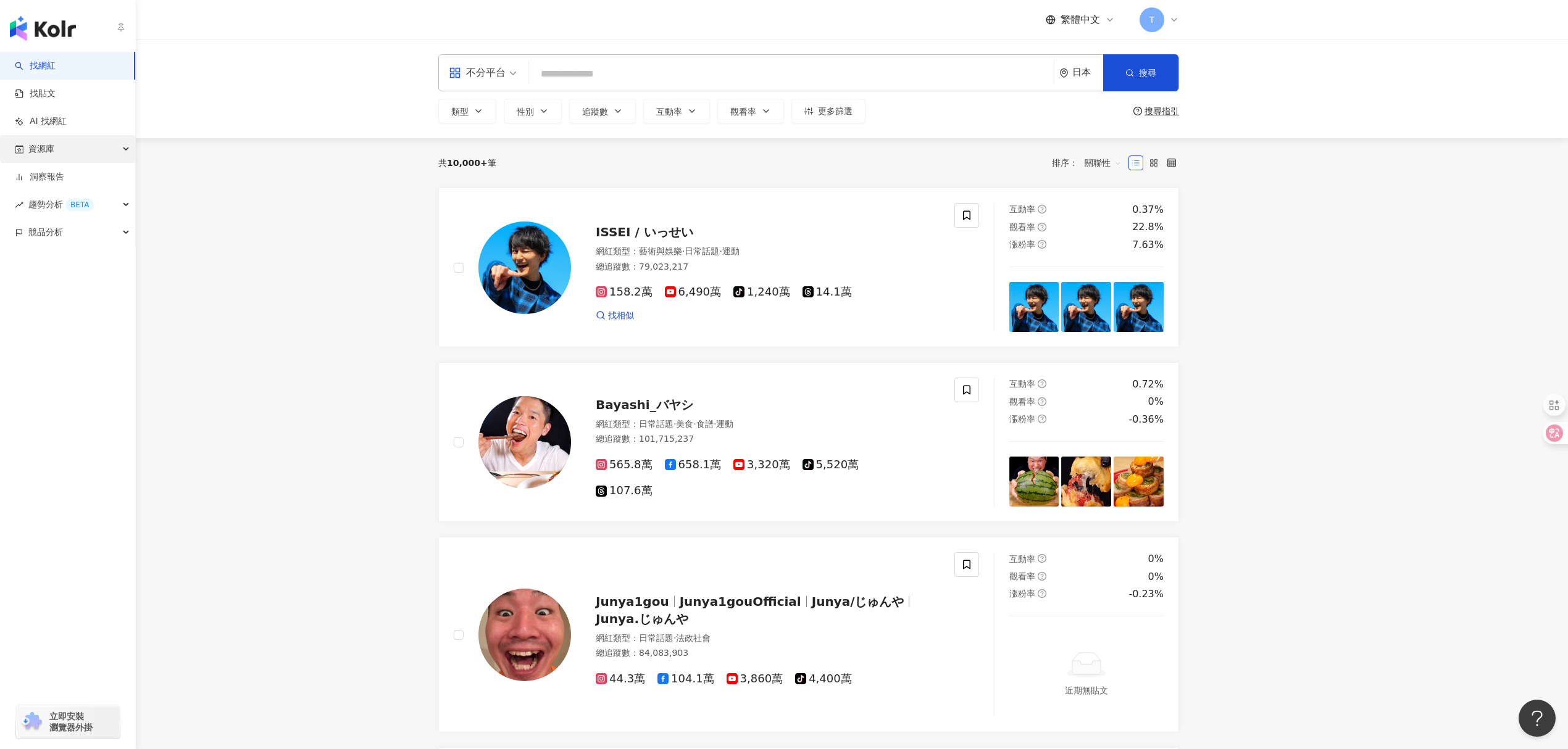
click at [79, 150] on div "資源庫" at bounding box center [67, 149] width 136 height 27
click at [75, 151] on div "資源庫" at bounding box center [67, 149] width 136 height 27
click at [650, 68] on input "search" at bounding box center [791, 74] width 515 height 23
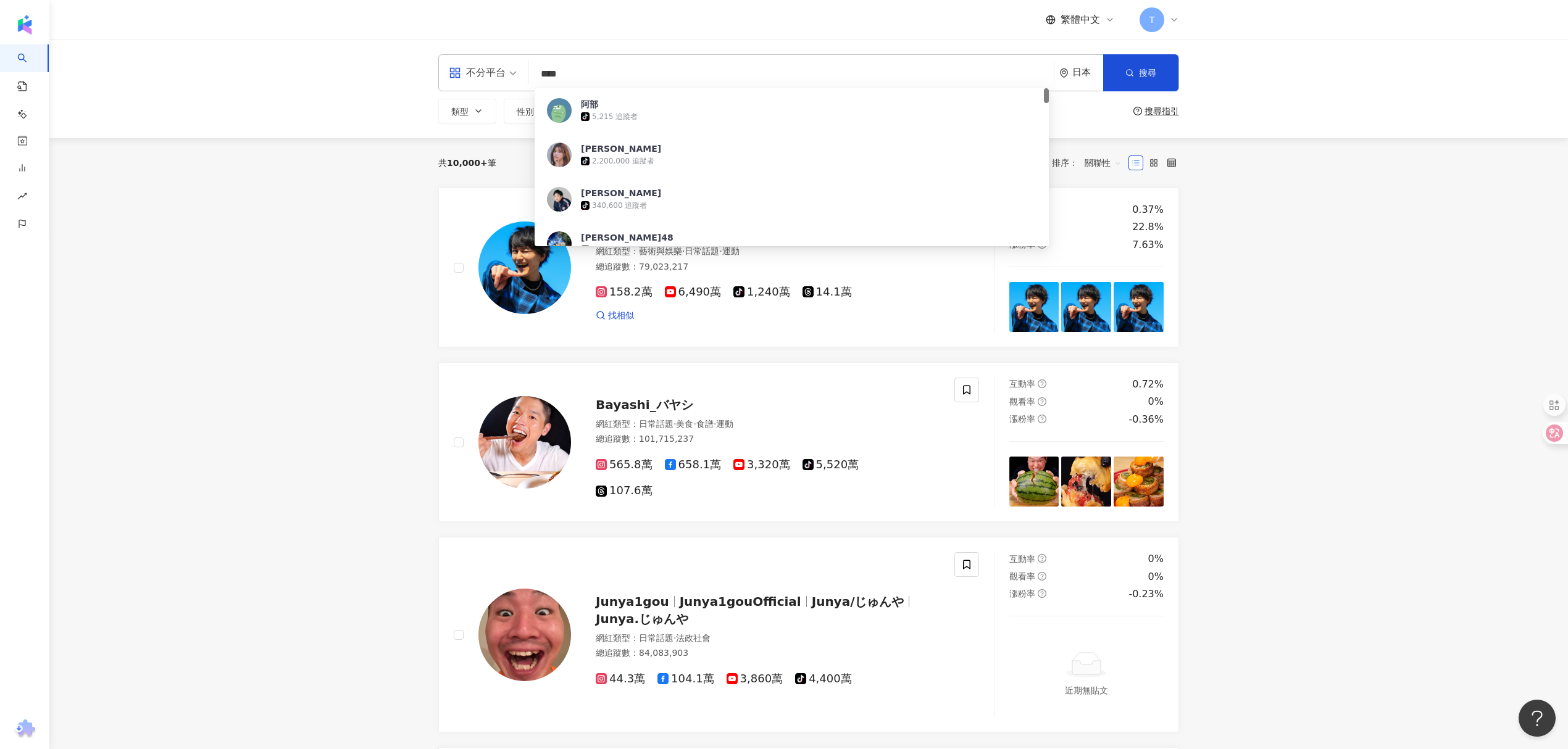
type input "***"
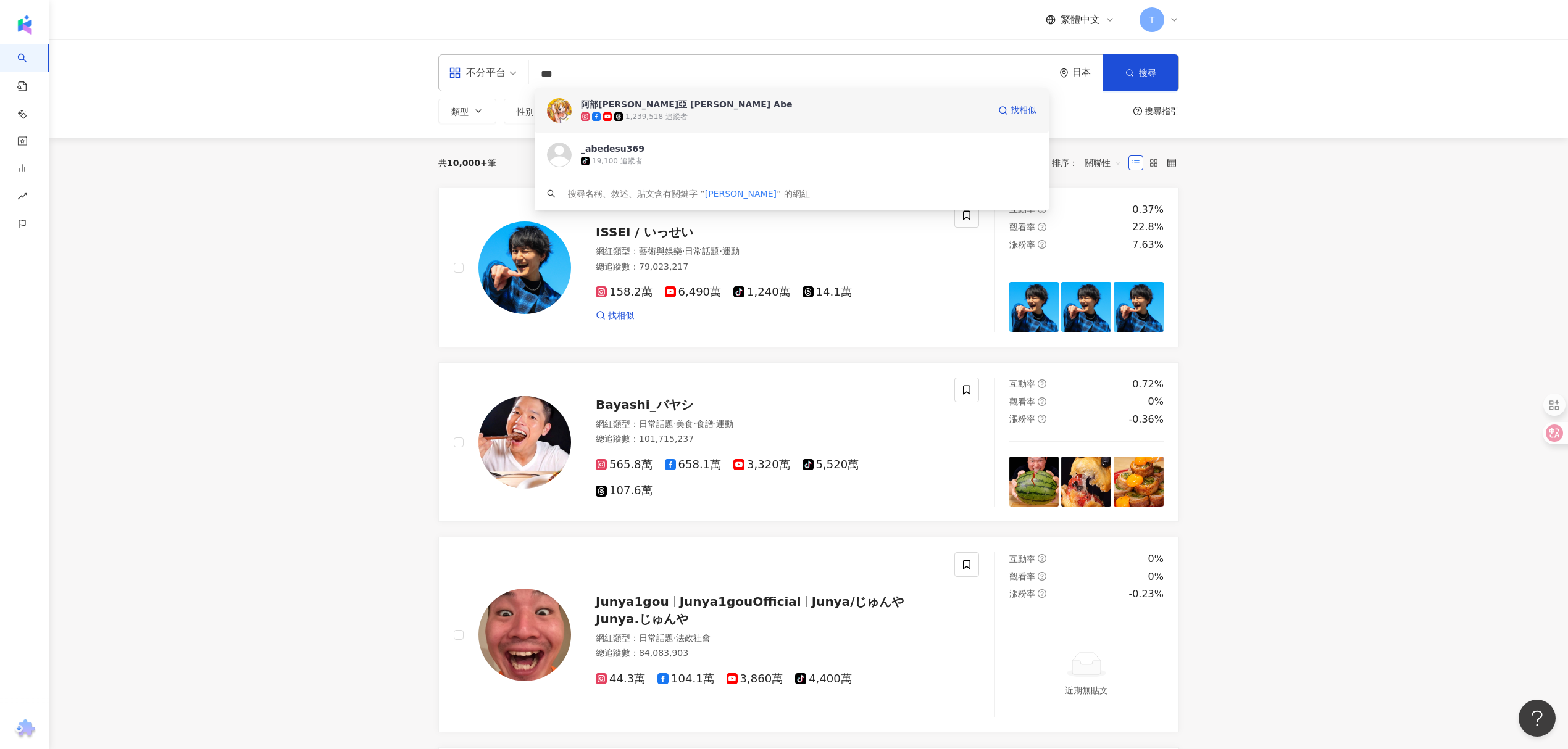
click at [657, 102] on div "阿部瑪利亞 Maria Abe" at bounding box center [686, 104] width 211 height 12
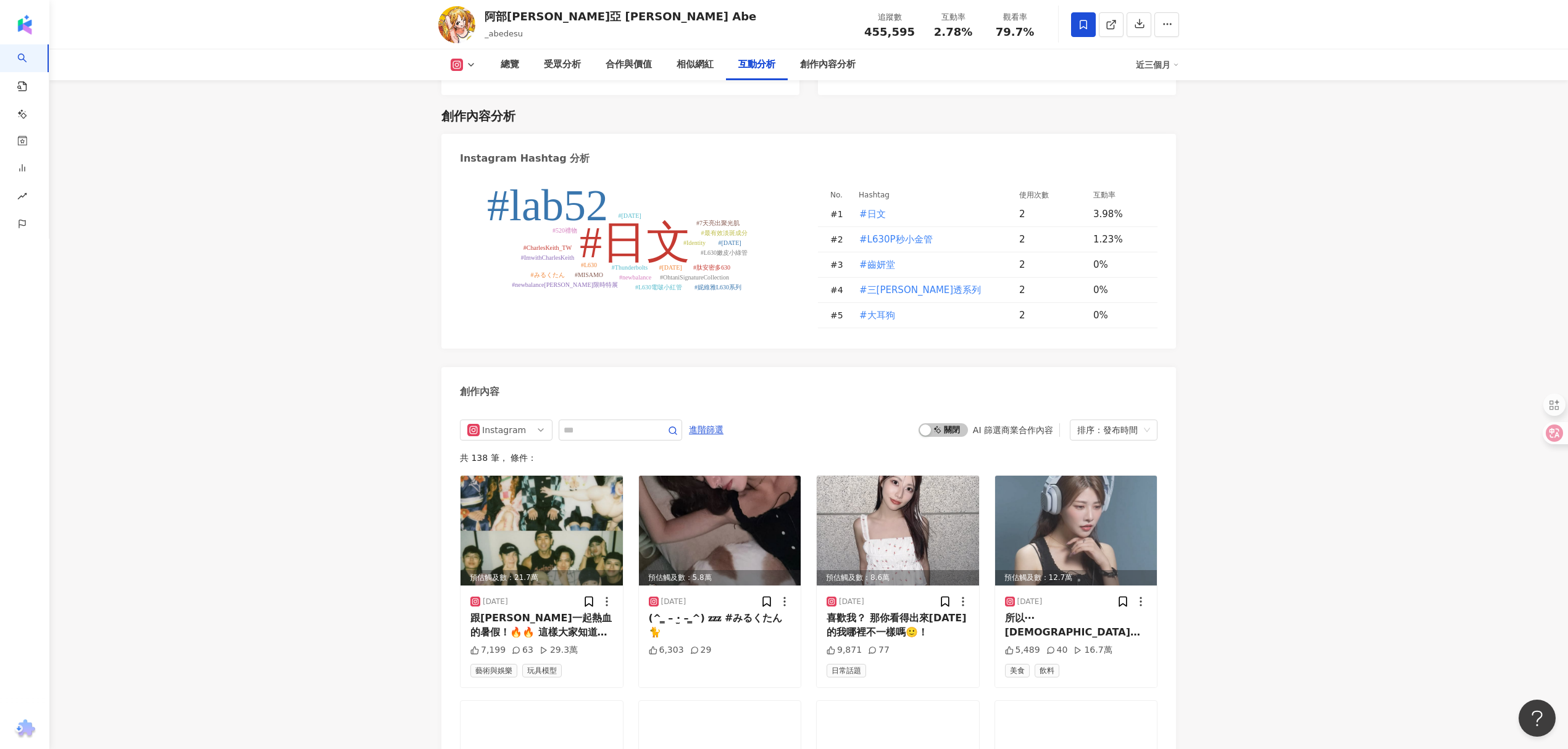
scroll to position [3703, 0]
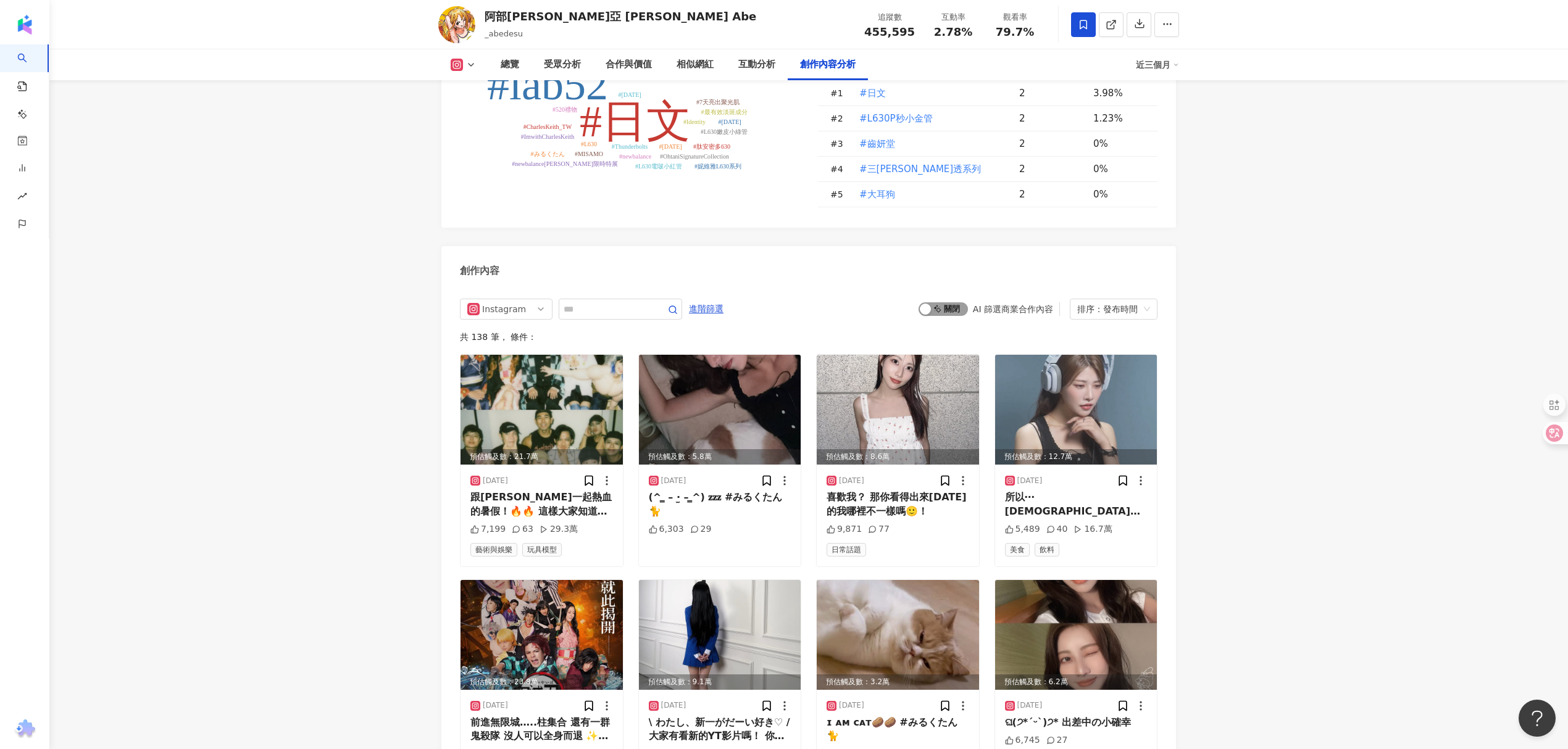
click at [936, 303] on span "啟動 關閉" at bounding box center [943, 309] width 49 height 13
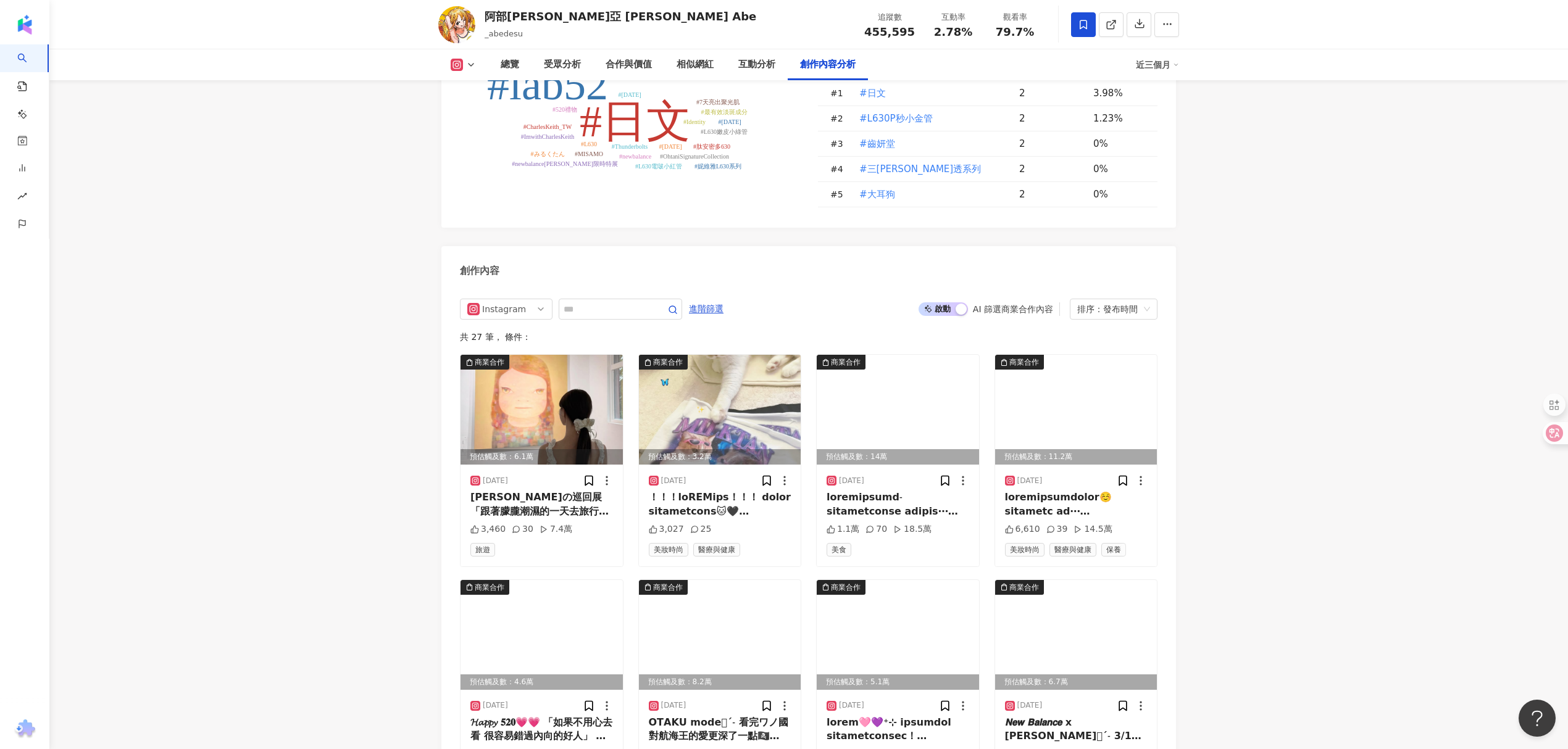
scroll to position [3812, 0]
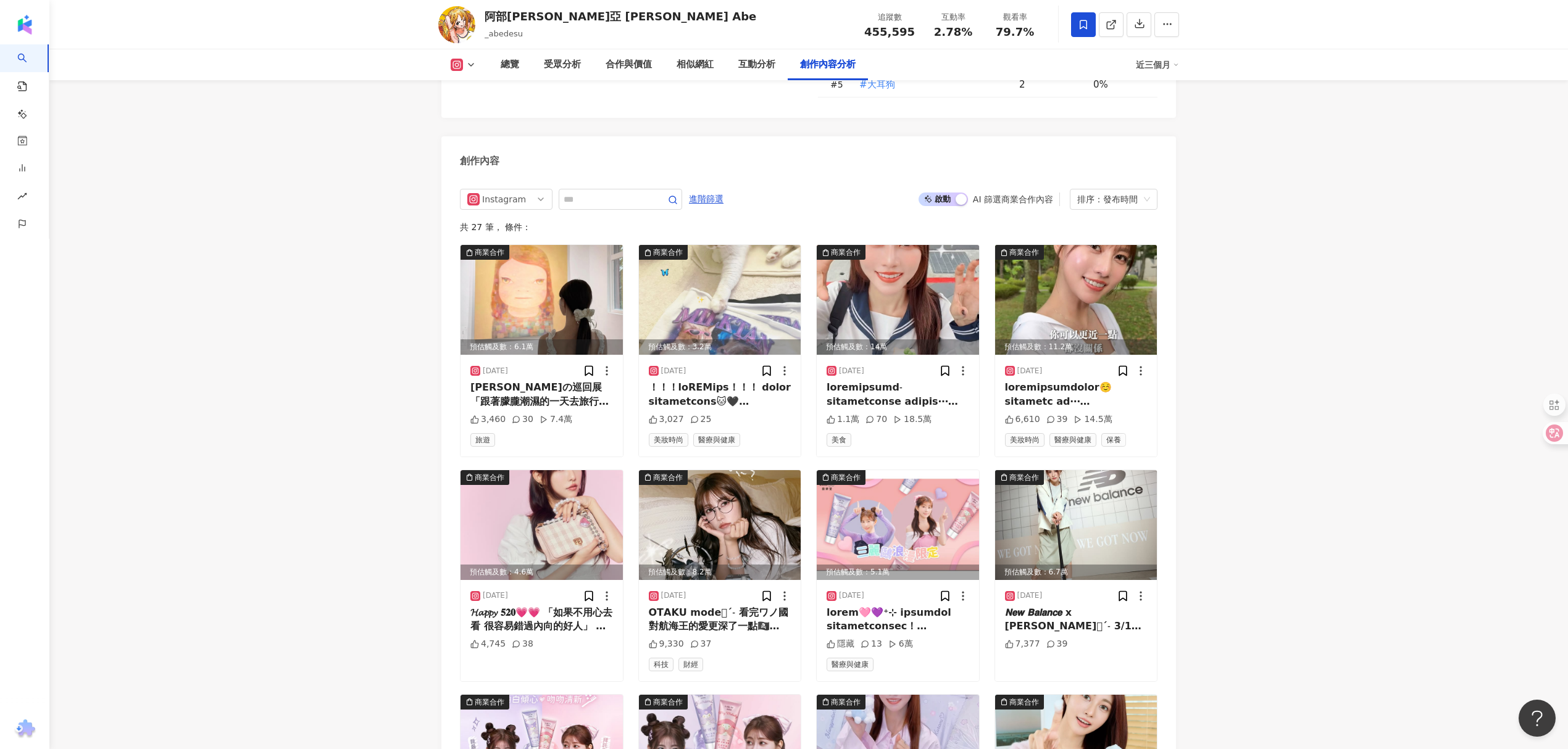
click at [942, 193] on span "啟動 關閉" at bounding box center [943, 200] width 49 height 13
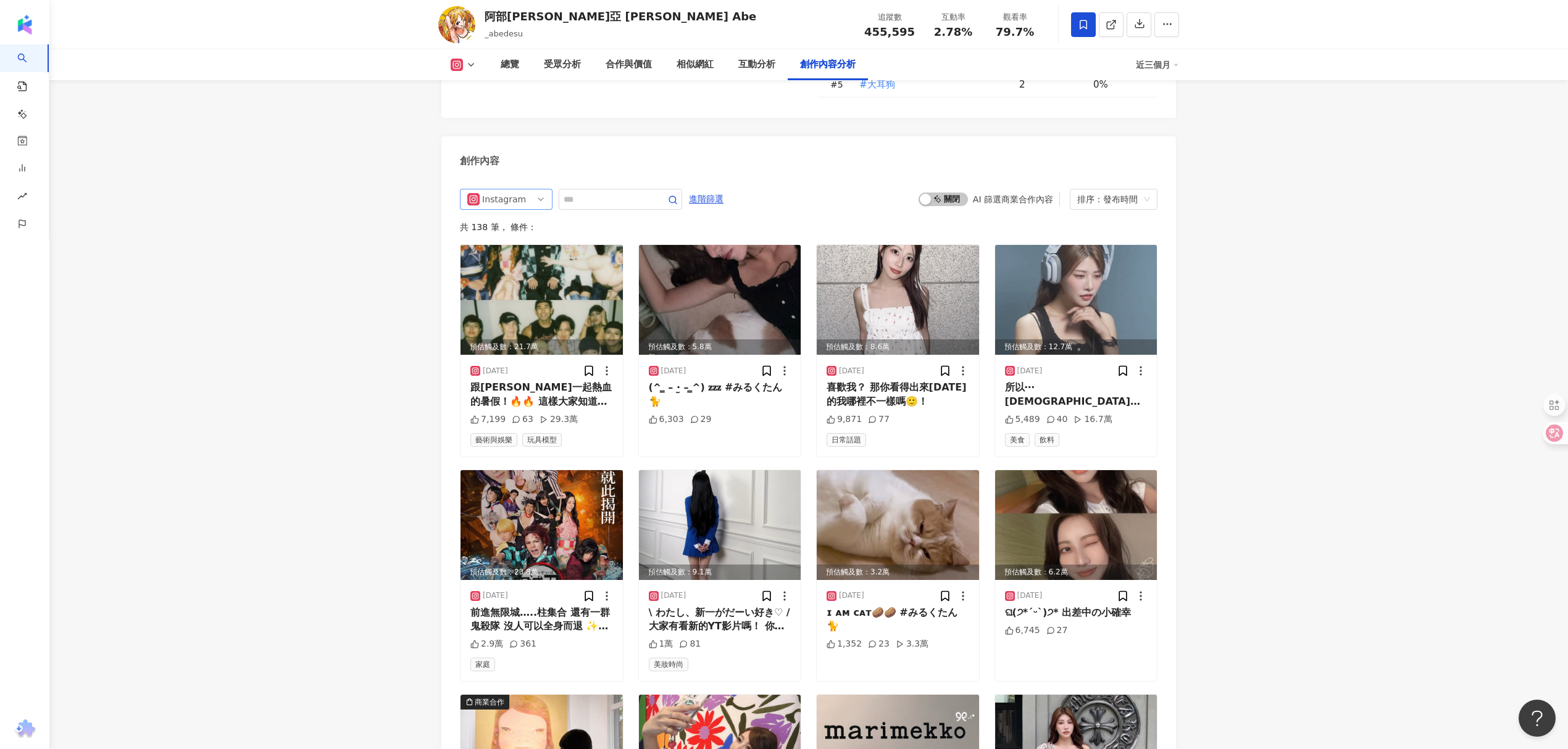
click at [500, 190] on div "Instagram" at bounding box center [502, 200] width 40 height 20
click at [502, 219] on div "不分平台" at bounding box center [505, 225] width 40 height 13
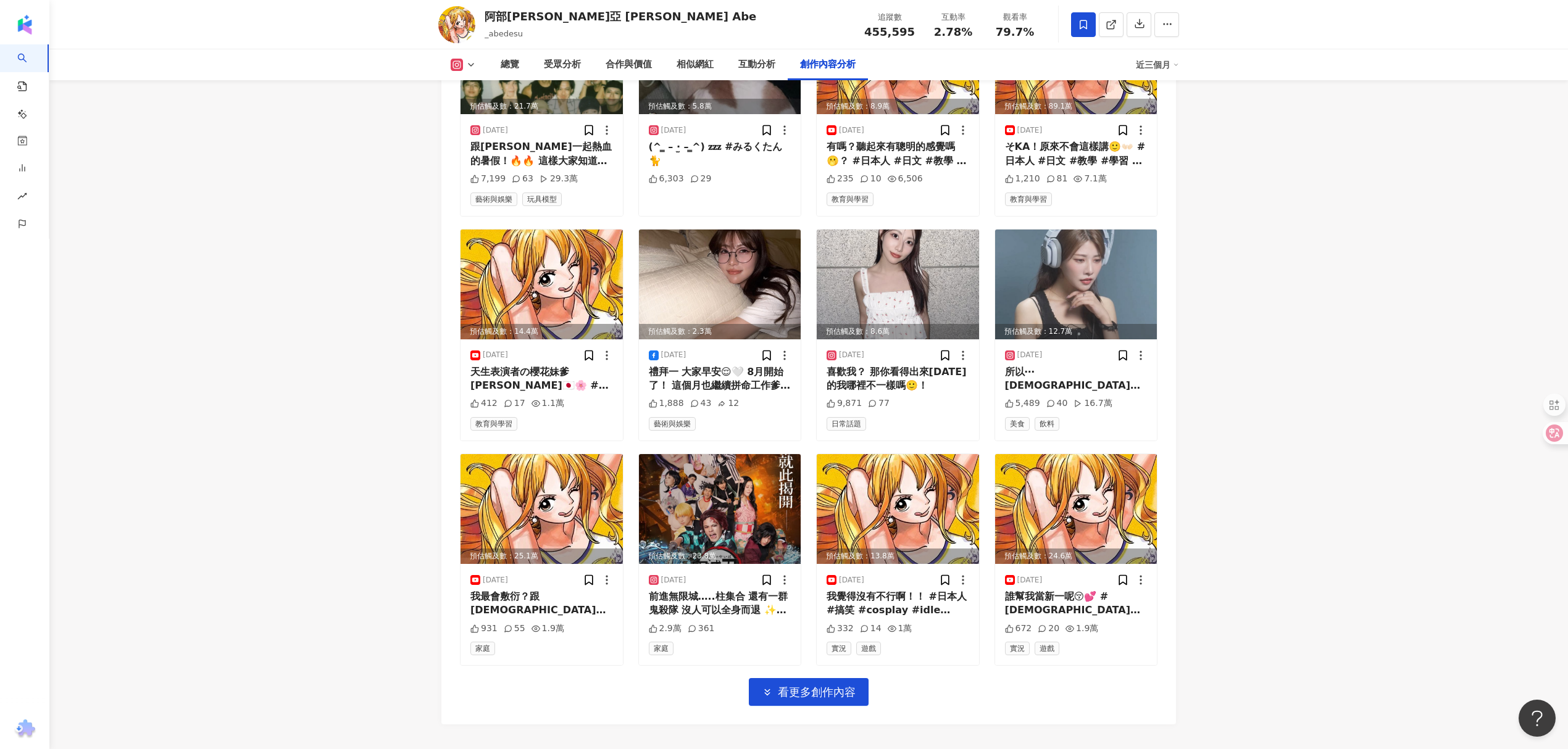
scroll to position [4111, 0]
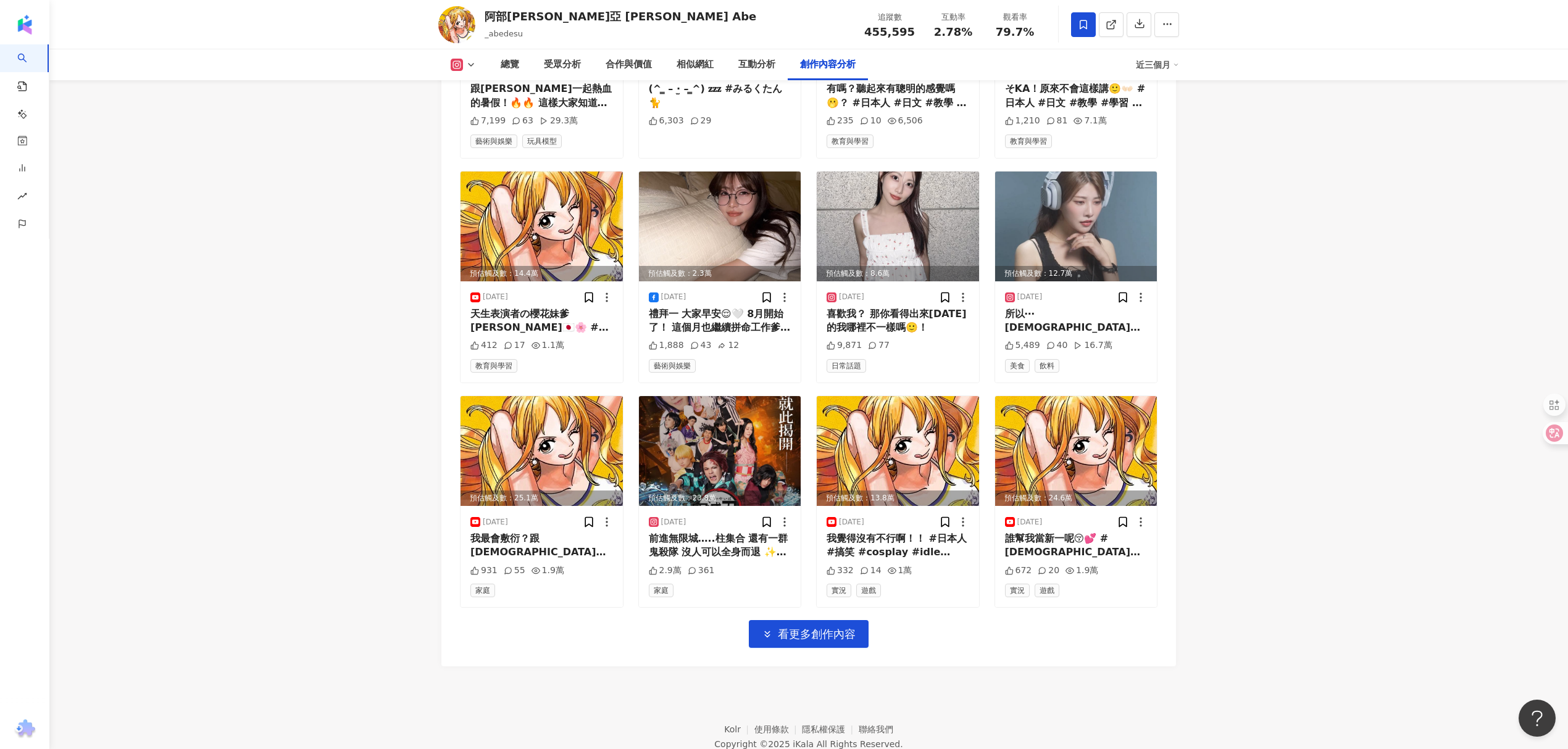
click at [799, 595] on div "不分平台 all ig 不分平台 Instagram Facebook YouTube Threads 進階篩選 啟動 關閉 AI 篩選商業合作內容 排序：發…" at bounding box center [809, 272] width 735 height 789
click at [800, 628] on span "看更多創作內容" at bounding box center [817, 634] width 78 height 13
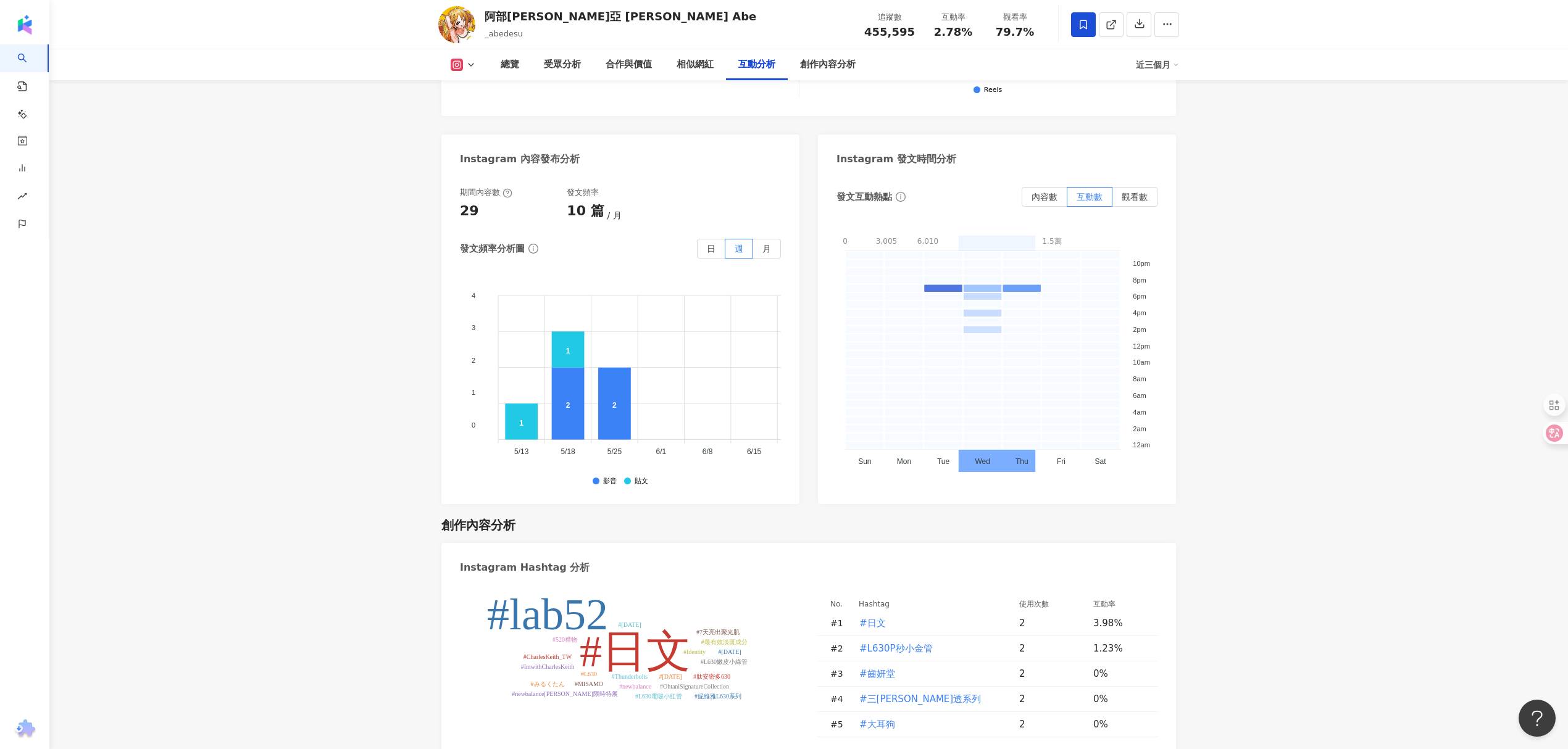
scroll to position [3289, 0]
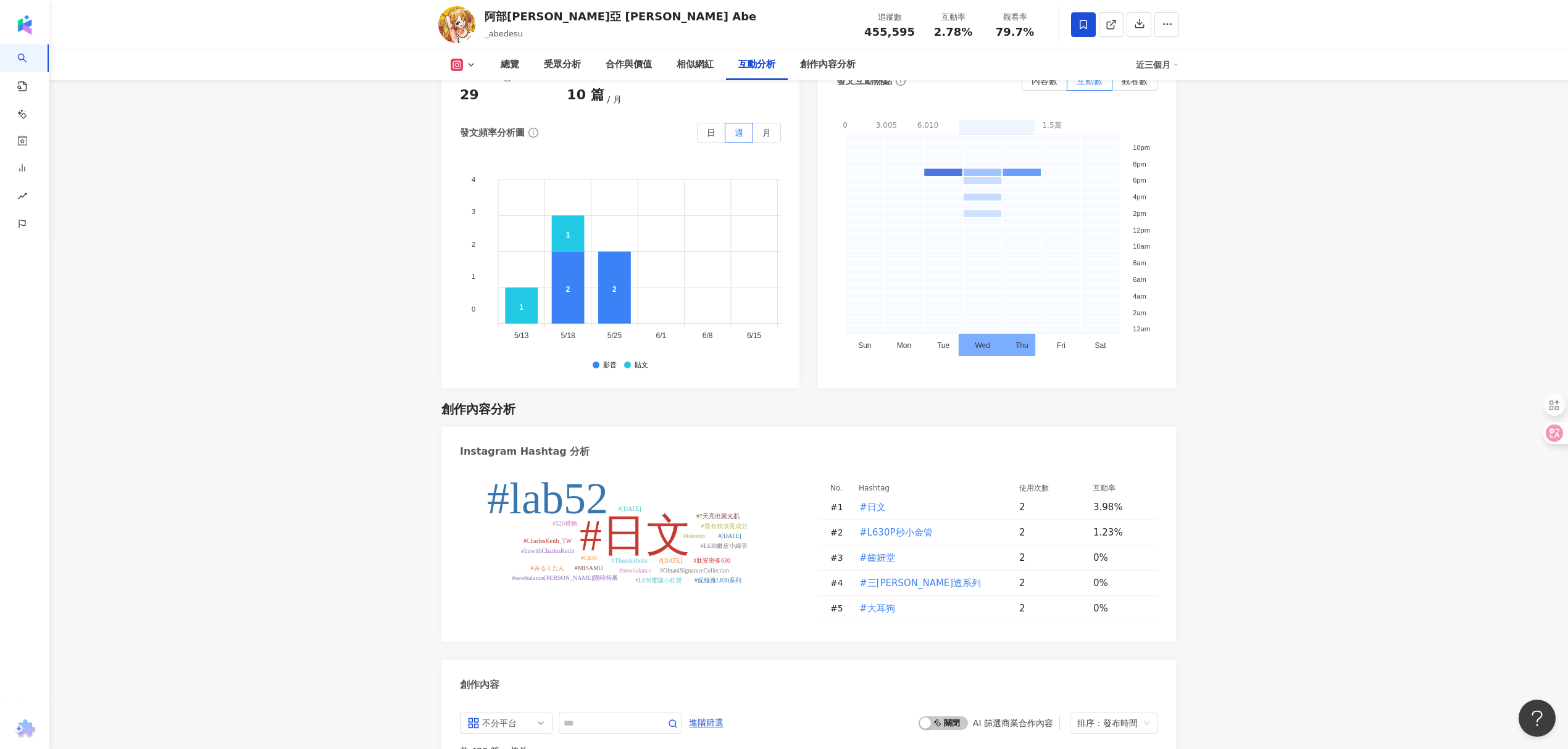
drag, startPoint x: 173, startPoint y: 559, endPoint x: 173, endPoint y: 551, distance: 8.0
